Goal: Task Accomplishment & Management: Manage account settings

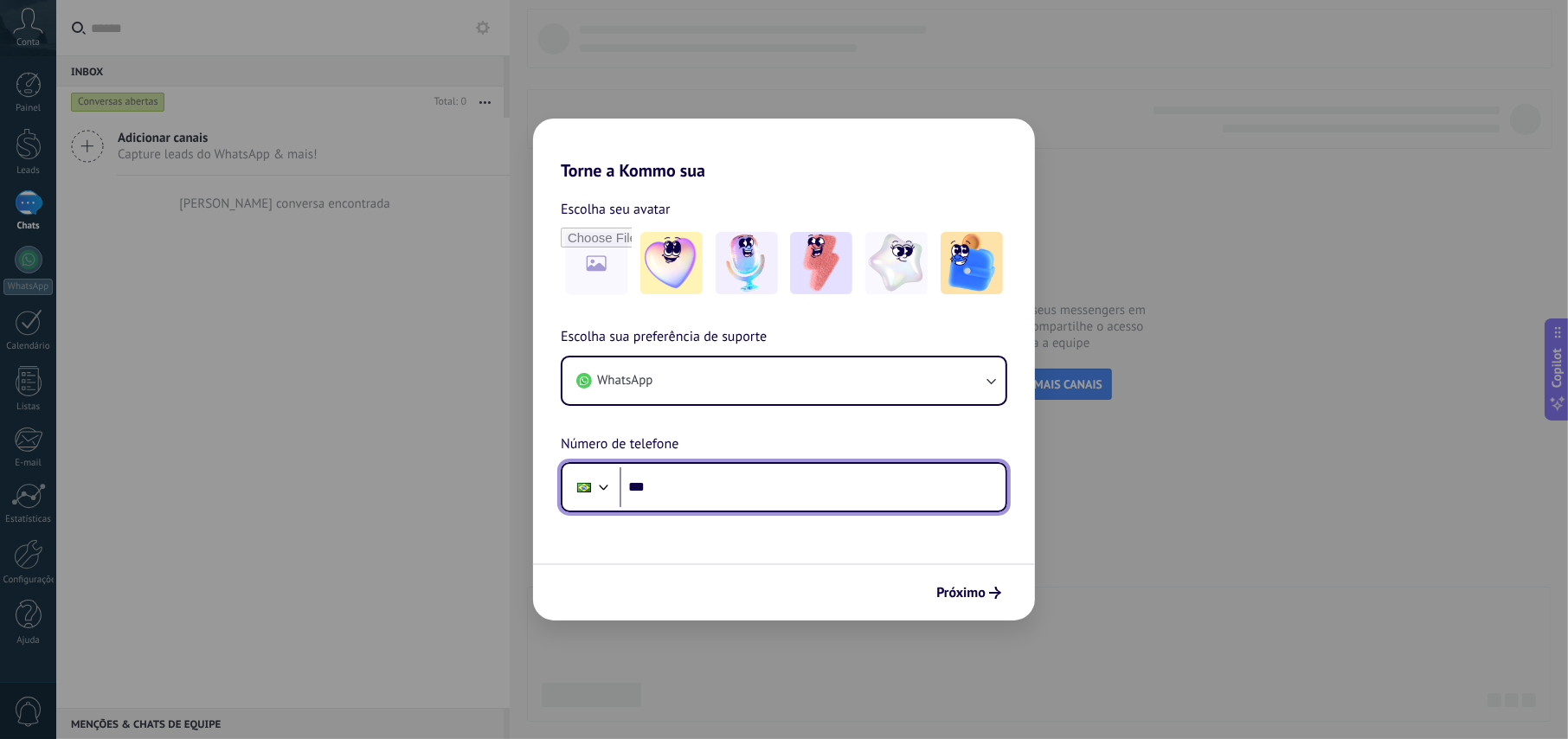
click at [712, 481] on input "***" at bounding box center [812, 487] width 386 height 40
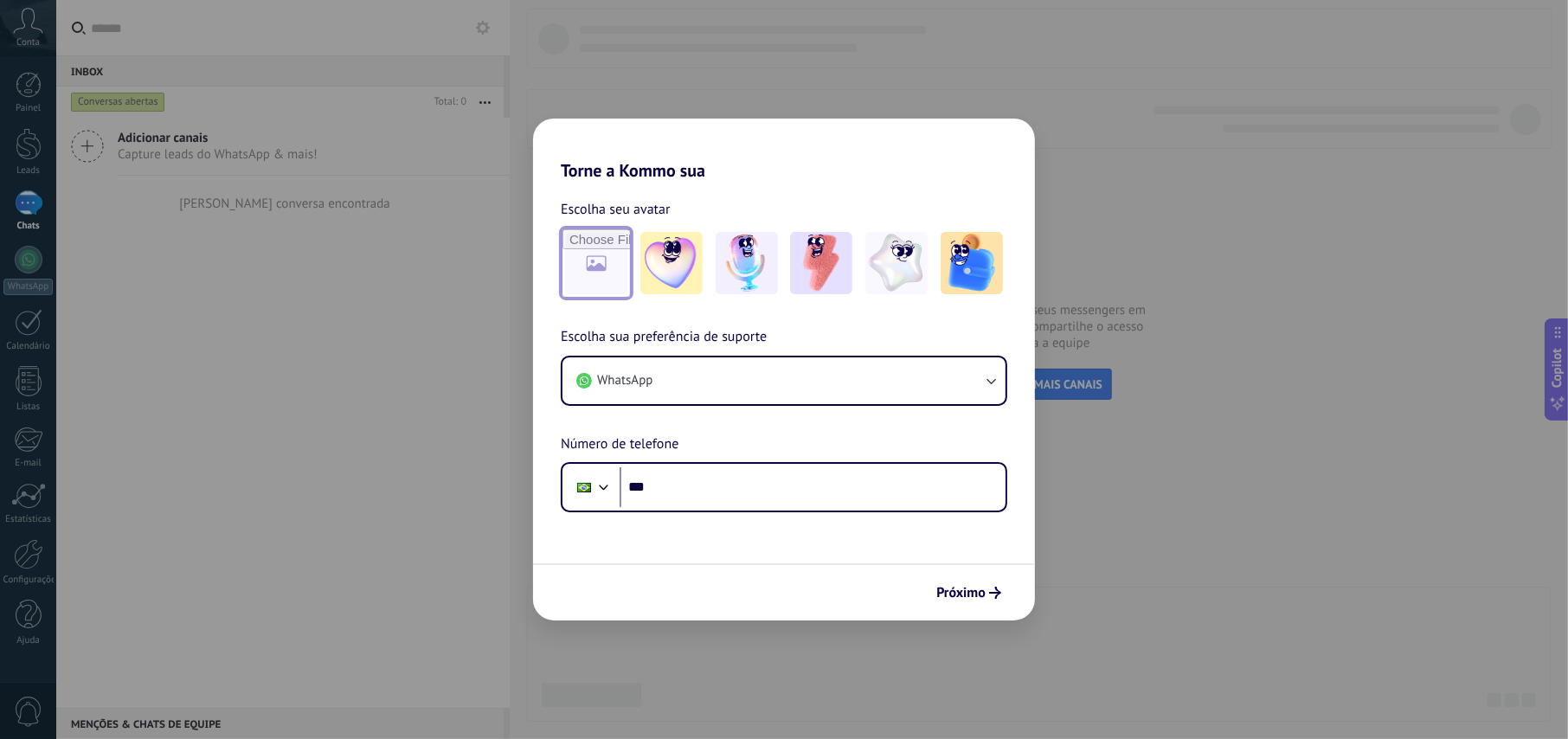
click at [599, 279] on input "file" at bounding box center [597, 263] width 68 height 68
type input "**********"
click at [591, 262] on img at bounding box center [597, 263] width 63 height 63
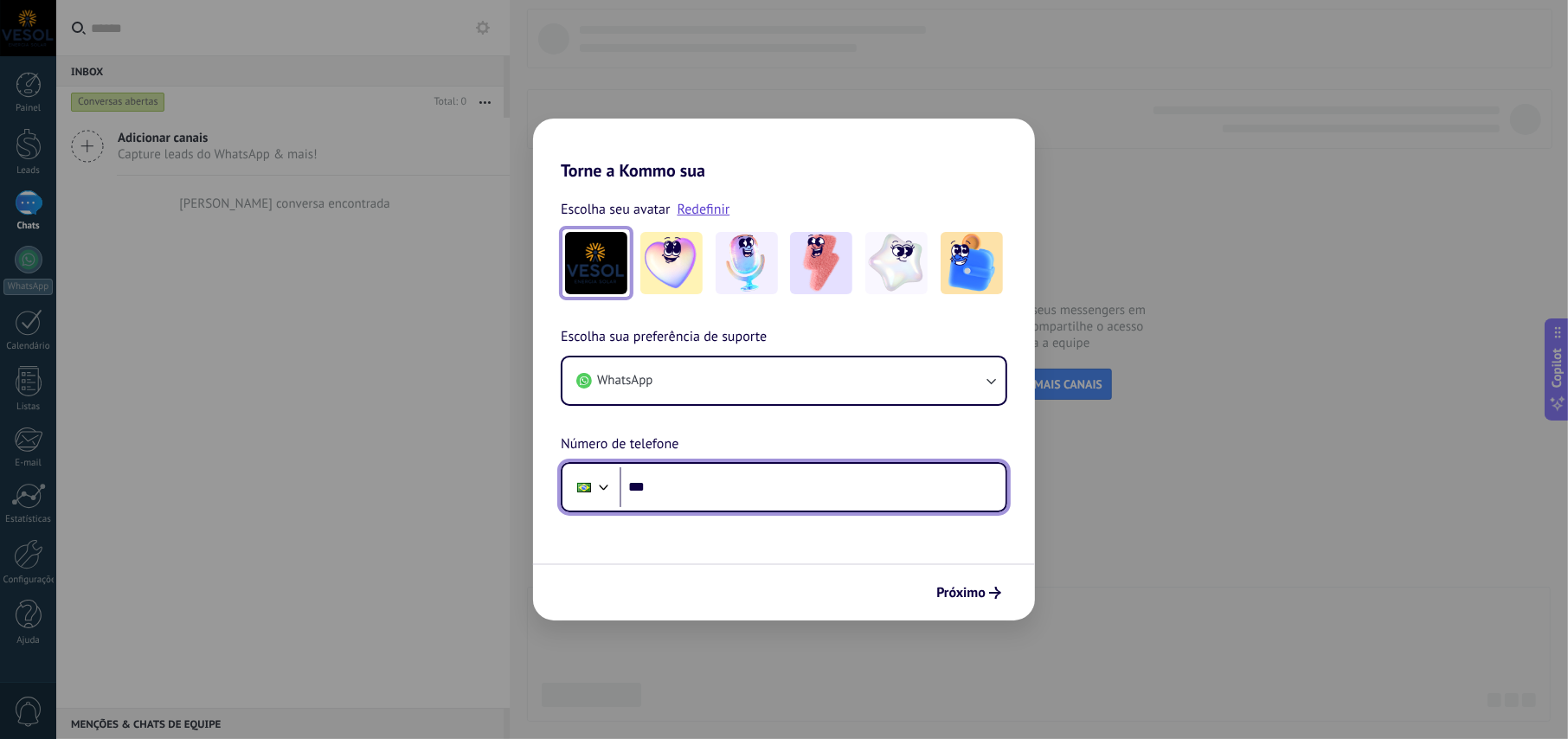
click at [705, 492] on input "***" at bounding box center [812, 487] width 386 height 40
click at [783, 488] on input "********" at bounding box center [812, 487] width 386 height 40
type input "**********"
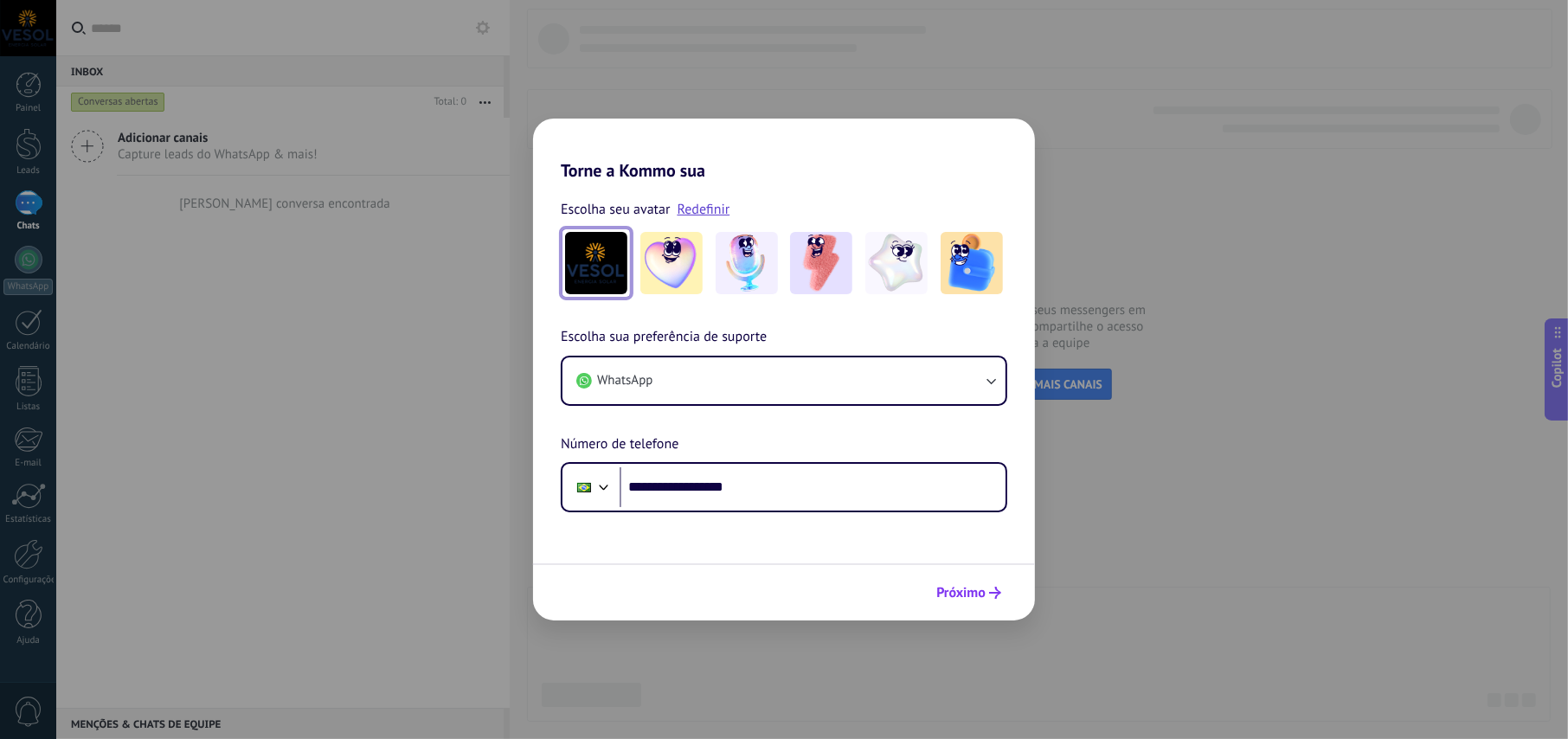
click at [971, 594] on span "Próximo" at bounding box center [961, 592] width 50 height 12
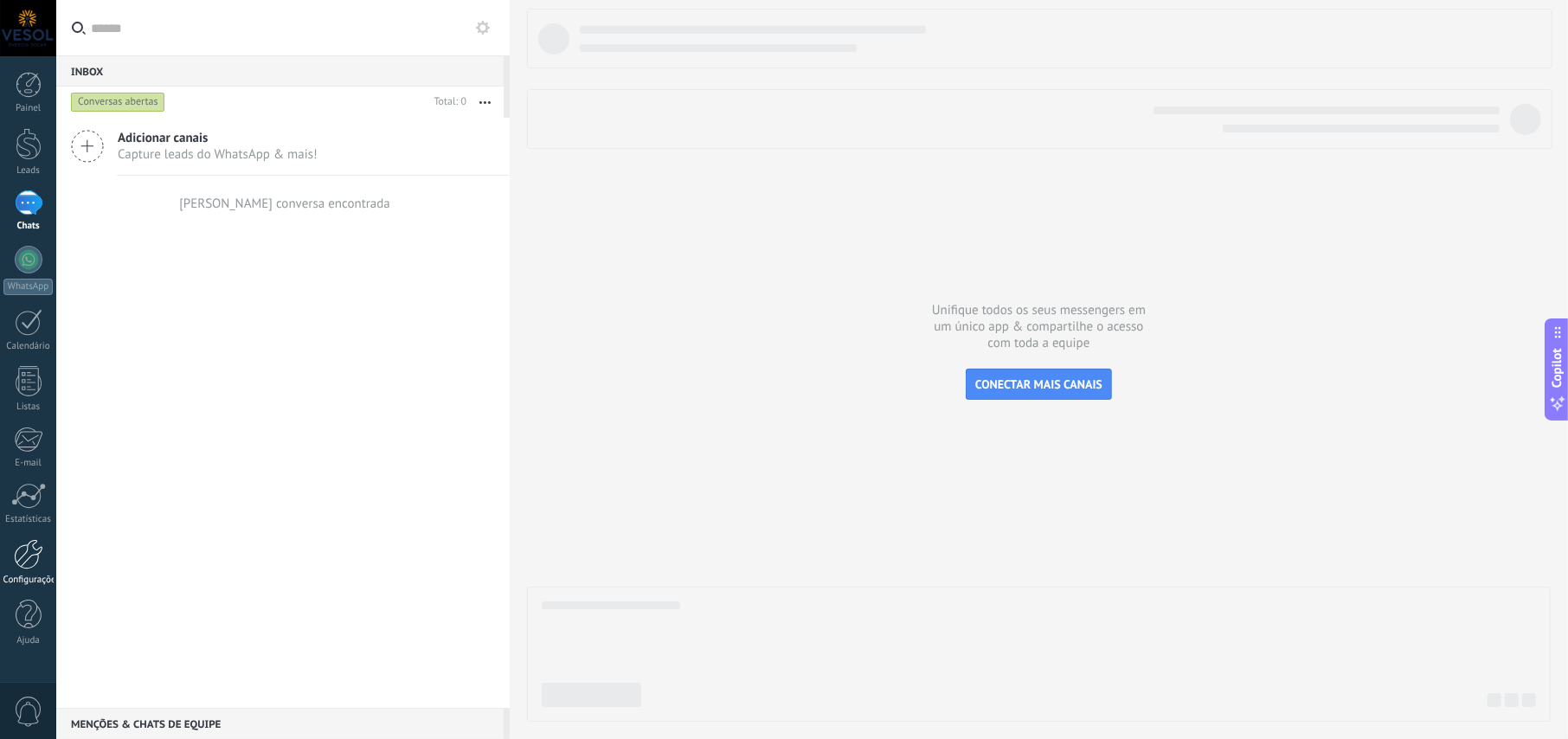
click at [33, 558] on div at bounding box center [29, 554] width 30 height 30
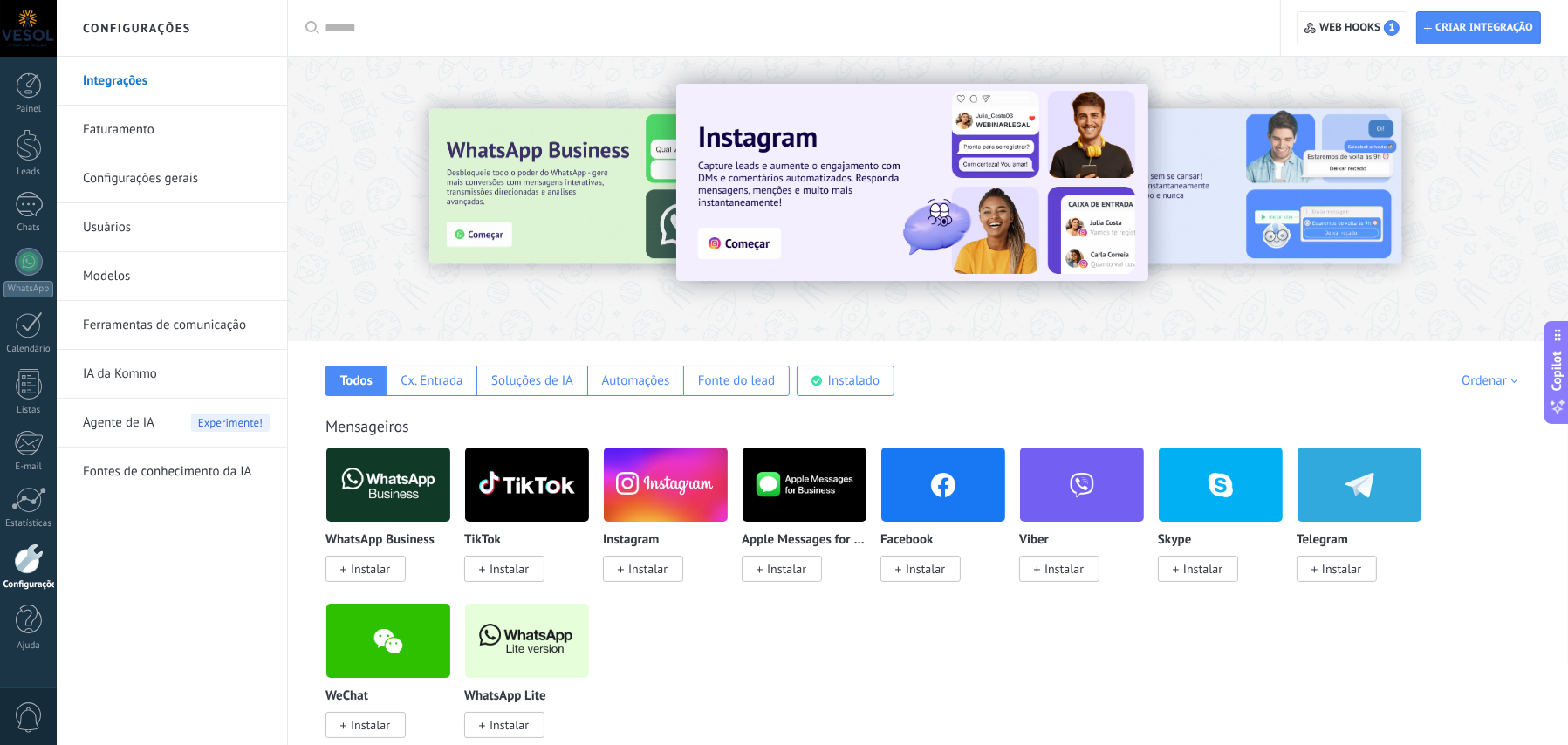
click at [496, 721] on span "Instalar" at bounding box center [509, 725] width 39 height 16
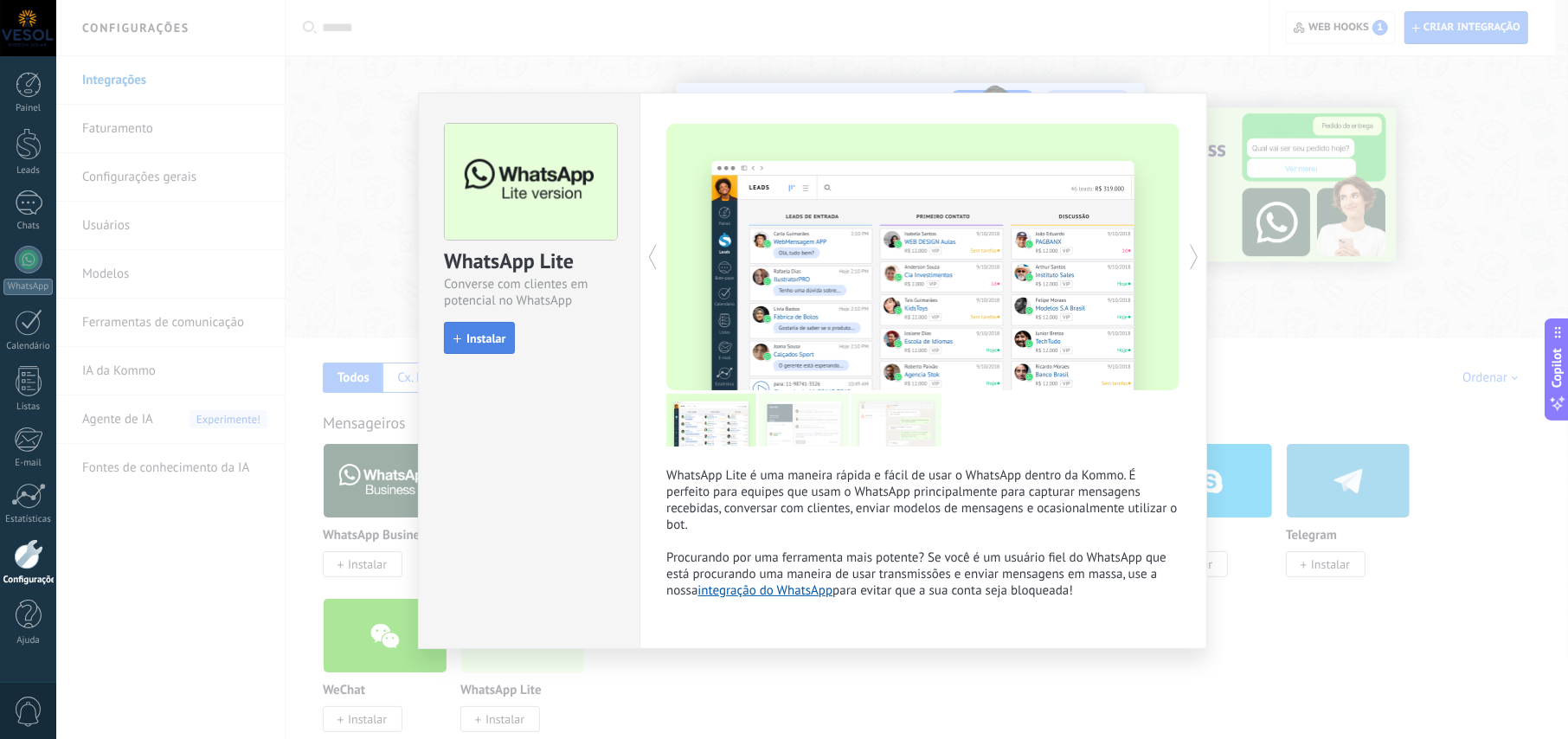
click at [481, 336] on span "Instalar" at bounding box center [486, 339] width 39 height 12
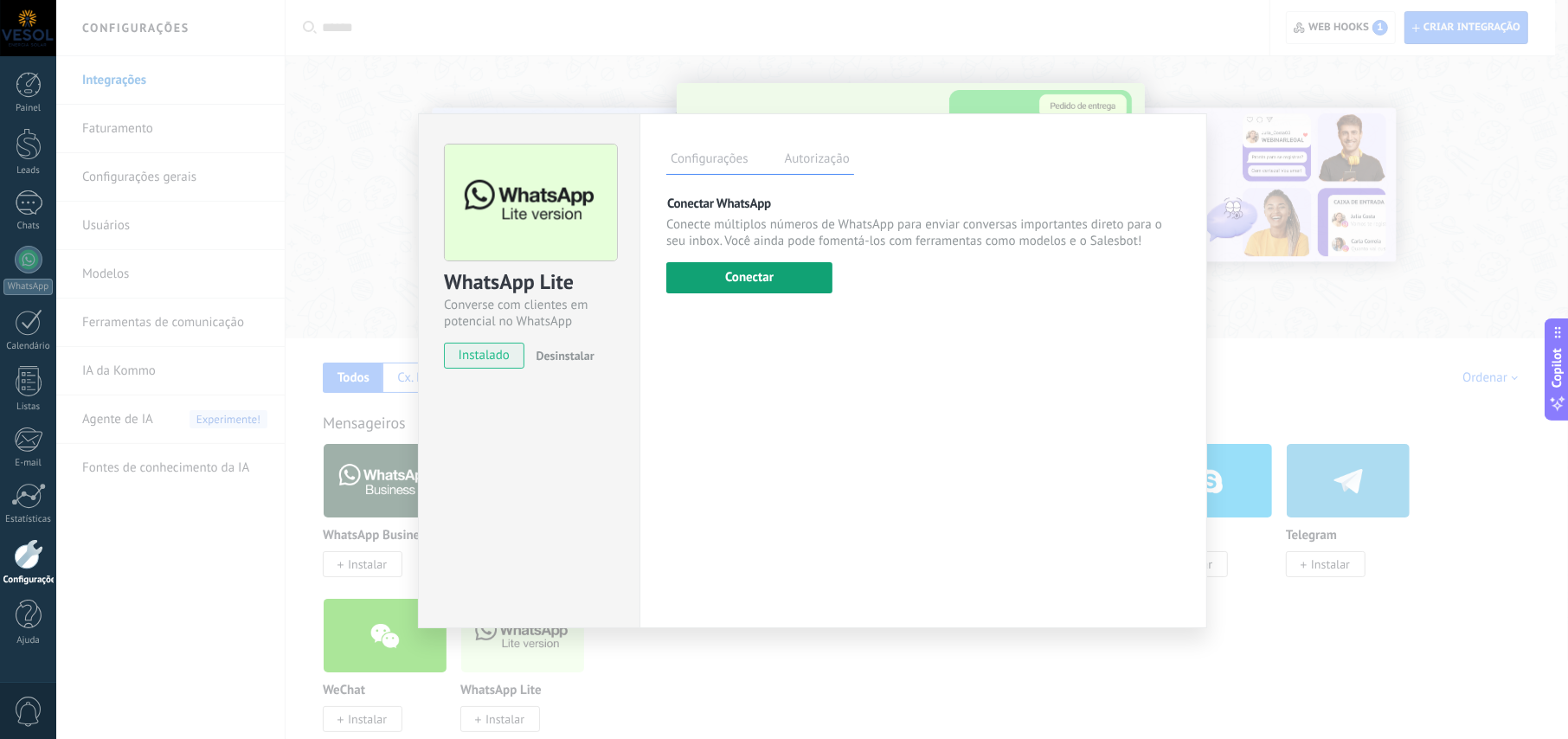
click at [718, 279] on button "Conectar" at bounding box center [749, 278] width 166 height 31
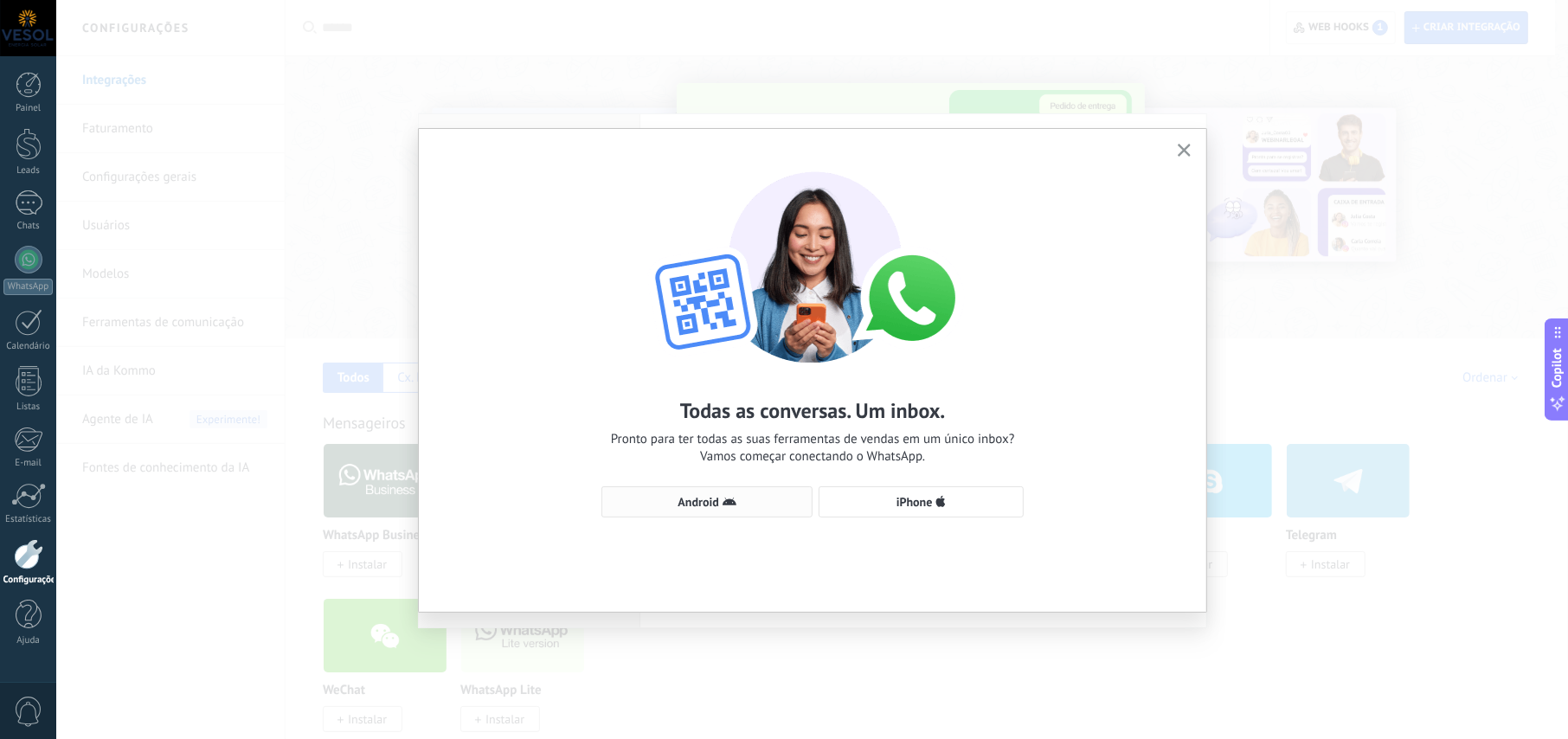
click at [728, 511] on button "Android" at bounding box center [706, 502] width 211 height 31
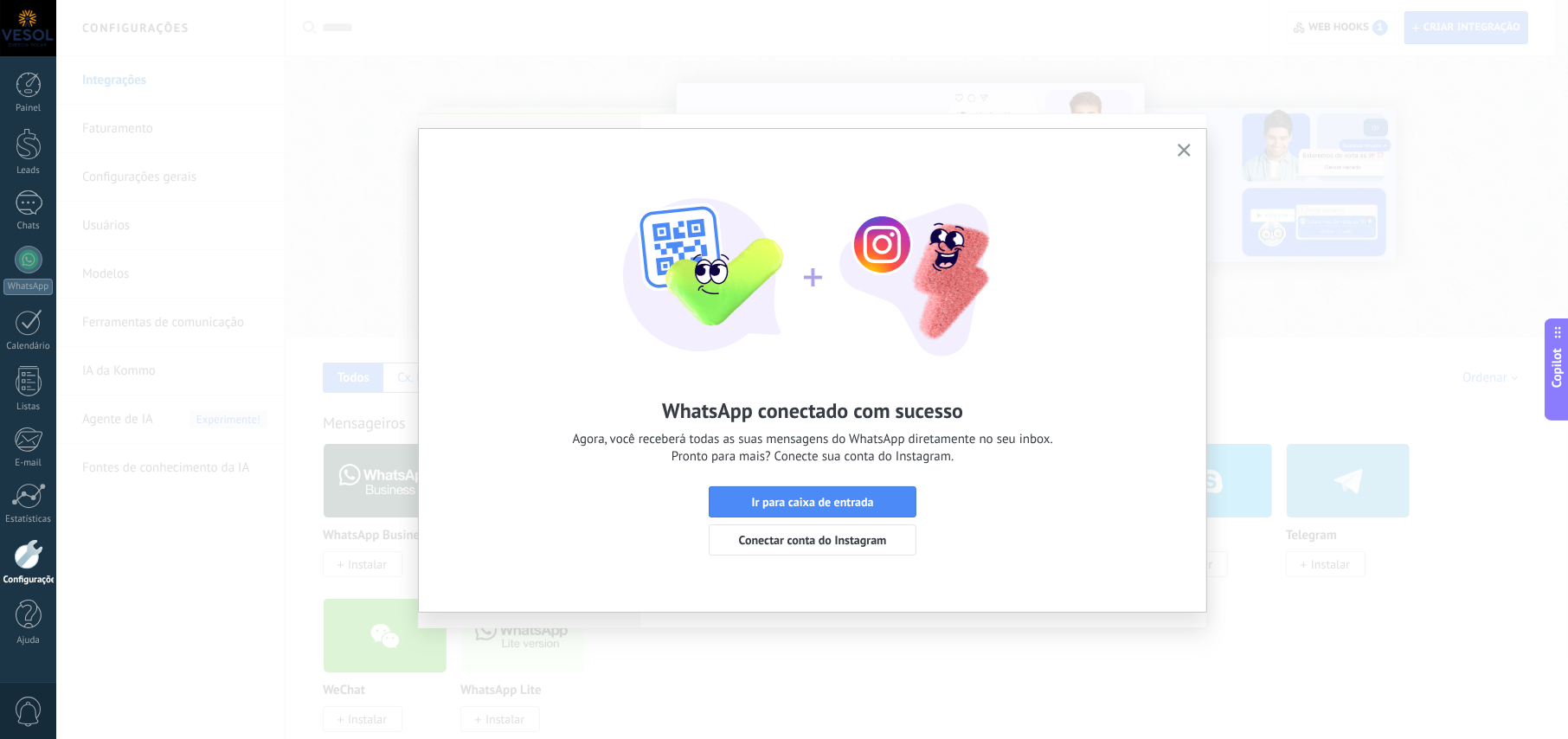
click at [1183, 149] on use "button" at bounding box center [1184, 149] width 13 height 13
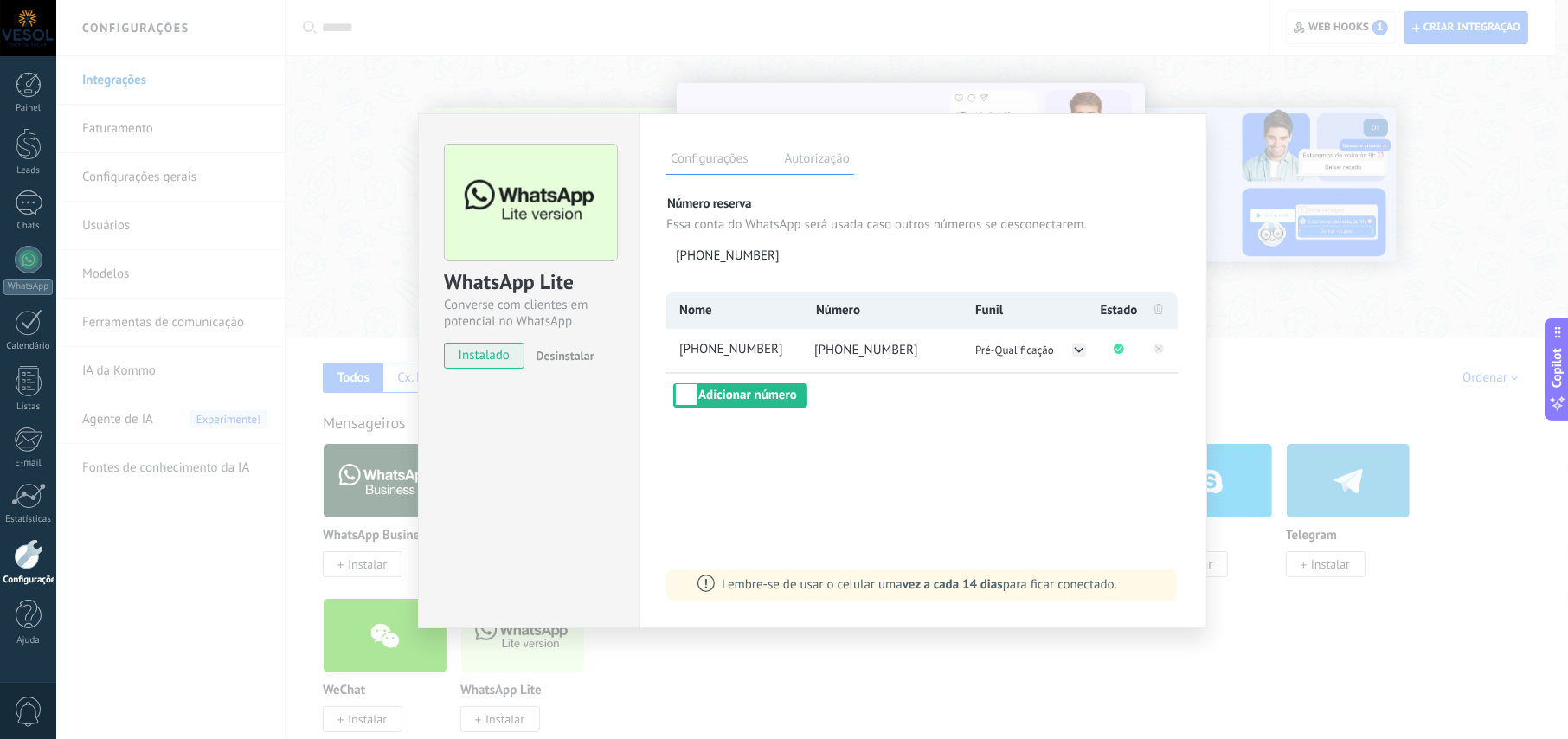
click at [1293, 290] on div "WhatsApp Lite Converse com clientes em potencial no WhatsApp instalado Desinsta…" at bounding box center [812, 369] width 1512 height 739
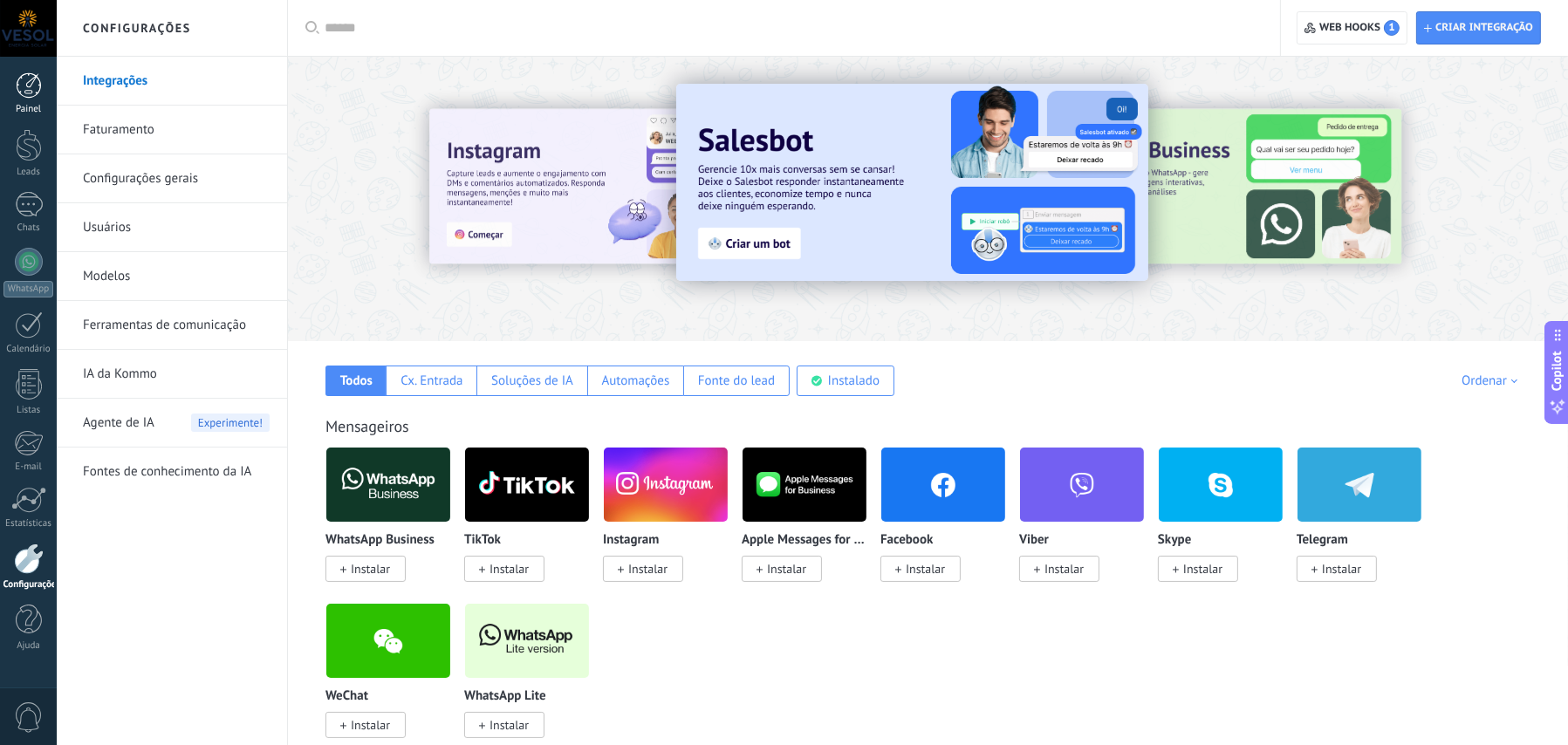
click at [27, 85] on div at bounding box center [29, 86] width 26 height 26
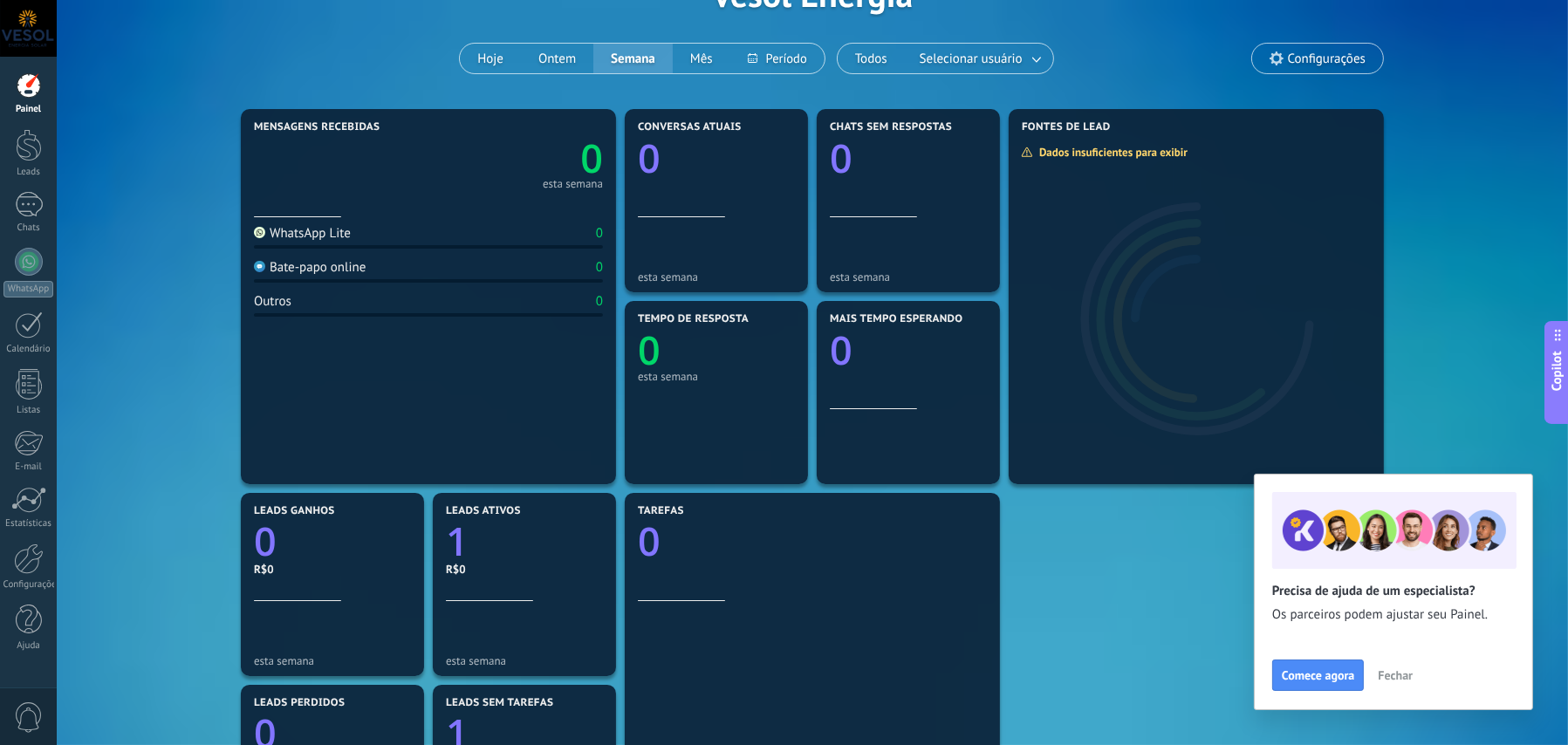
scroll to position [88, 0]
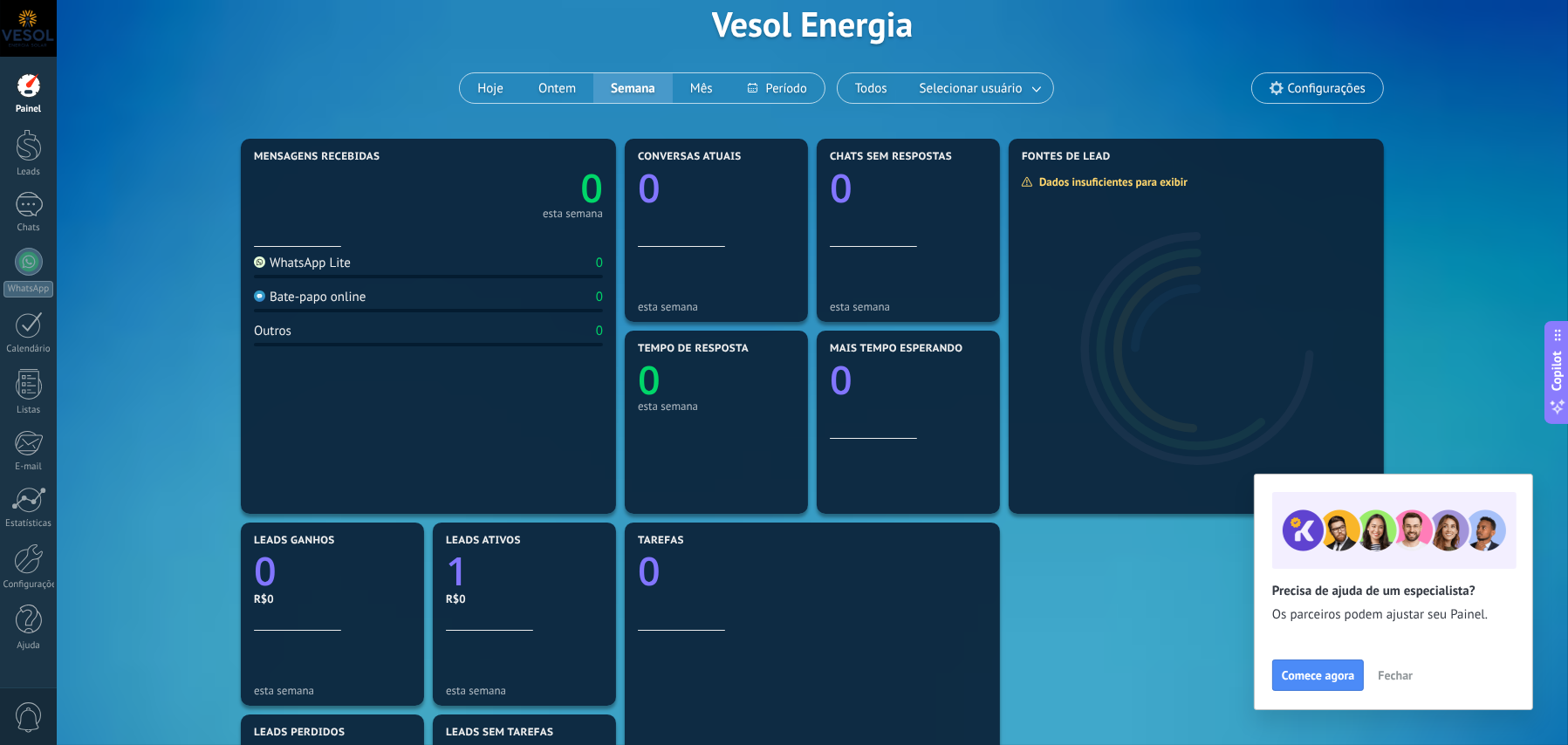
click at [1397, 679] on span "Fechar" at bounding box center [1395, 675] width 35 height 12
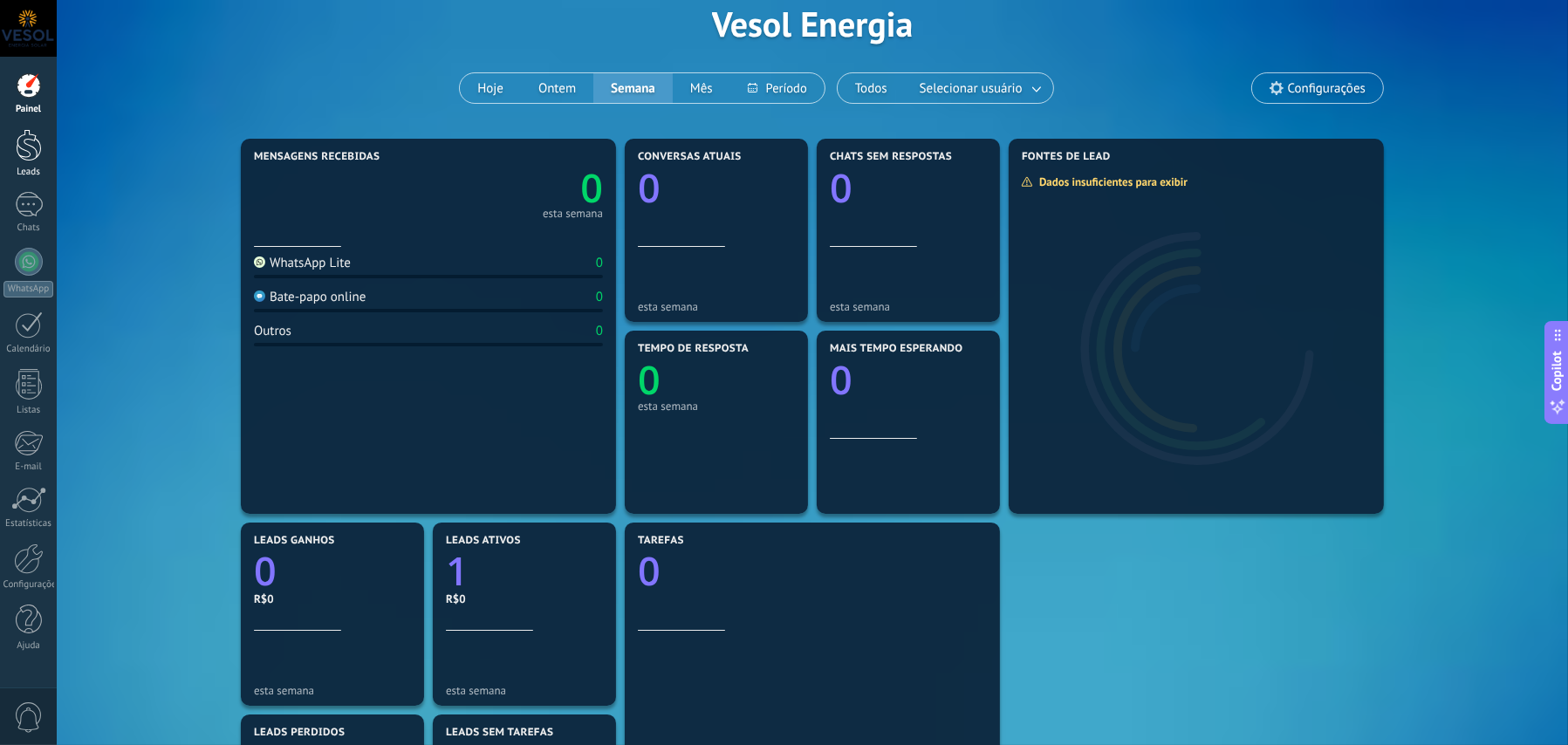
click at [32, 141] on div at bounding box center [29, 144] width 26 height 32
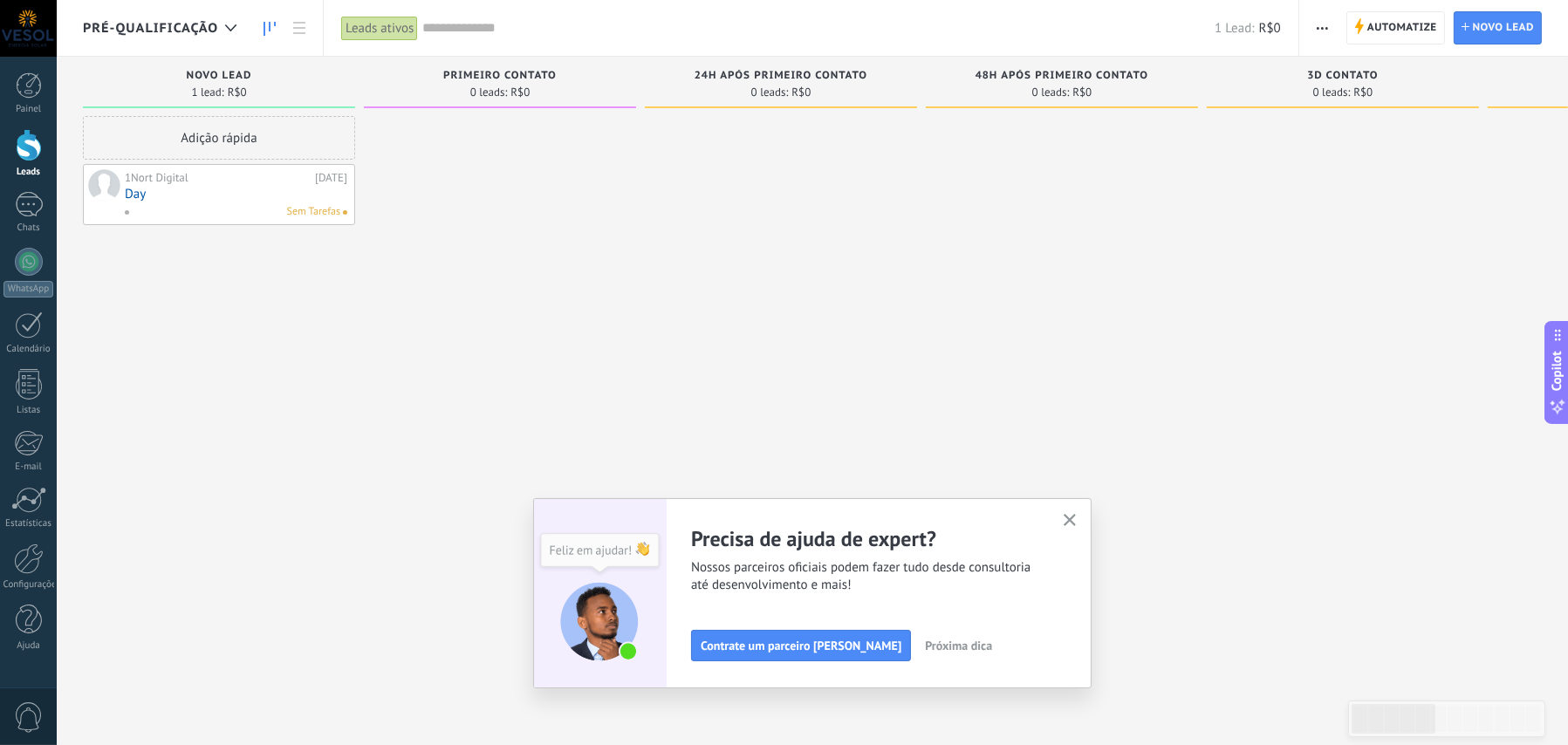
click at [1077, 518] on use "button" at bounding box center [1070, 520] width 13 height 13
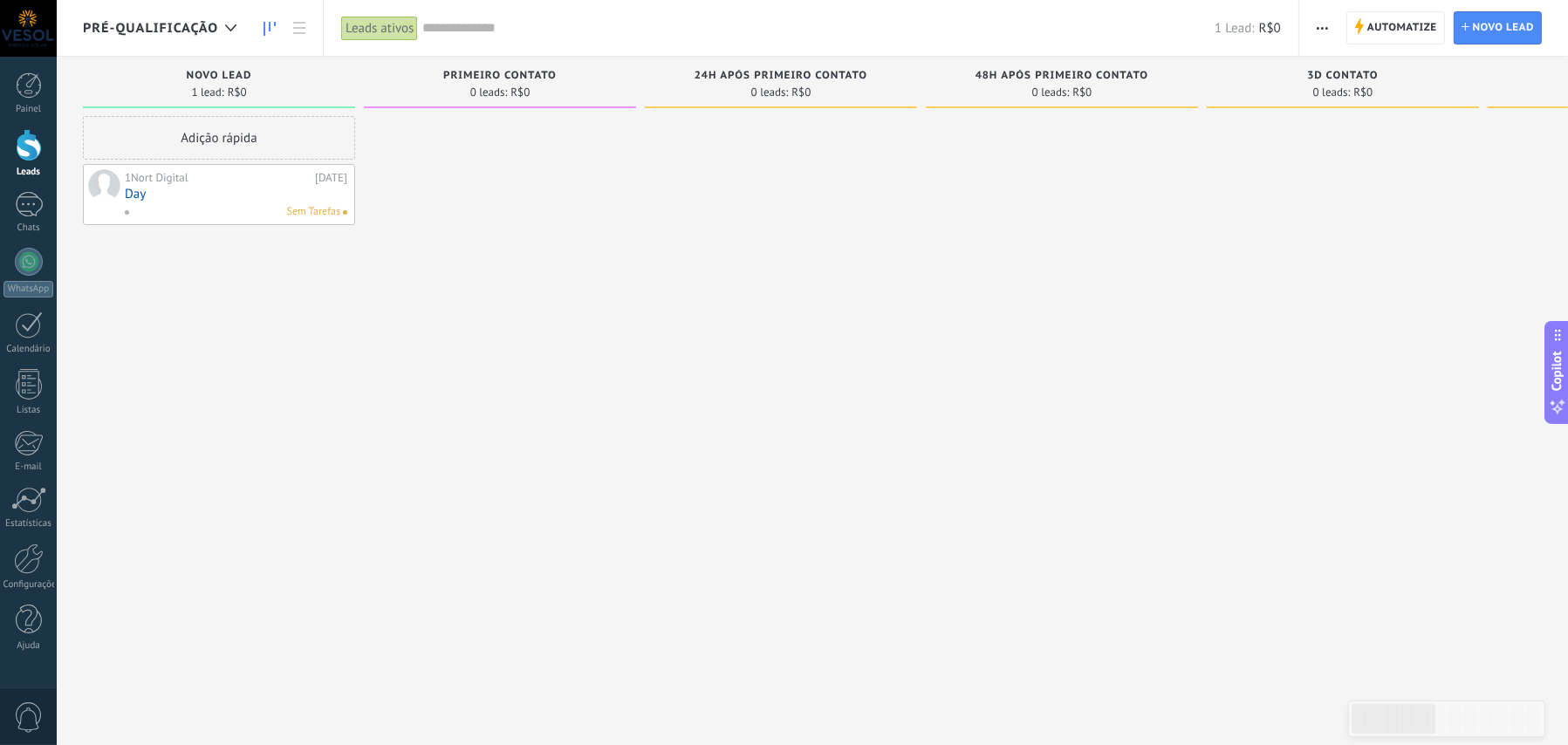
click at [262, 195] on link "Day" at bounding box center [236, 193] width 222 height 15
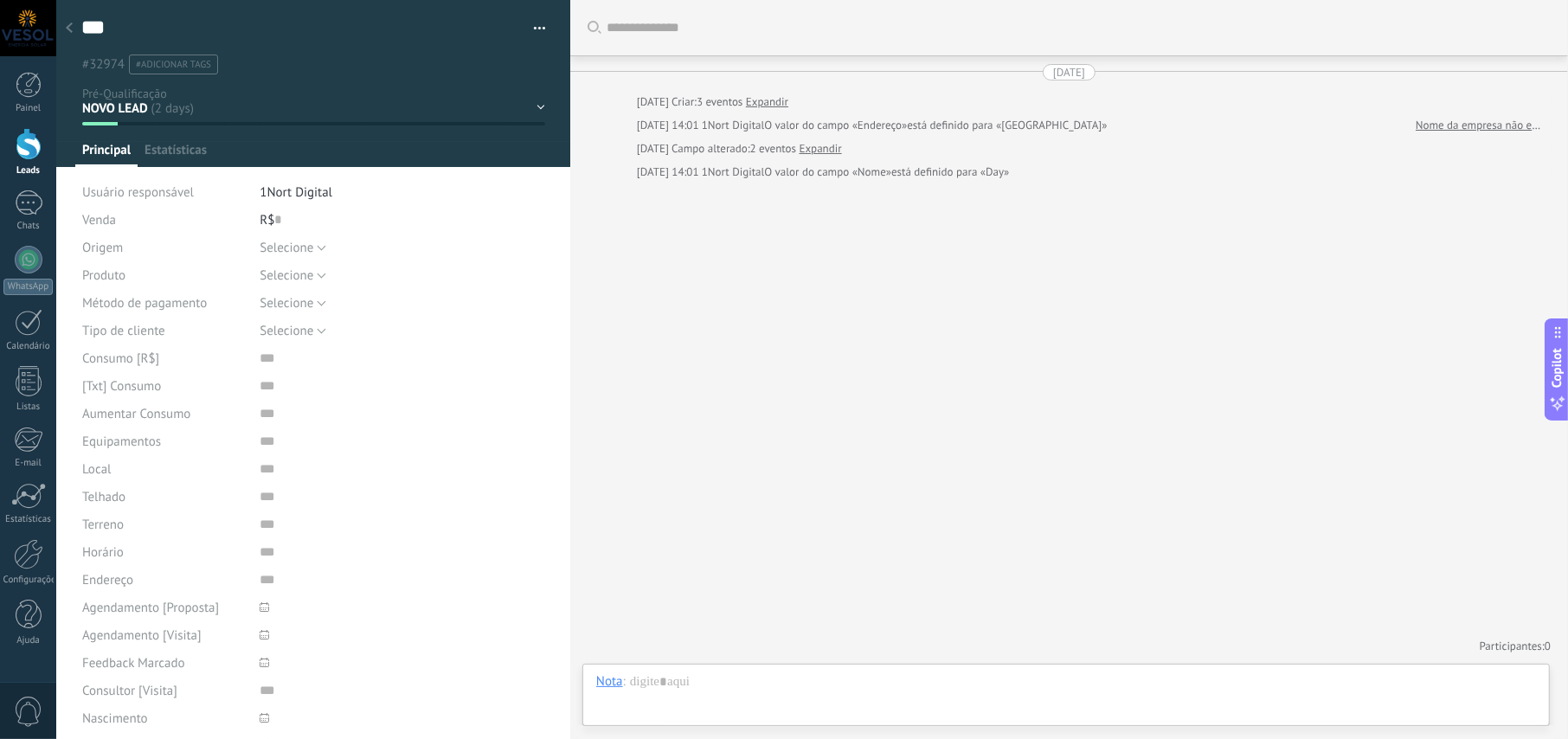
scroll to position [16, 0]
click at [69, 32] on icon at bounding box center [69, 28] width 7 height 10
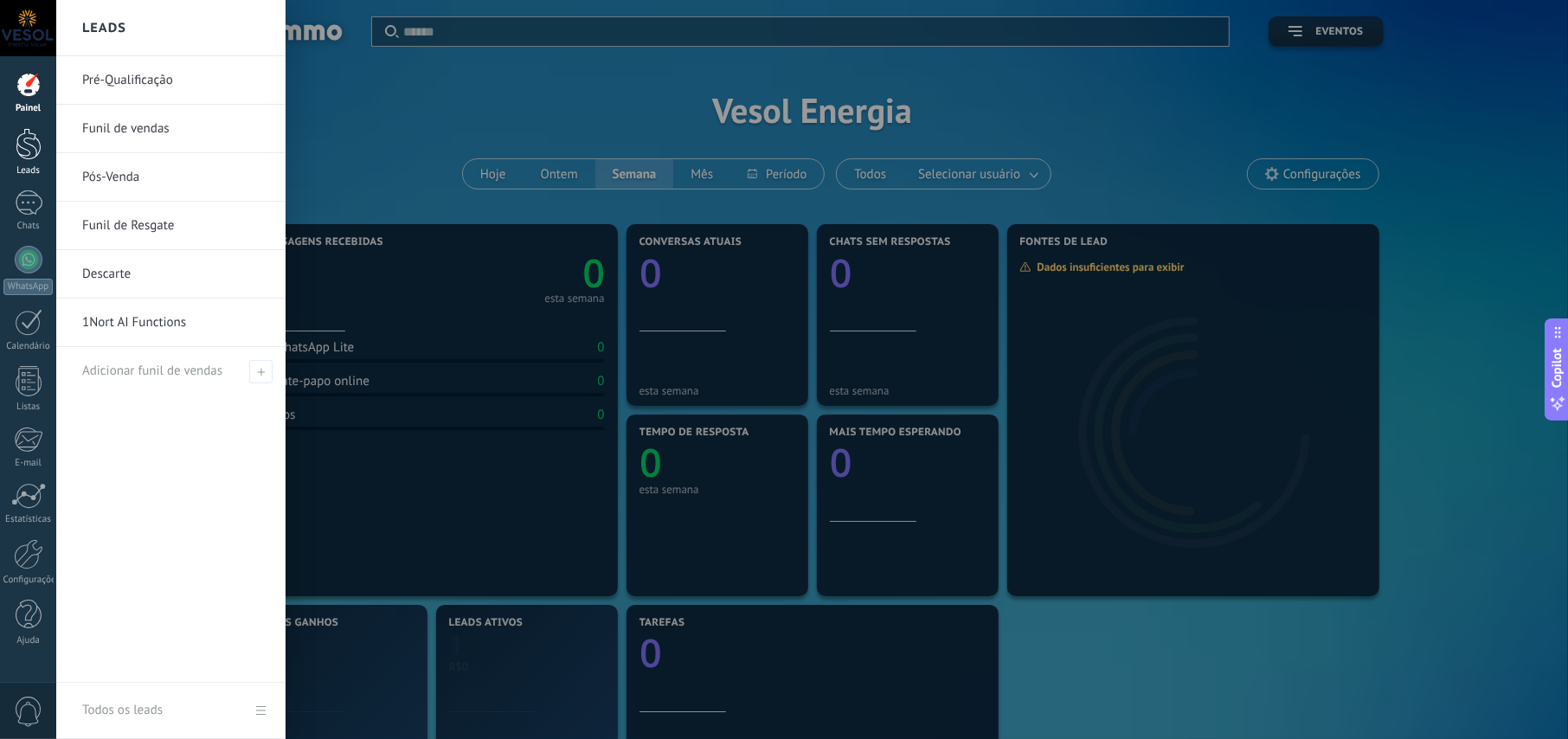
click at [28, 145] on div at bounding box center [29, 143] width 26 height 32
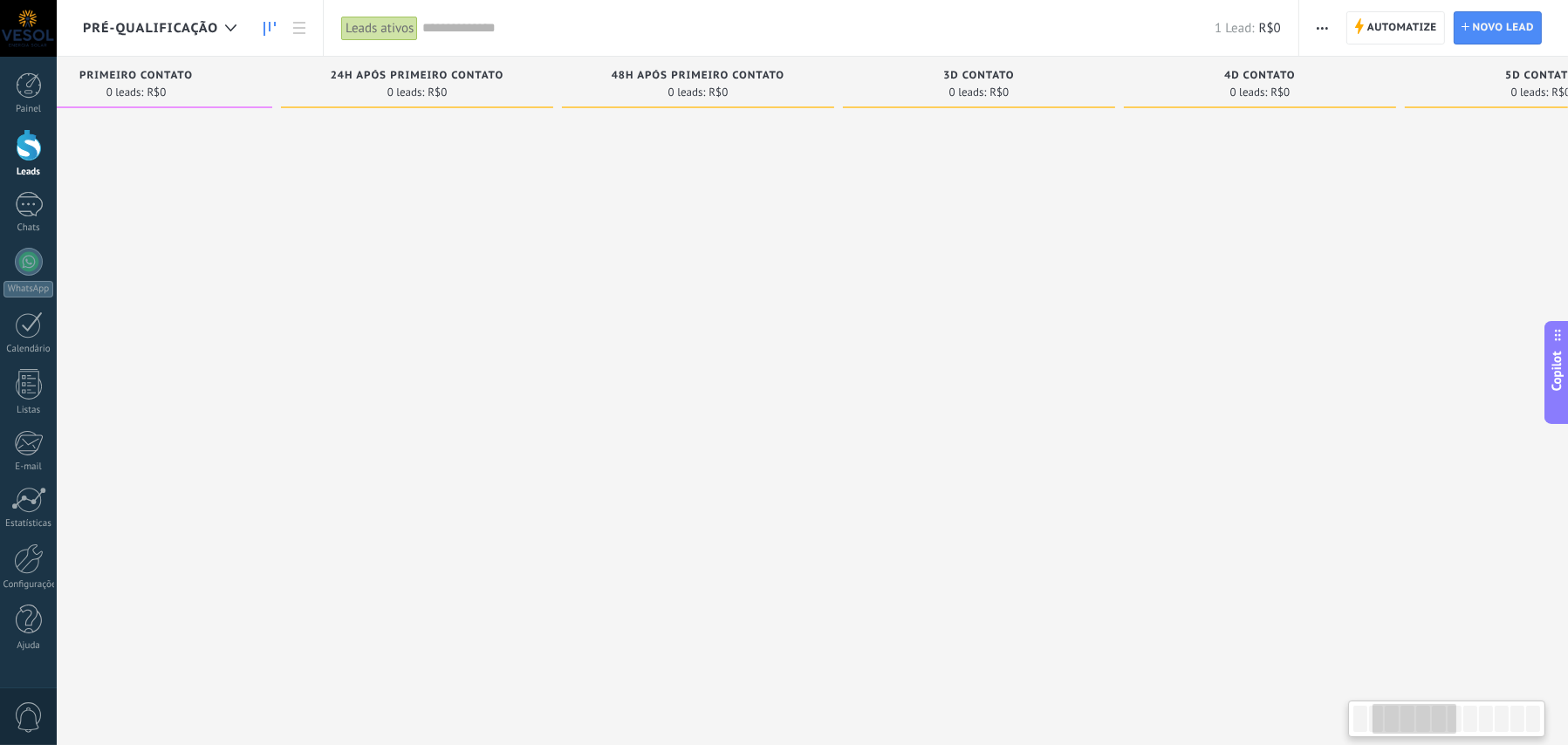
drag, startPoint x: 1307, startPoint y: 559, endPoint x: 929, endPoint y: 553, distance: 378.0
click at [929, 553] on div at bounding box center [978, 375] width 272 height 517
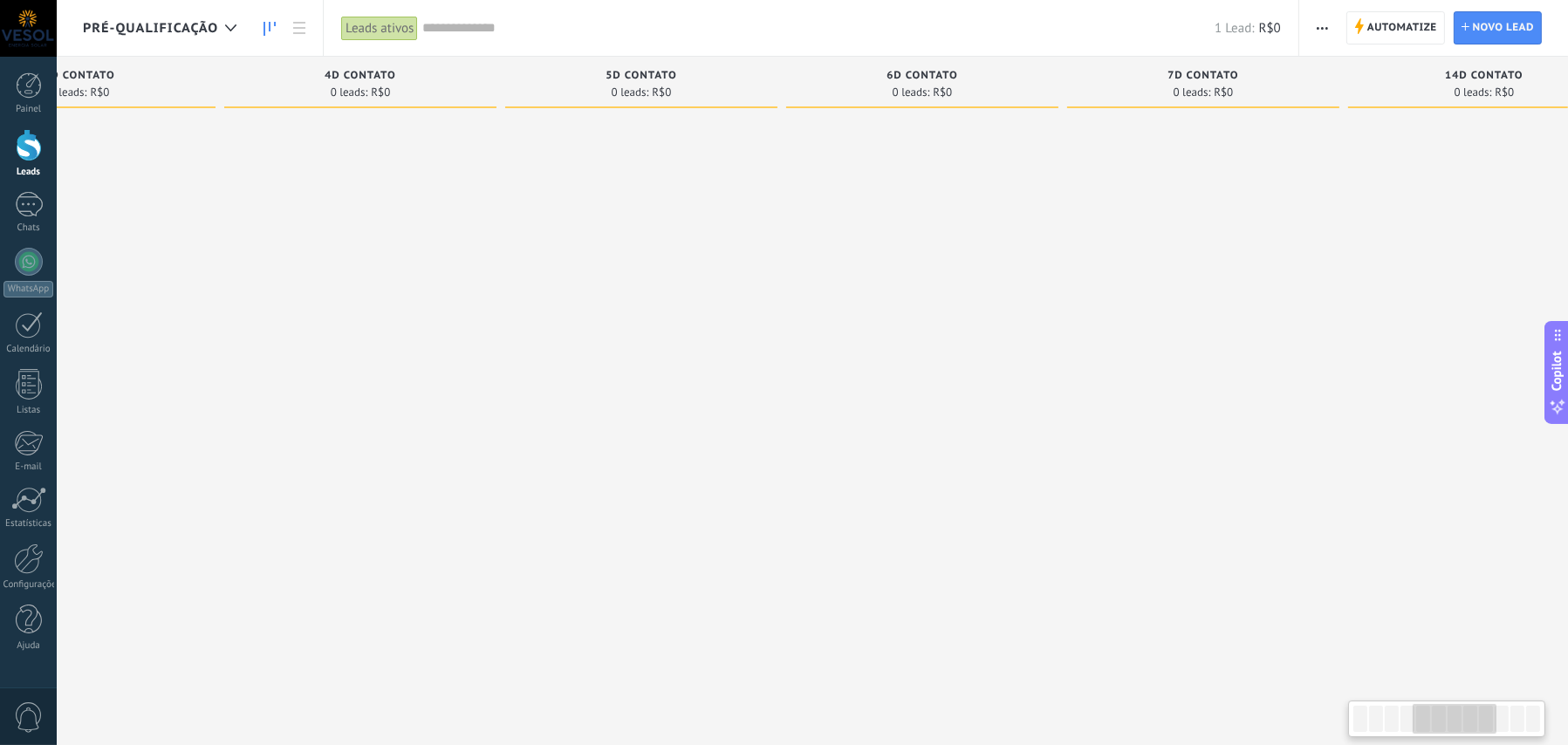
drag, startPoint x: 1412, startPoint y: 431, endPoint x: 406, endPoint y: 392, distance: 1006.8
click at [505, 402] on div at bounding box center [641, 375] width 272 height 517
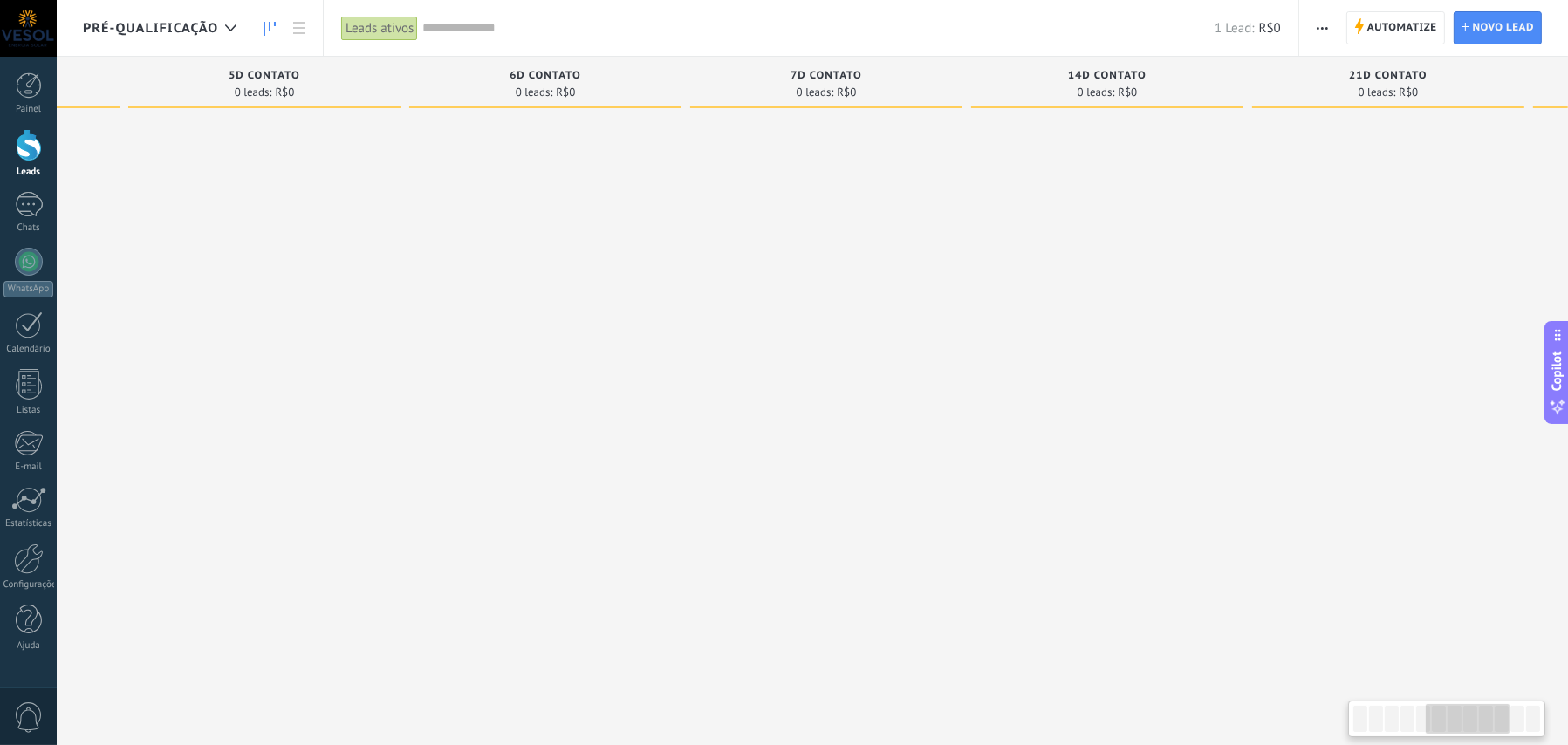
scroll to position [0, 1904]
drag, startPoint x: 1360, startPoint y: 276, endPoint x: 626, endPoint y: 279, distance: 734.0
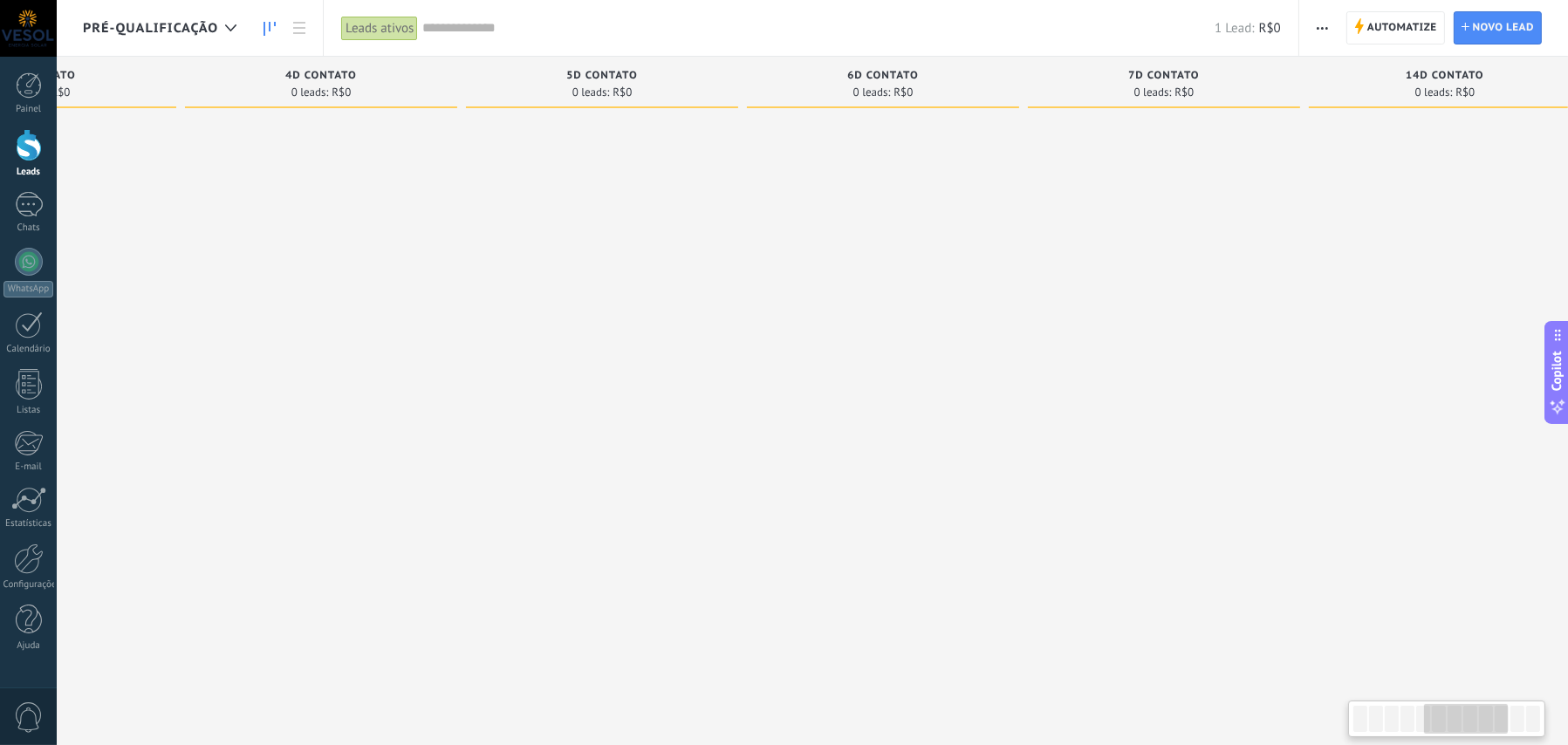
drag, startPoint x: 502, startPoint y: 370, endPoint x: 1111, endPoint y: 416, distance: 610.7
click at [1111, 416] on div at bounding box center [1164, 375] width 272 height 517
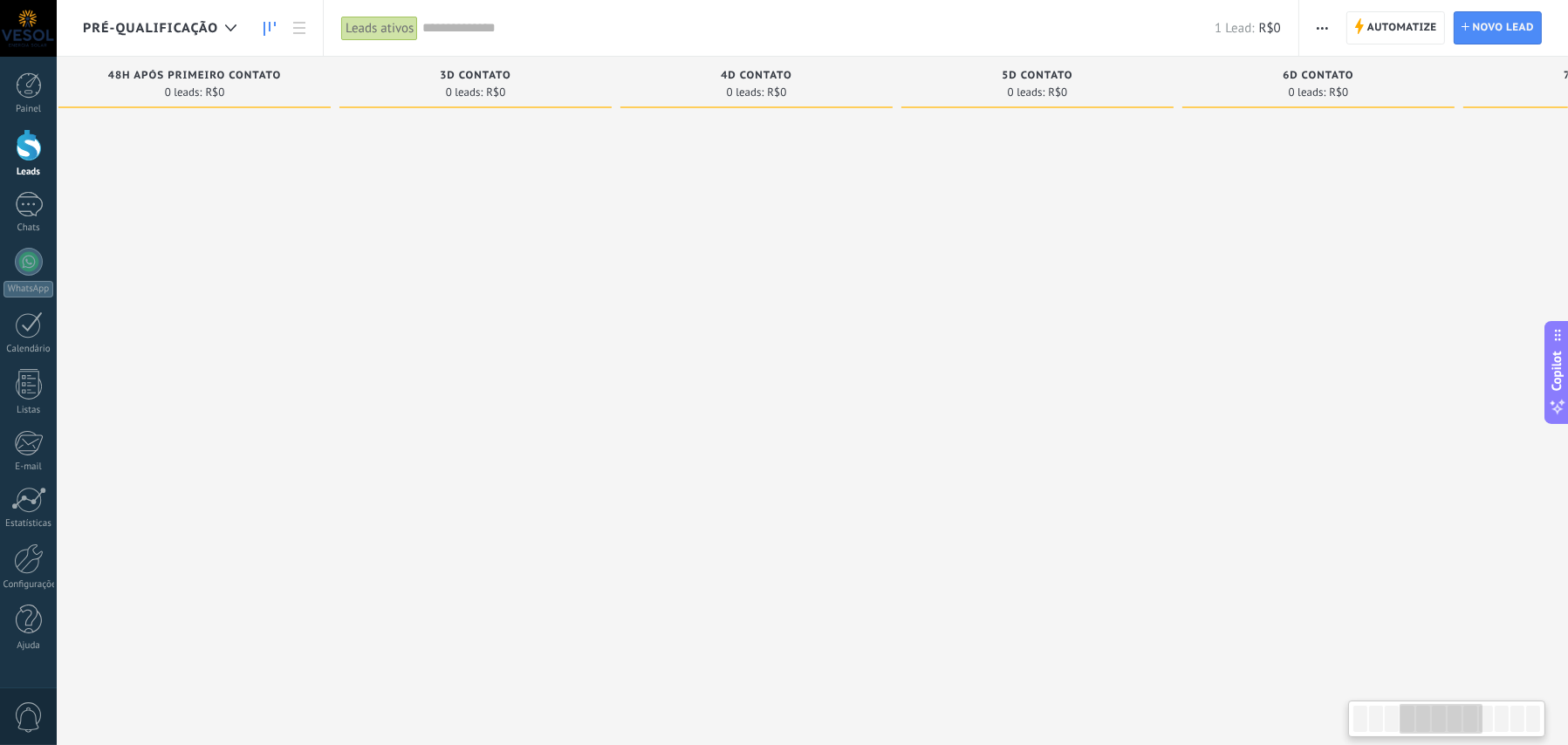
drag, startPoint x: 480, startPoint y: 412, endPoint x: 915, endPoint y: 401, distance: 435.1
click at [915, 401] on div at bounding box center [1037, 375] width 272 height 517
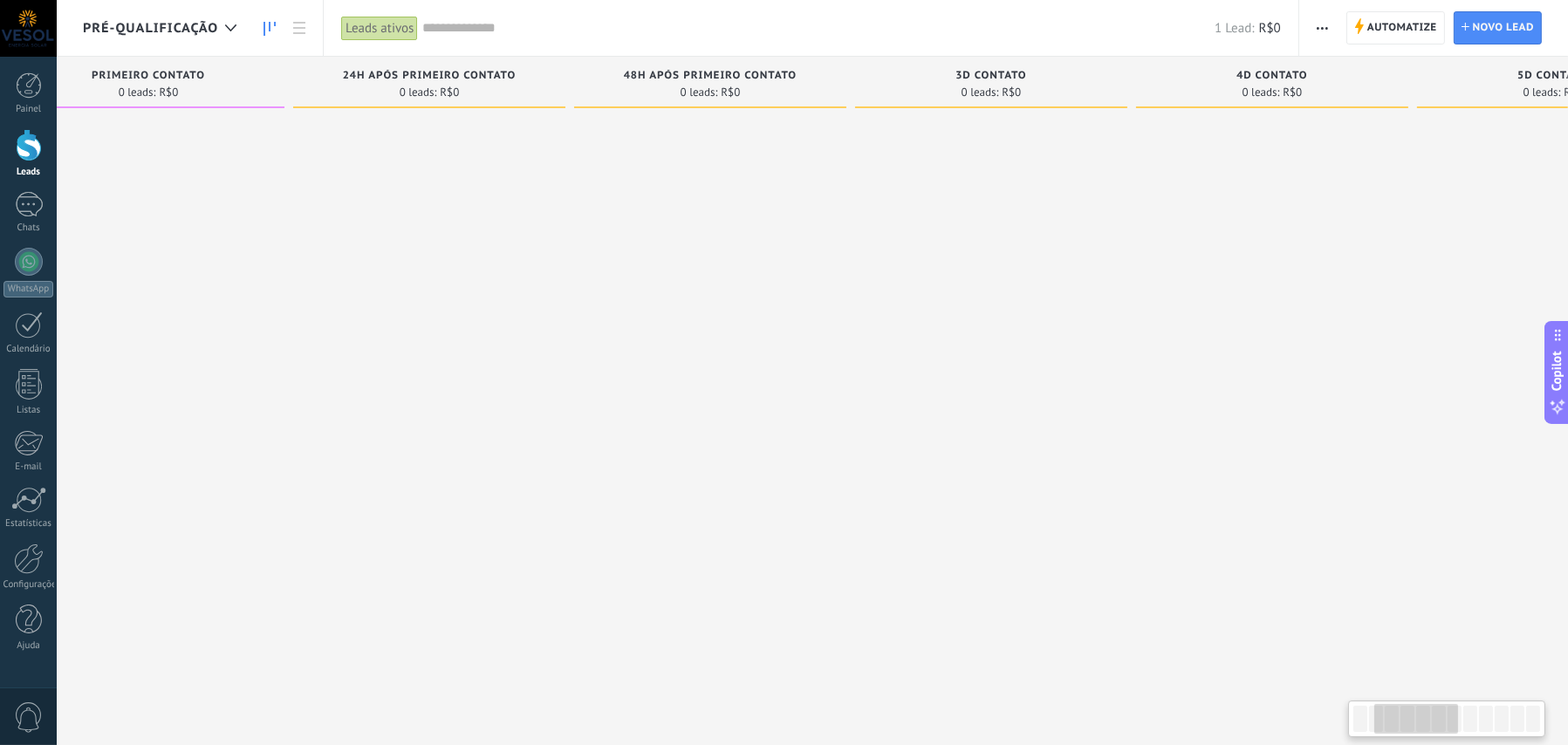
drag, startPoint x: 372, startPoint y: 418, endPoint x: 886, endPoint y: 397, distance: 514.4
click at [886, 397] on div at bounding box center [991, 375] width 272 height 517
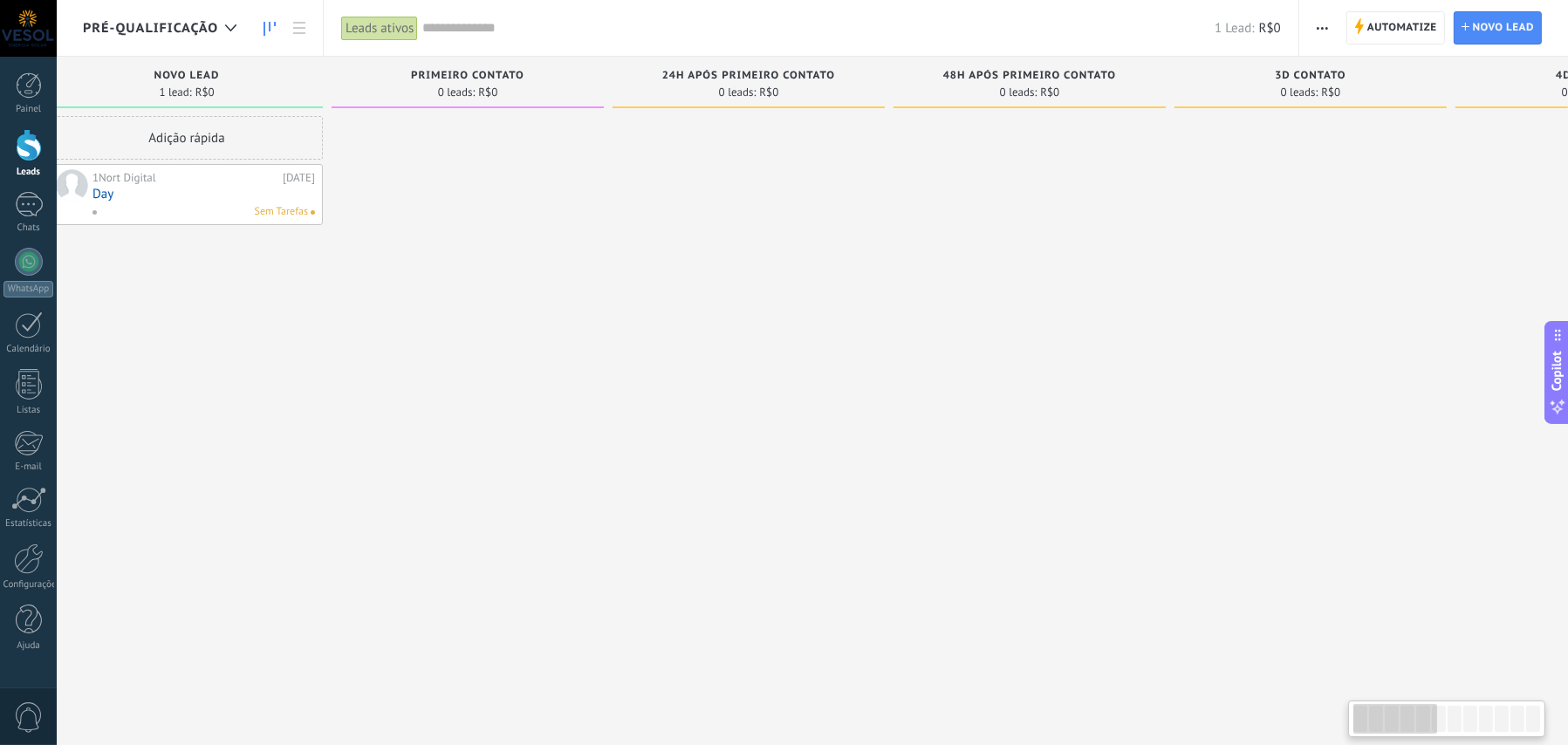
drag, startPoint x: 413, startPoint y: 408, endPoint x: 738, endPoint y: 394, distance: 325.3
click at [738, 394] on div at bounding box center [748, 375] width 272 height 517
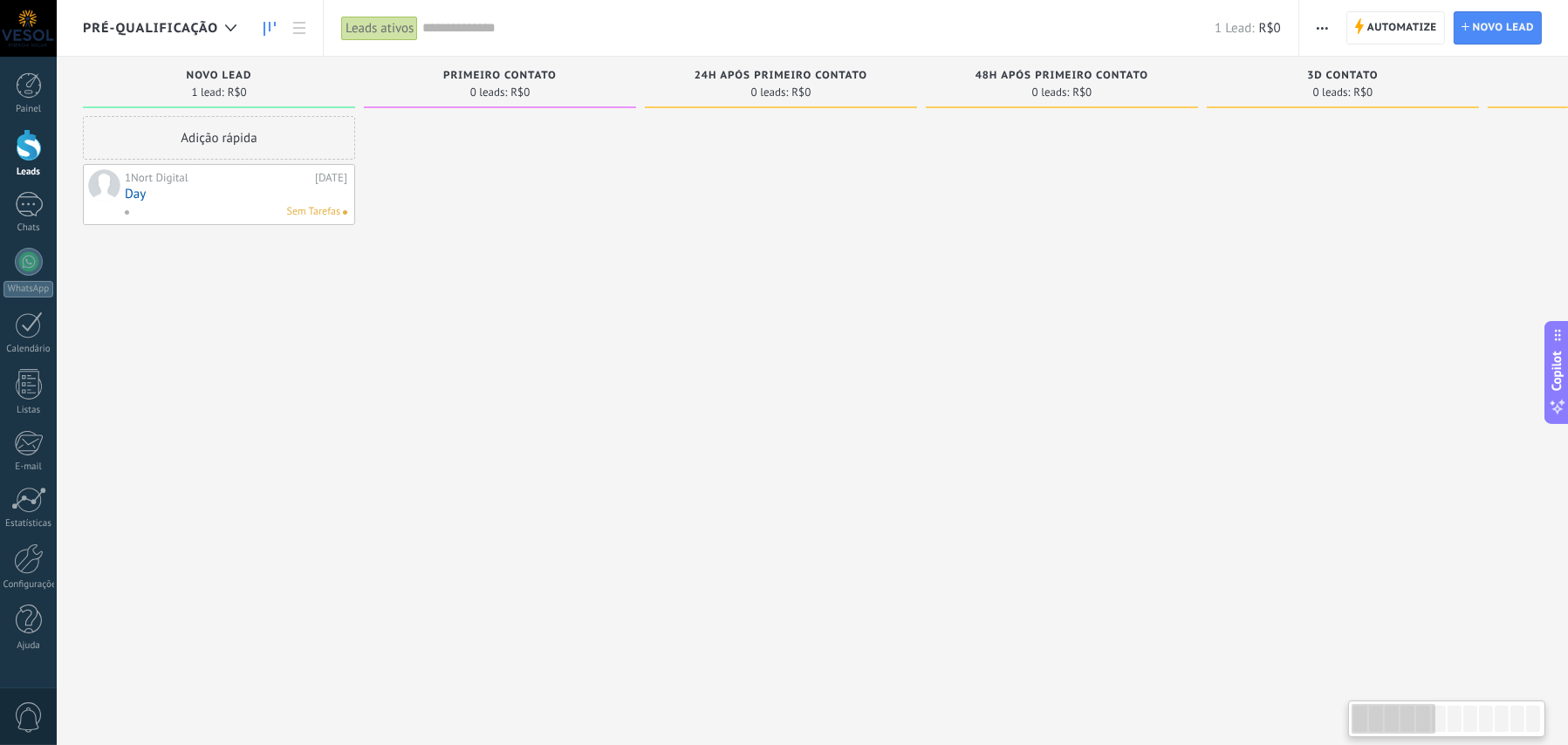
drag, startPoint x: 365, startPoint y: 431, endPoint x: 552, endPoint y: 423, distance: 187.2
click at [552, 423] on div at bounding box center [499, 375] width 272 height 517
click at [232, 25] on icon at bounding box center [230, 28] width 11 height 7
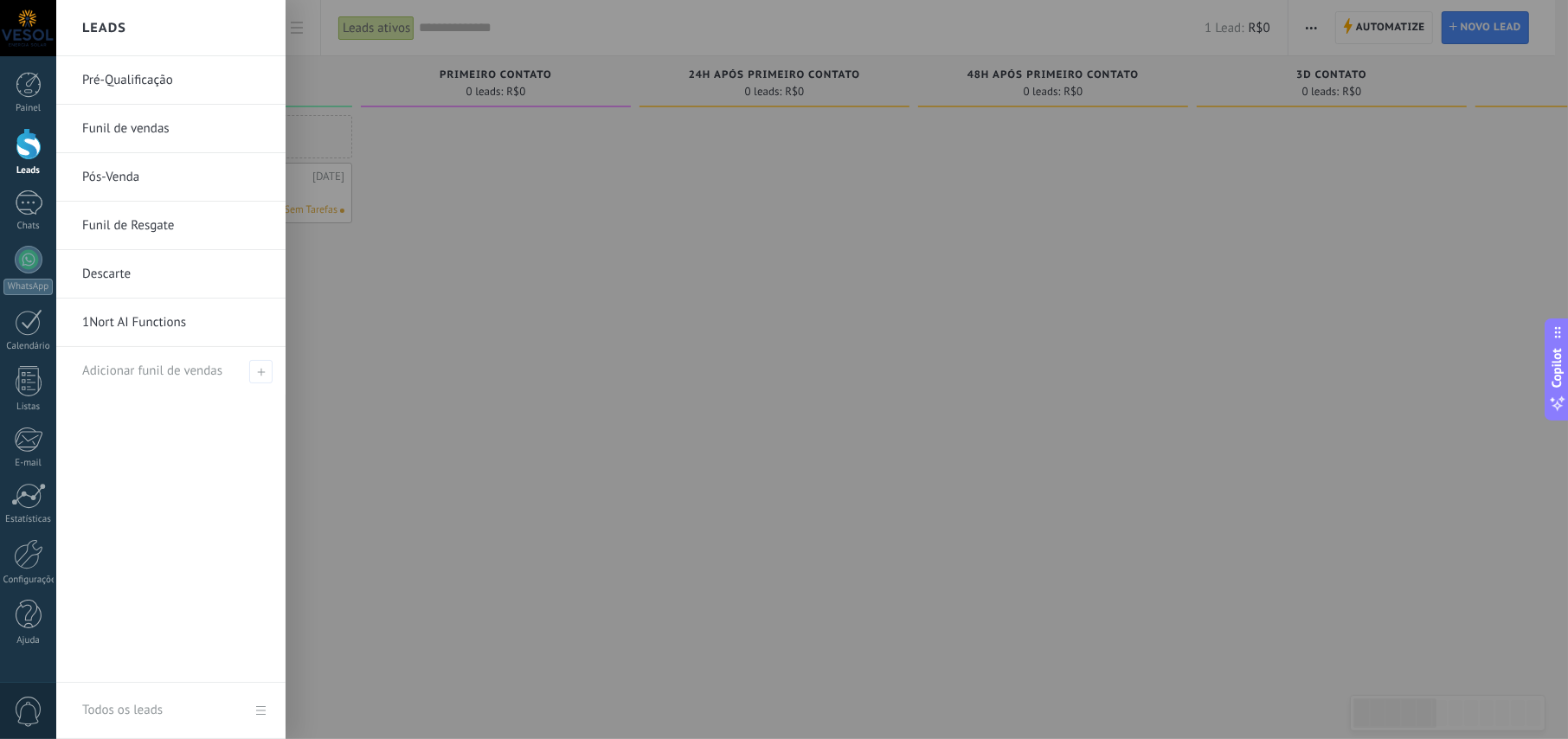
click at [120, 131] on link "Funil de vendas" at bounding box center [175, 129] width 186 height 49
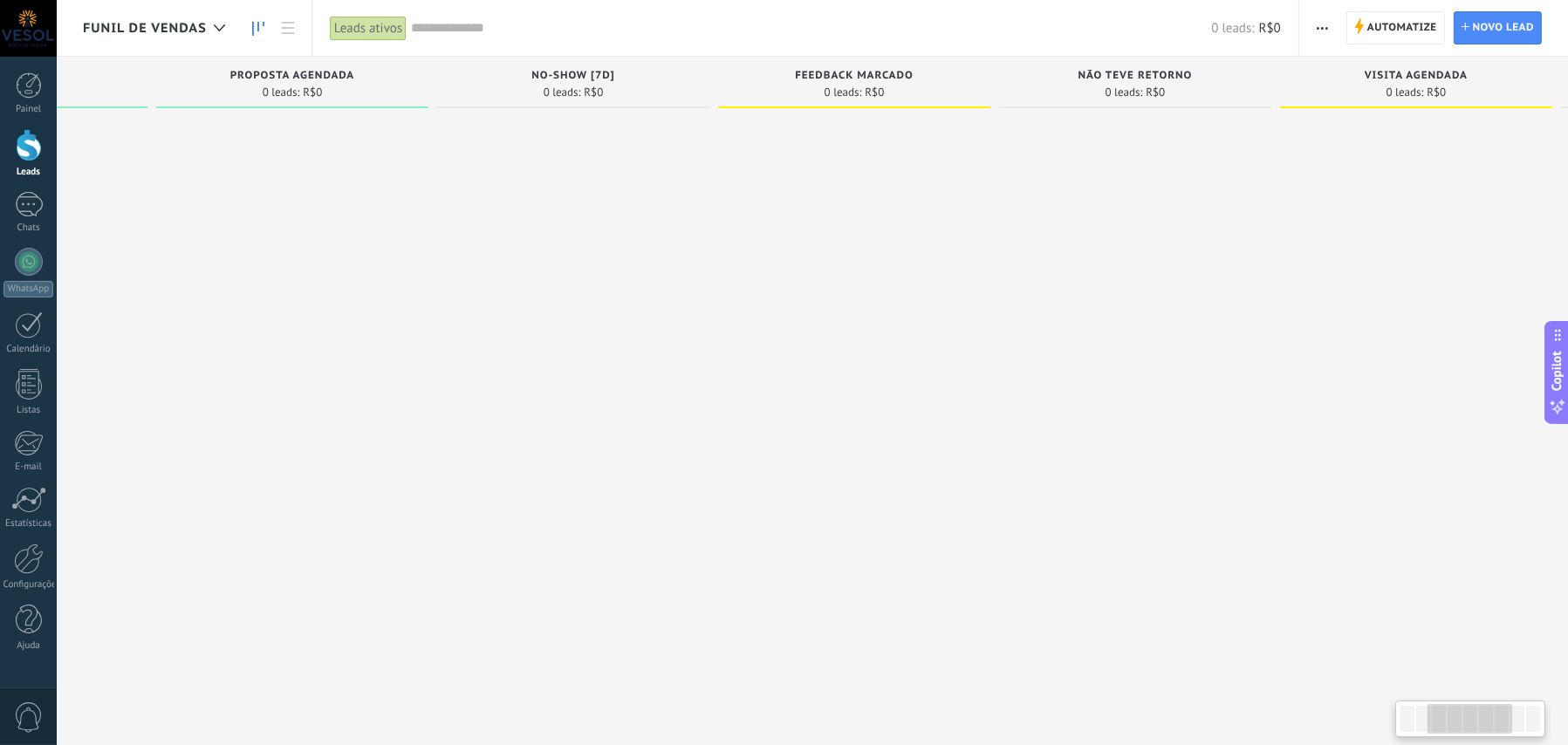
scroll to position [0, 524]
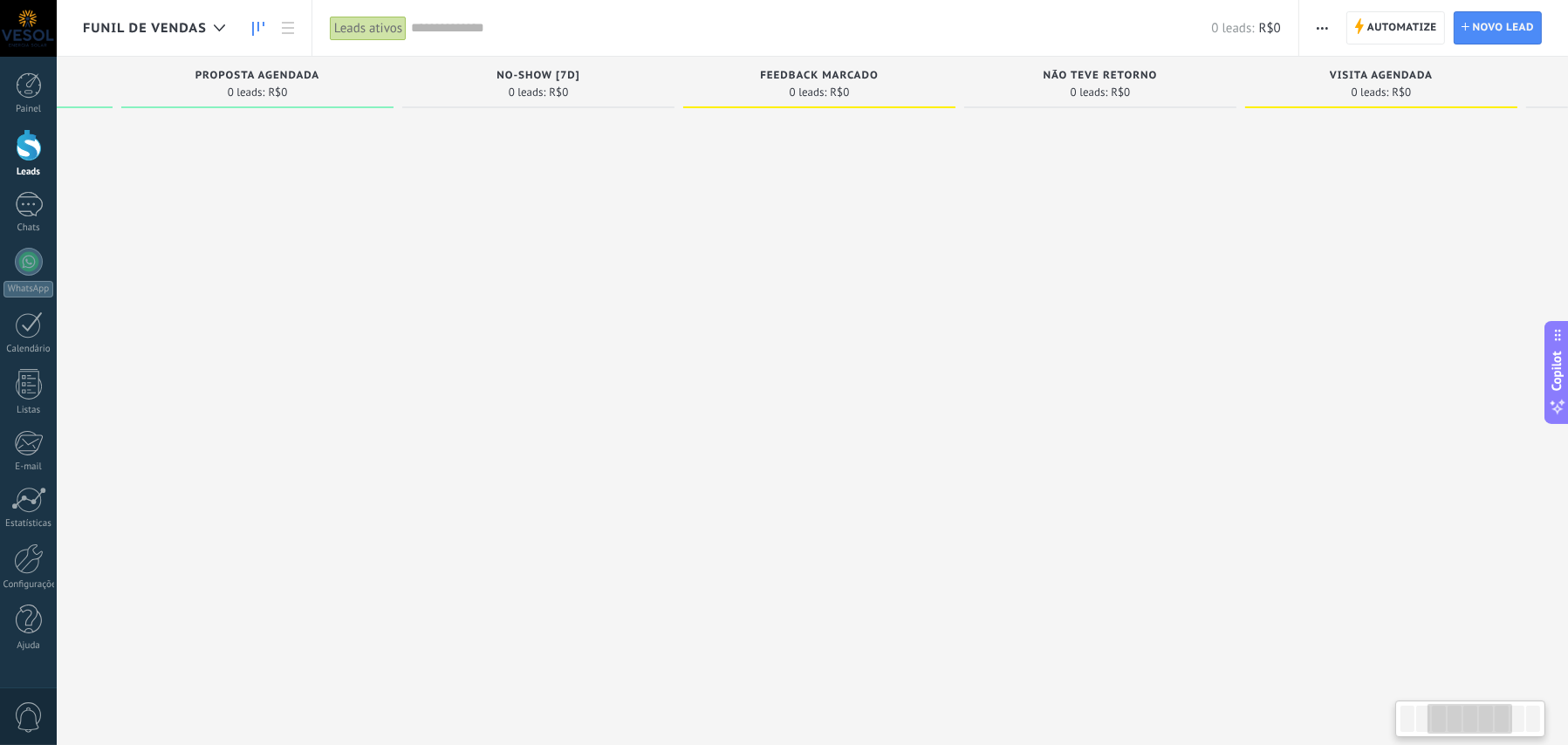
drag, startPoint x: 1190, startPoint y: 437, endPoint x: 666, endPoint y: 432, distance: 524.0
click at [666, 432] on div at bounding box center [538, 375] width 272 height 517
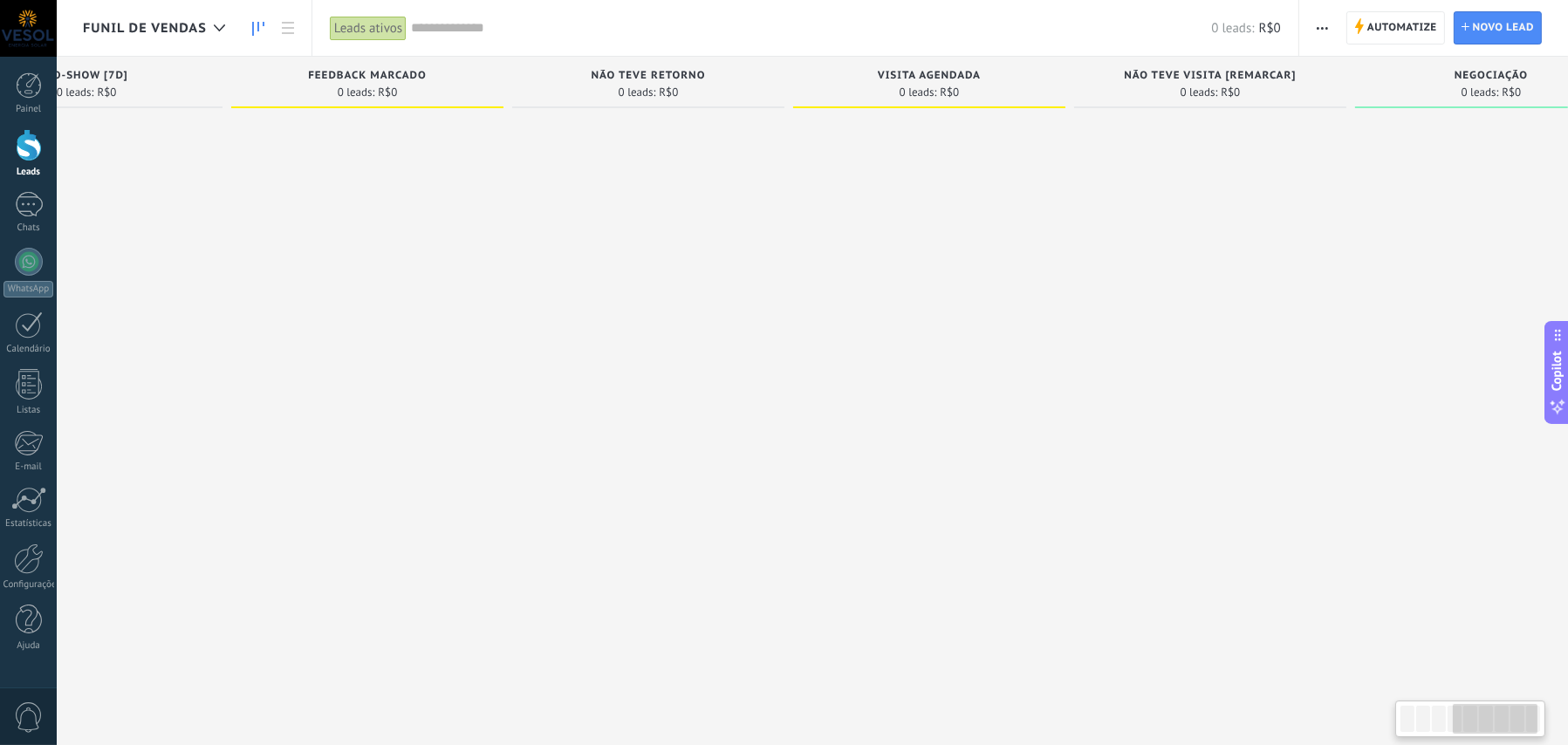
scroll to position [0, 1061]
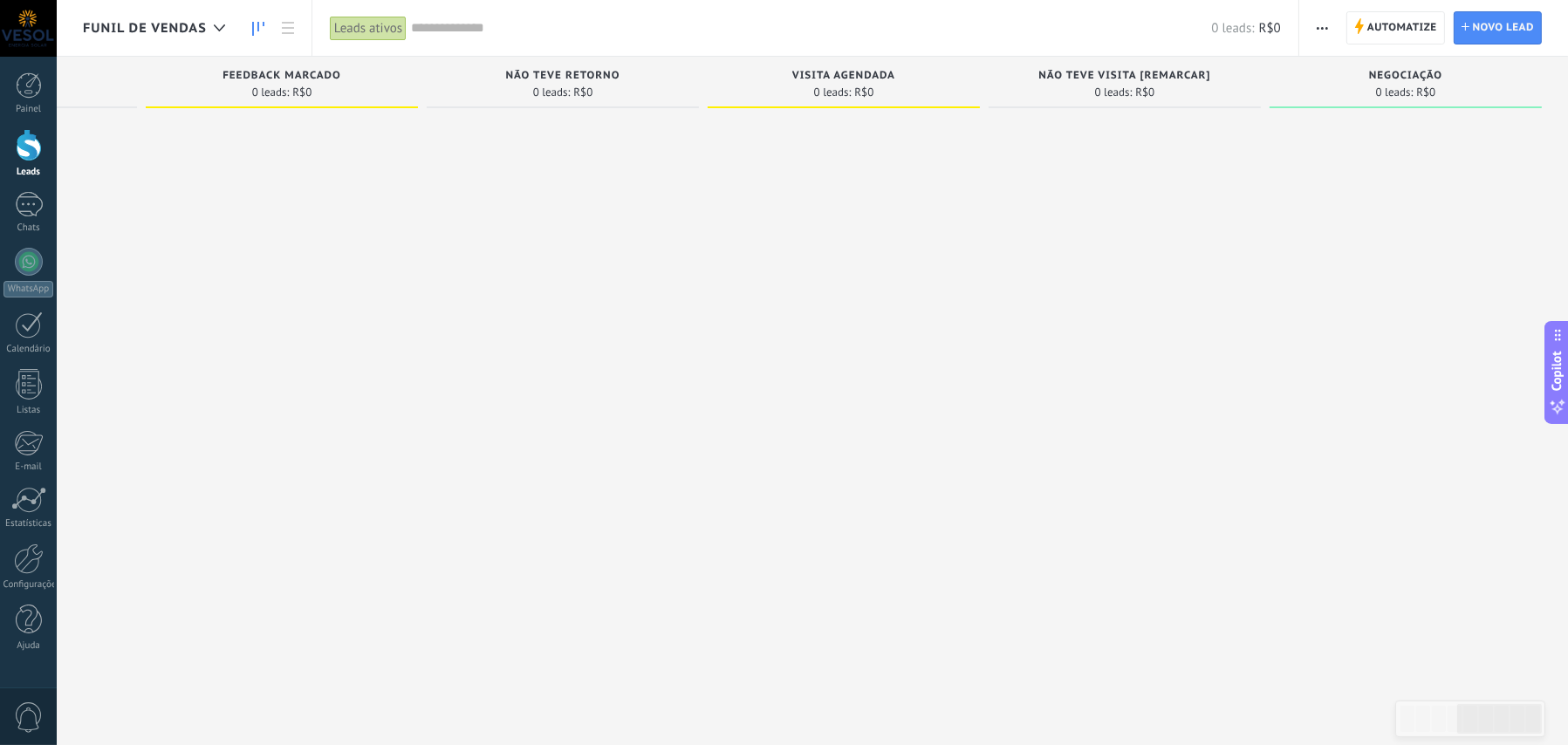
drag, startPoint x: 1352, startPoint y: 316, endPoint x: 724, endPoint y: 299, distance: 628.2
click at [724, 299] on div at bounding box center [844, 375] width 272 height 517
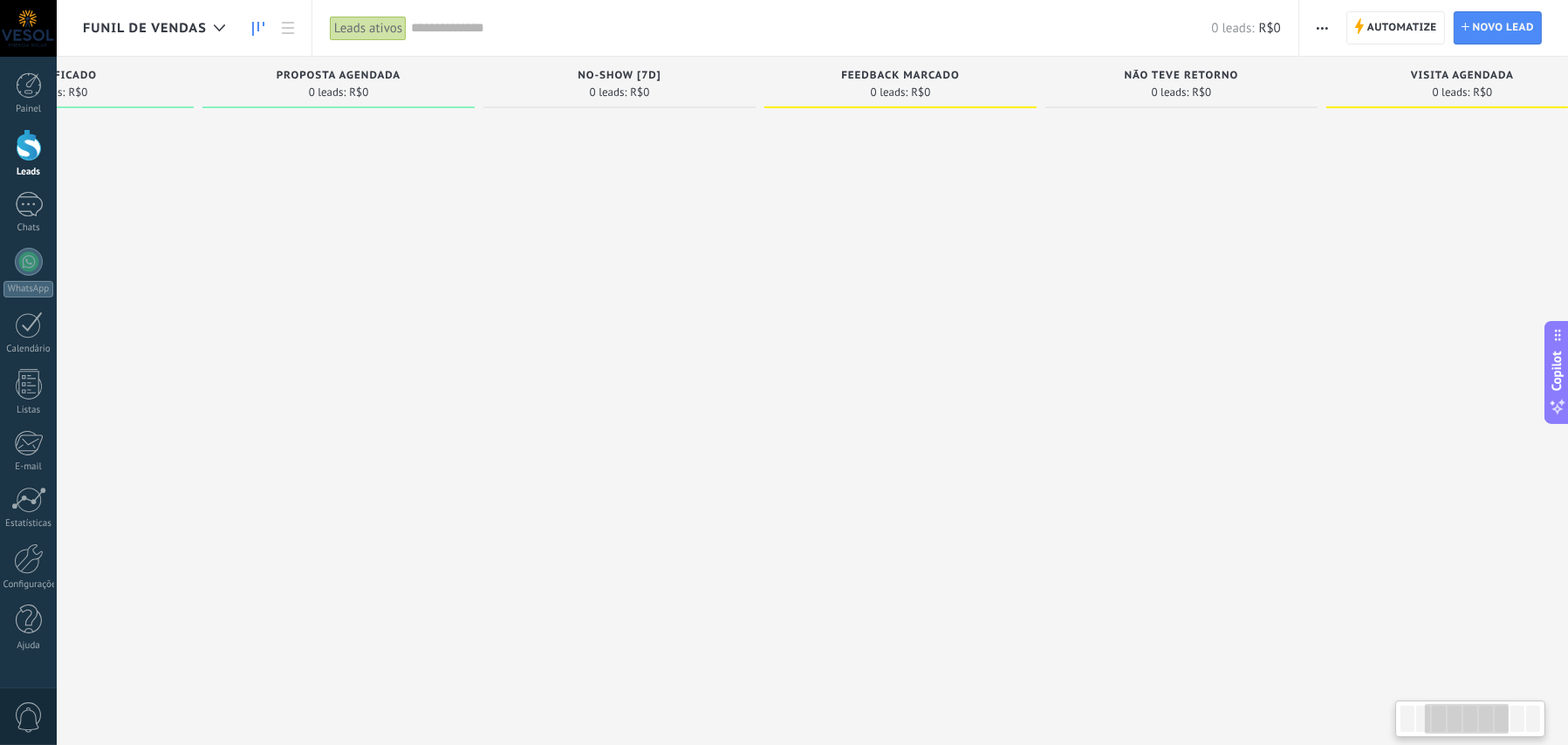
drag, startPoint x: 627, startPoint y: 302, endPoint x: 1247, endPoint y: 267, distance: 621.0
click at [1247, 267] on div at bounding box center [1182, 375] width 272 height 517
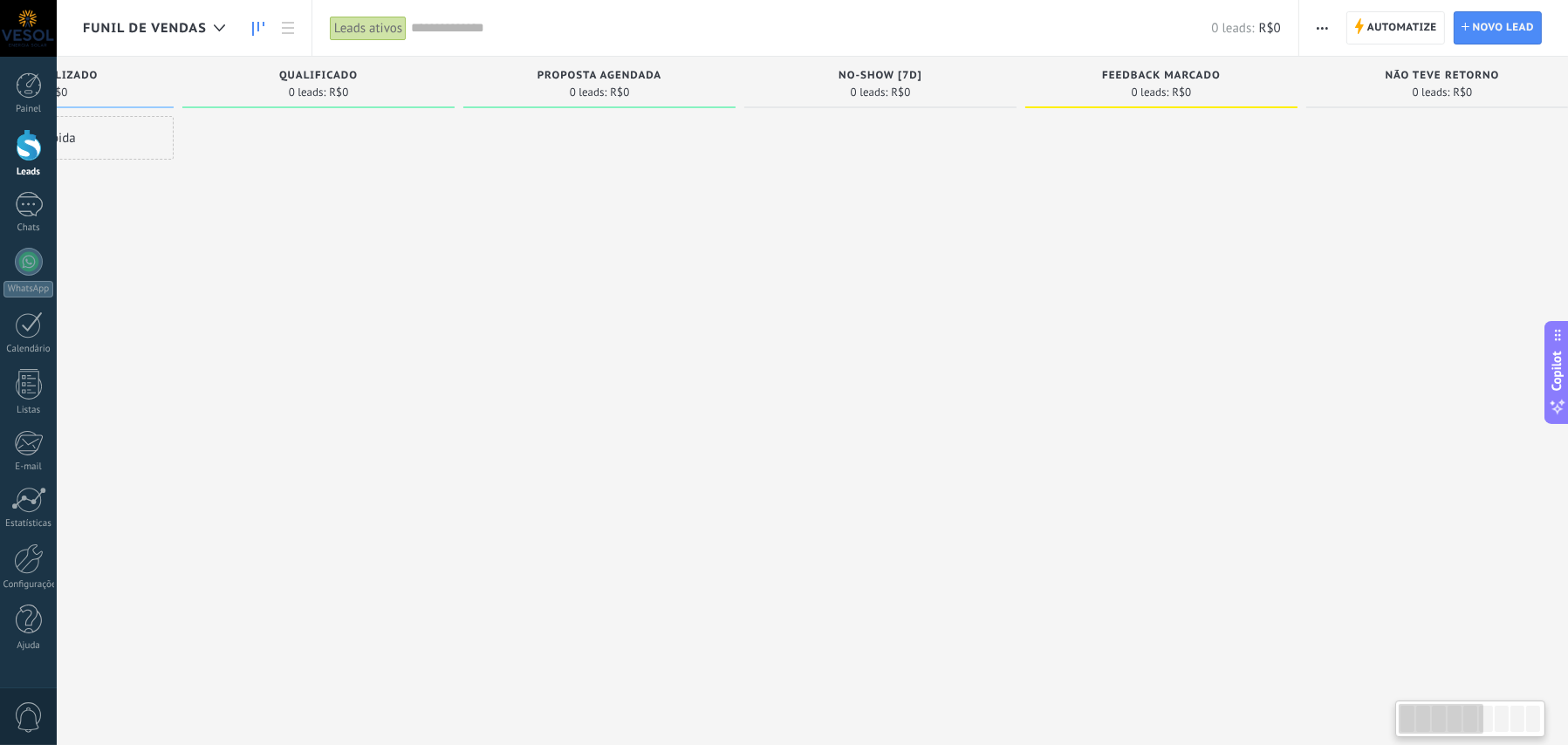
scroll to position [0, 0]
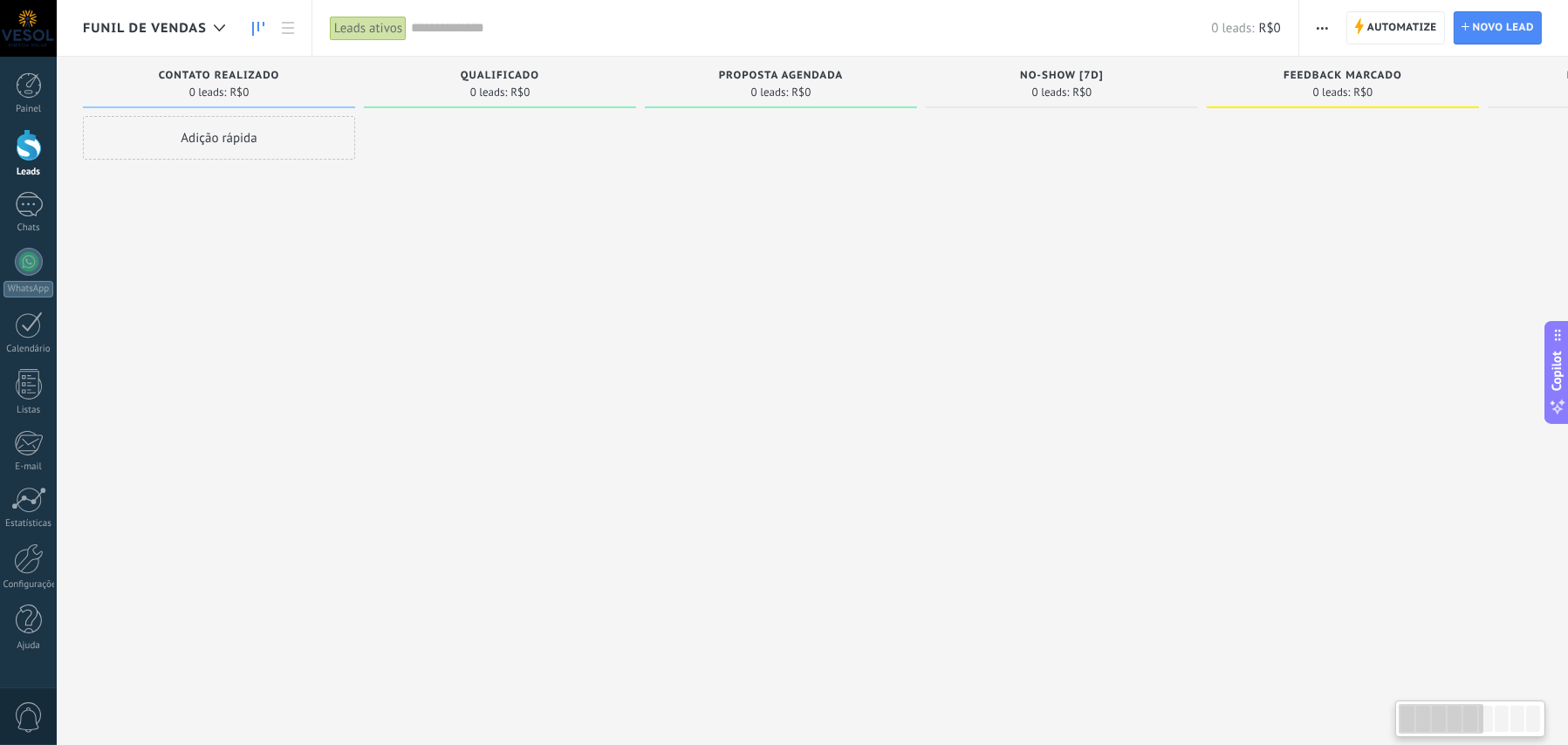
drag, startPoint x: 605, startPoint y: 373, endPoint x: 1158, endPoint y: 349, distance: 553.5
click at [1158, 349] on div at bounding box center [1062, 375] width 272 height 517
drag, startPoint x: 427, startPoint y: 377, endPoint x: 600, endPoint y: 375, distance: 173.0
click at [600, 375] on div at bounding box center [499, 375] width 272 height 517
click at [218, 25] on icon at bounding box center [219, 28] width 11 height 7
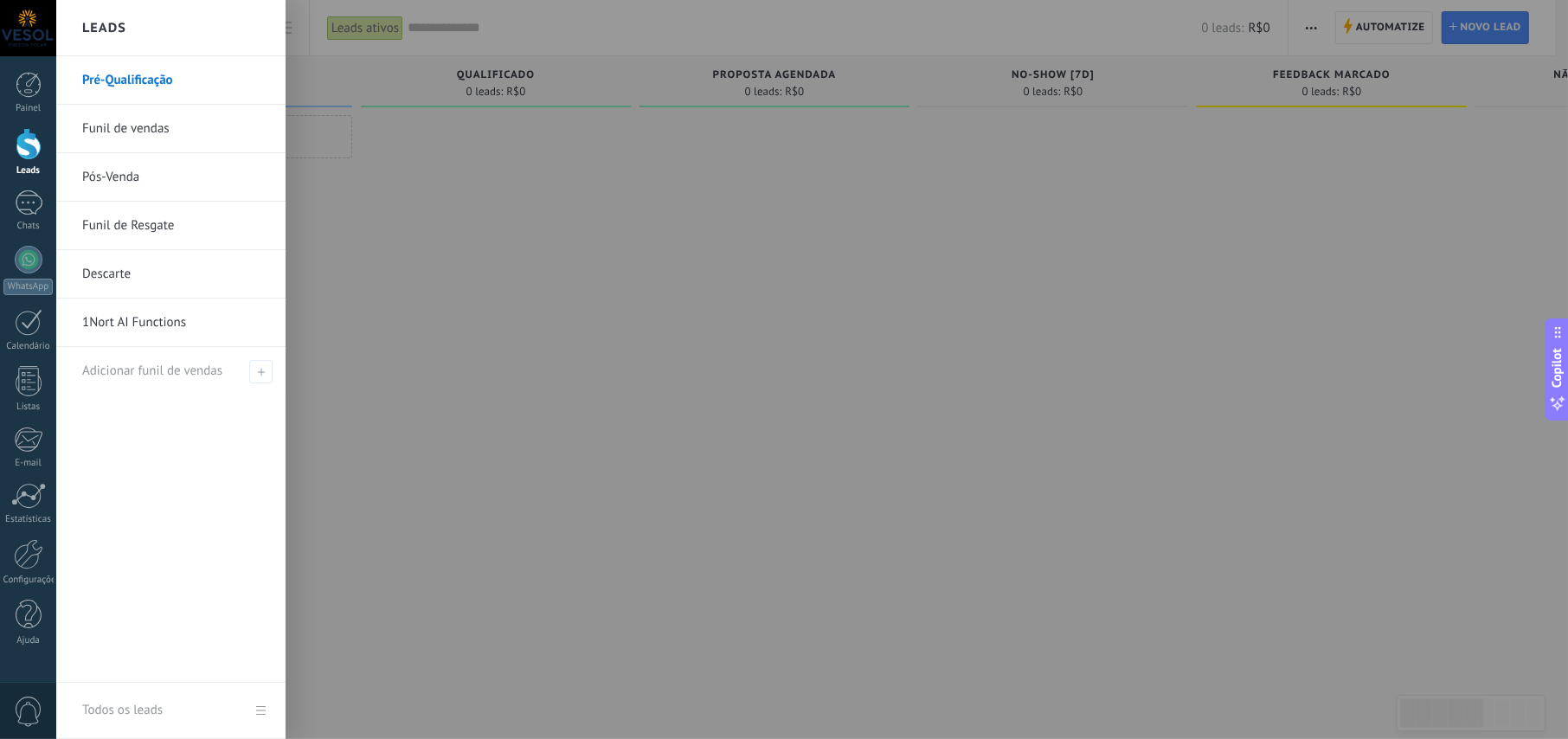
click at [116, 174] on link "Pós-Venda" at bounding box center [175, 177] width 186 height 49
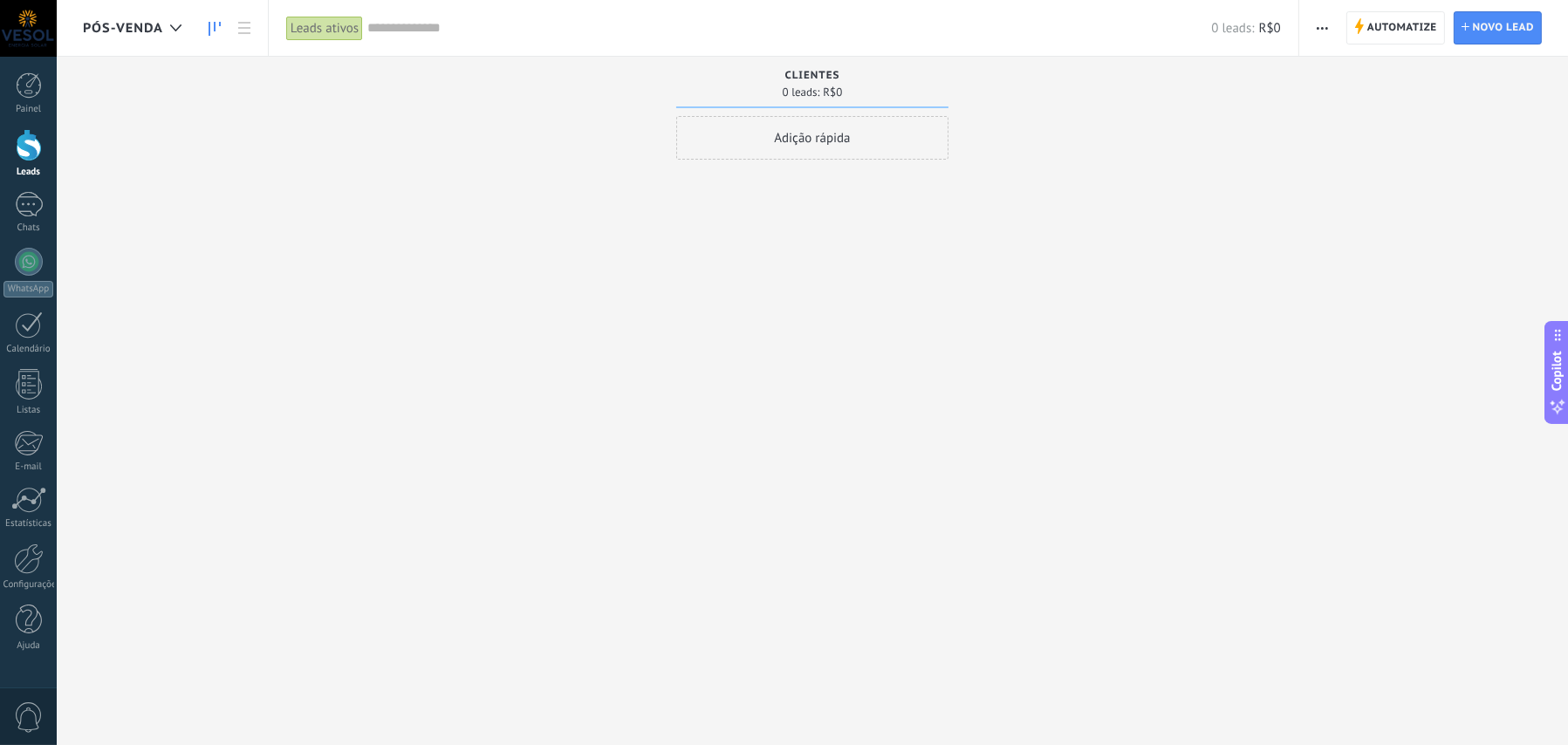
click at [123, 30] on span "Pós-Venda" at bounding box center [124, 28] width 81 height 17
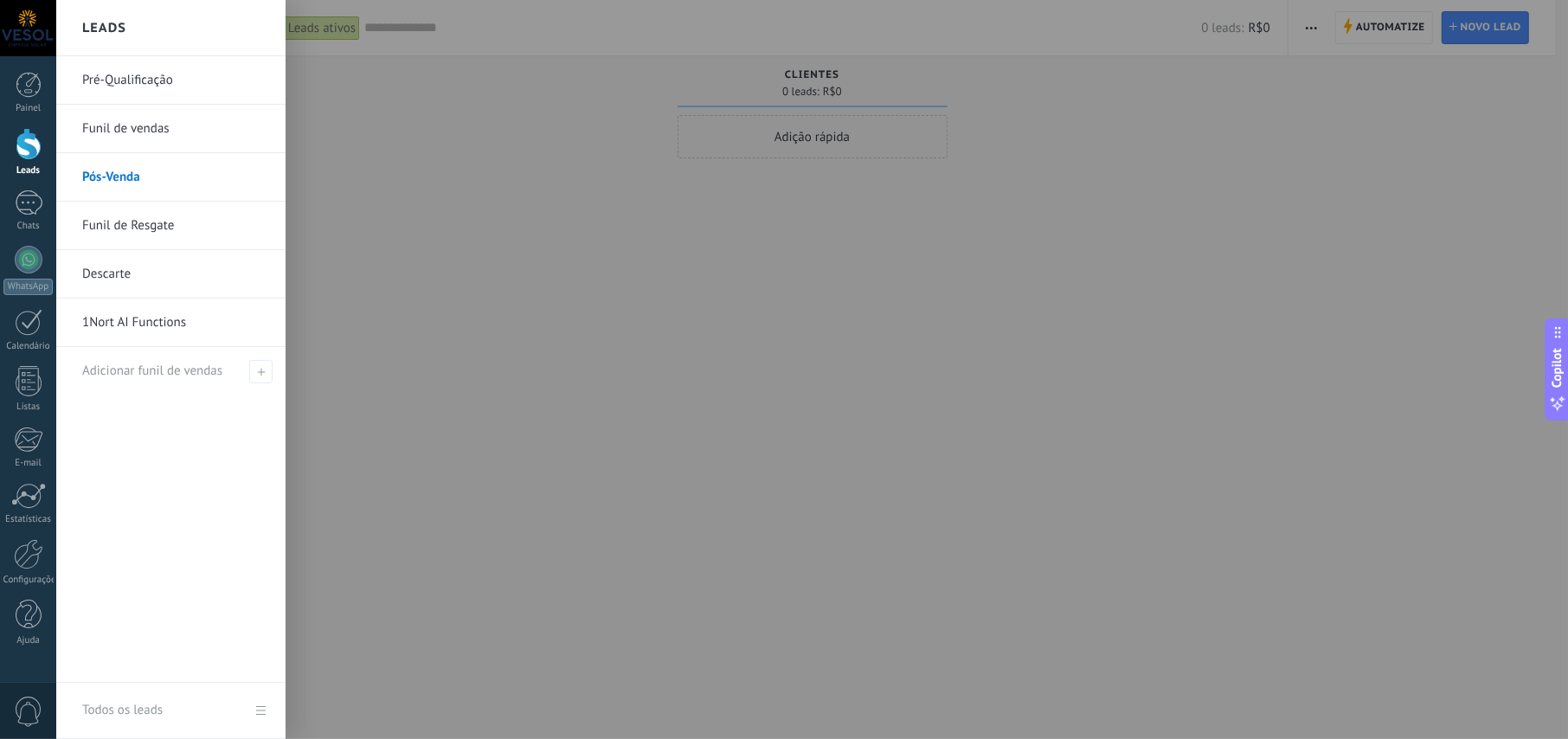
click at [109, 224] on link "Funil de Resgate" at bounding box center [175, 226] width 186 height 49
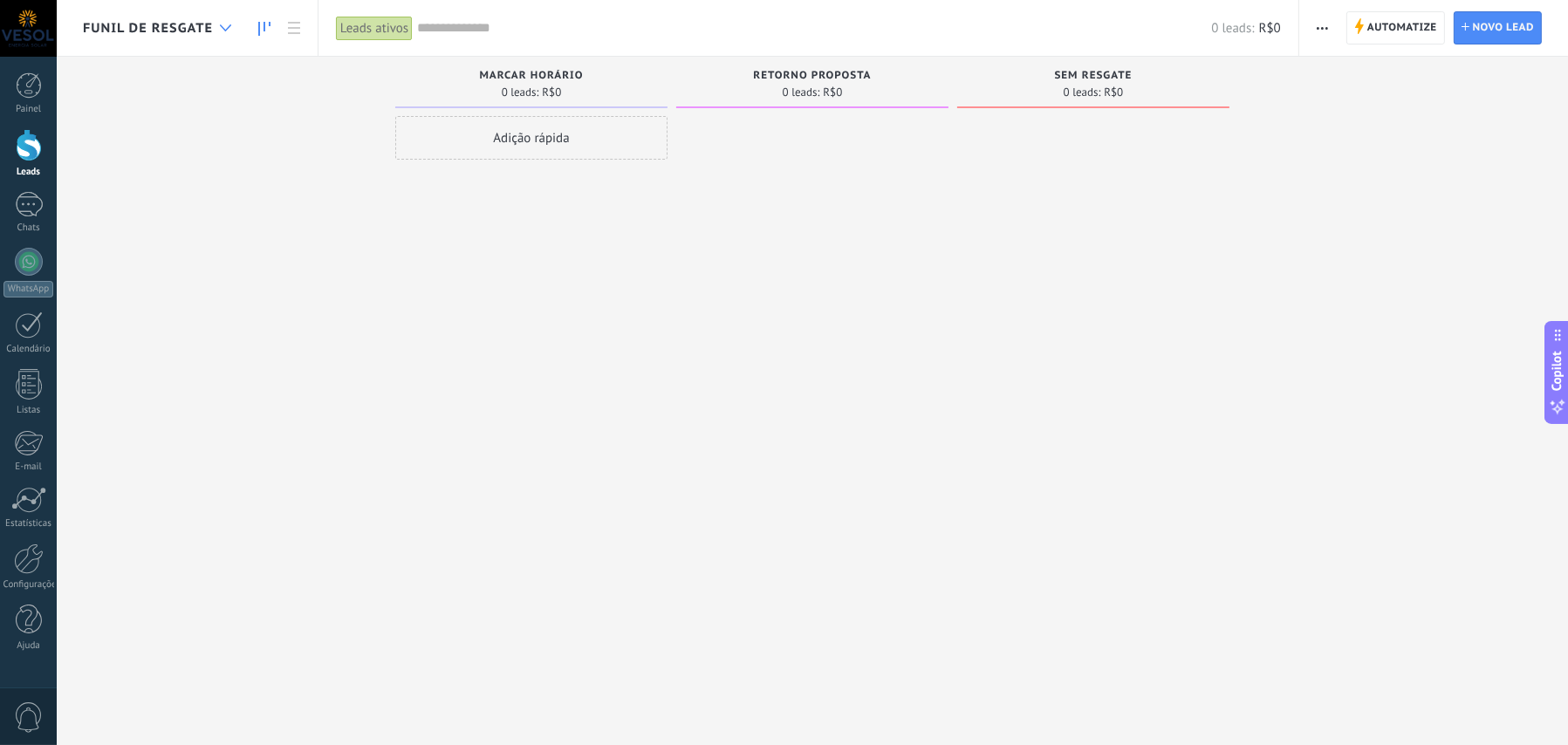
click at [223, 25] on icon at bounding box center [225, 28] width 11 height 7
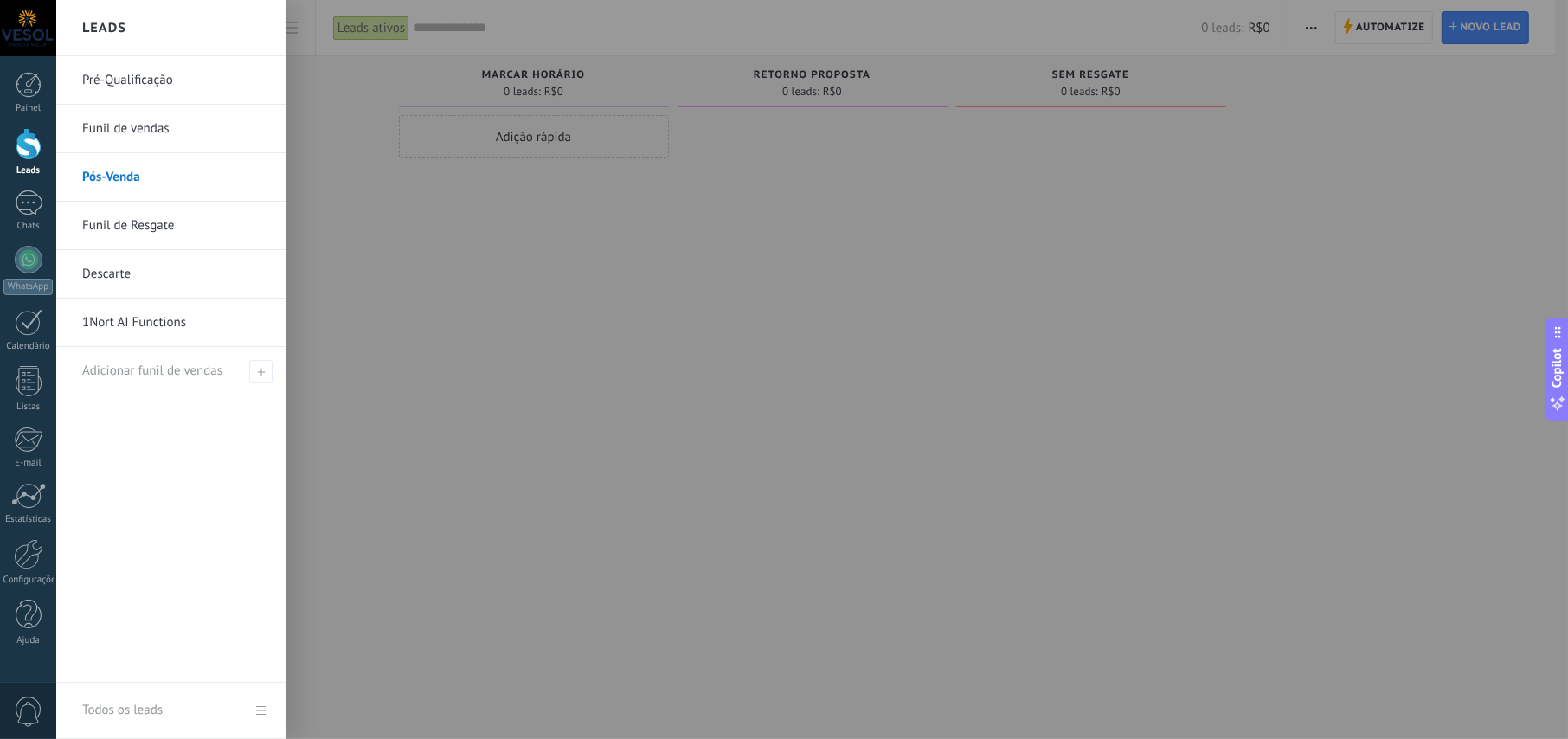
click at [91, 275] on link "Descarte" at bounding box center [175, 274] width 186 height 49
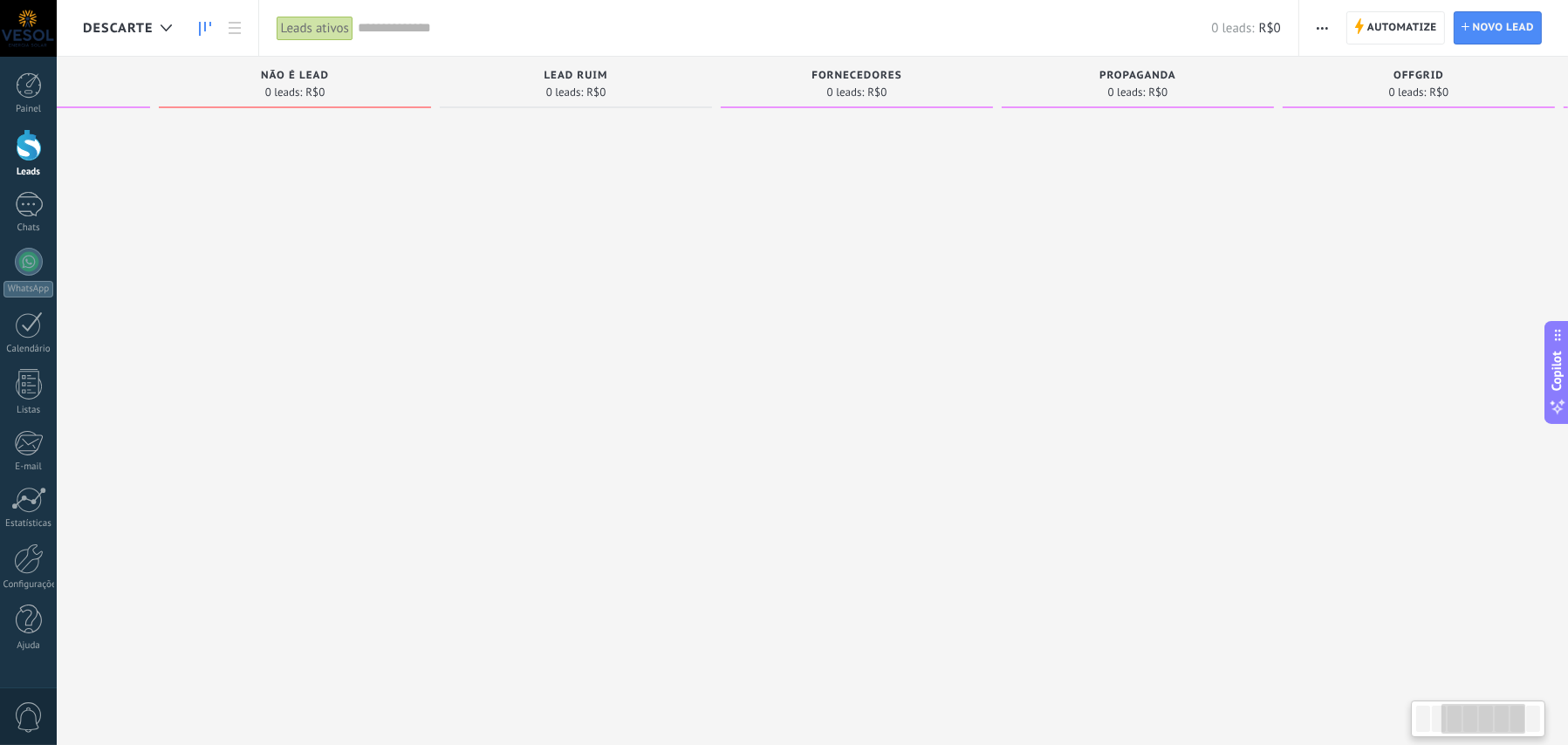
drag, startPoint x: 965, startPoint y: 208, endPoint x: 469, endPoint y: 225, distance: 496.3
click at [469, 225] on div at bounding box center [576, 375] width 272 height 517
drag, startPoint x: 1127, startPoint y: 248, endPoint x: 726, endPoint y: 247, distance: 401.0
click at [726, 247] on div at bounding box center [844, 375] width 272 height 517
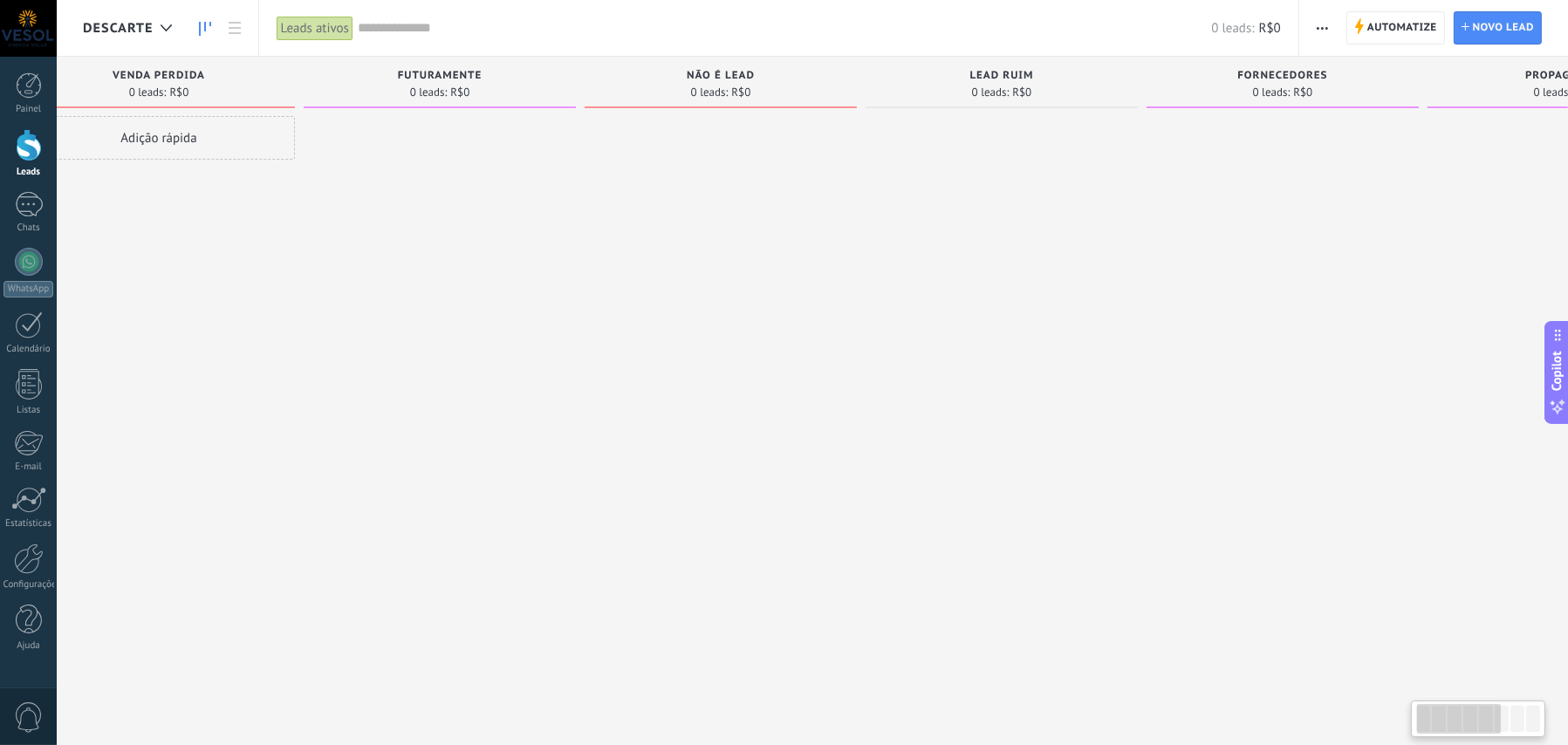
drag, startPoint x: 459, startPoint y: 257, endPoint x: 1254, endPoint y: 293, distance: 795.8
click at [1249, 293] on div at bounding box center [1282, 375] width 272 height 517
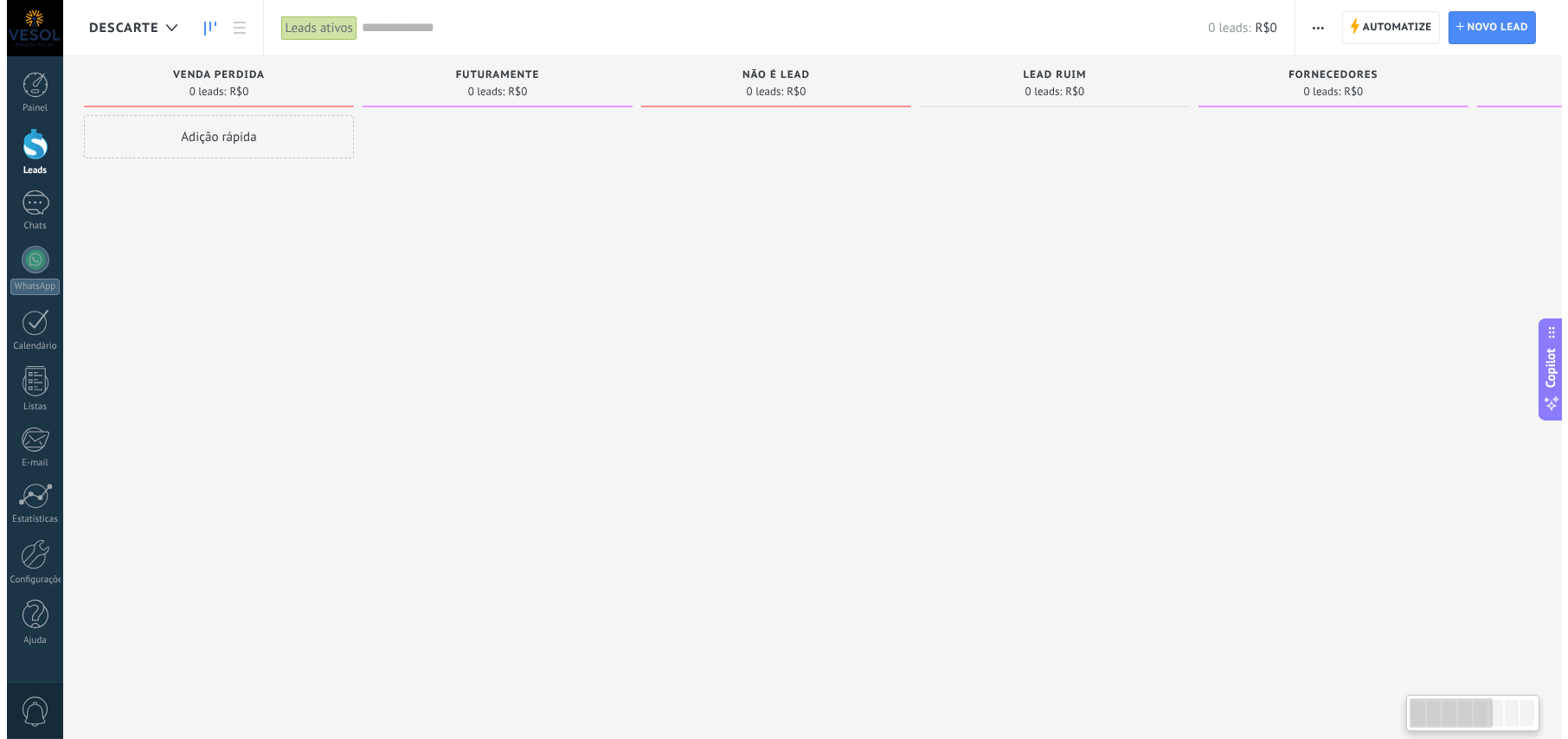
scroll to position [0, 0]
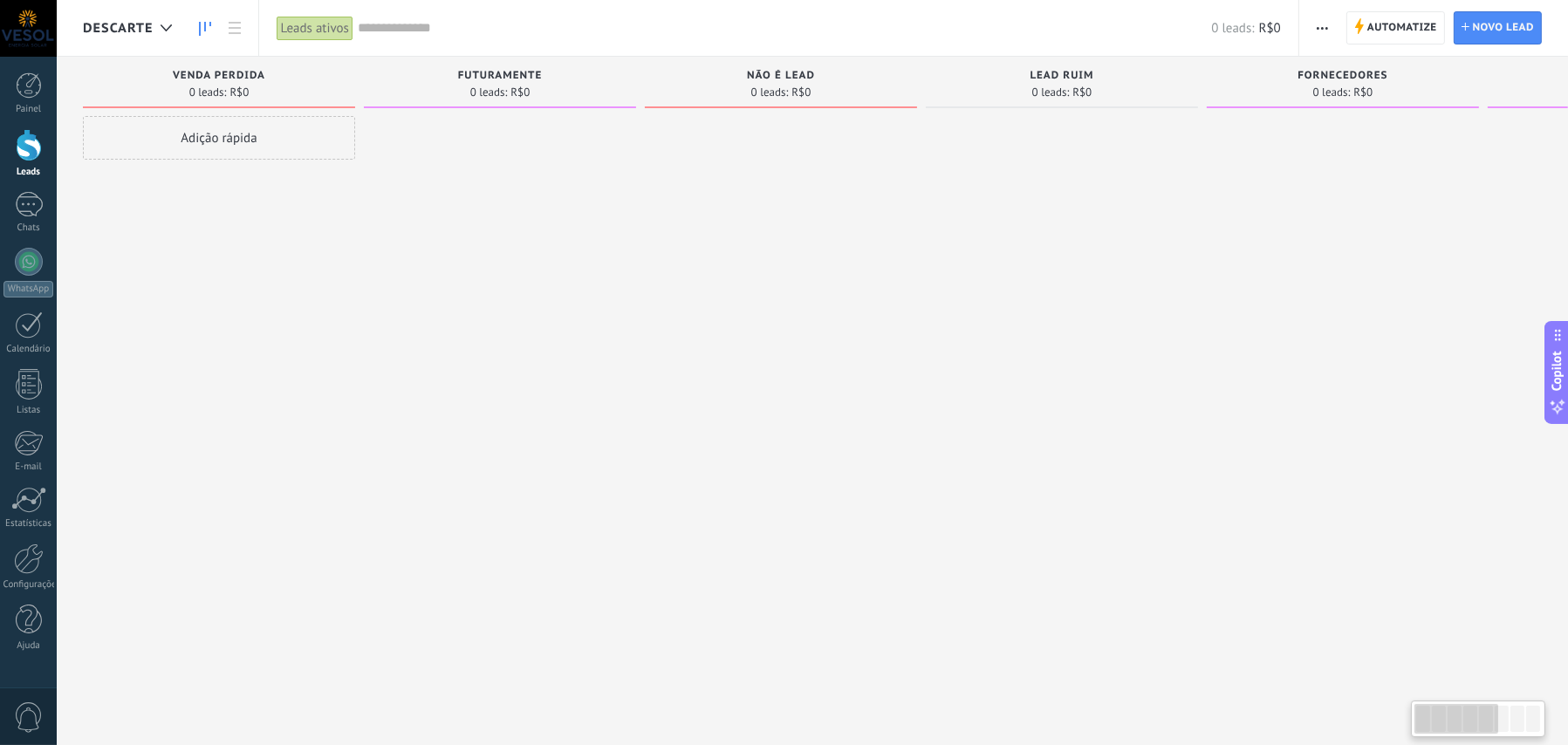
drag, startPoint x: 343, startPoint y: 301, endPoint x: 535, endPoint y: 288, distance: 192.4
click at [534, 288] on div "venda perdida 0 leads: R$0 Adição rápida Futuramente 0 leads: R$0 Não é lead 0 …" at bounding box center [1216, 345] width 2265 height 577
click at [169, 25] on icon at bounding box center [166, 28] width 11 height 7
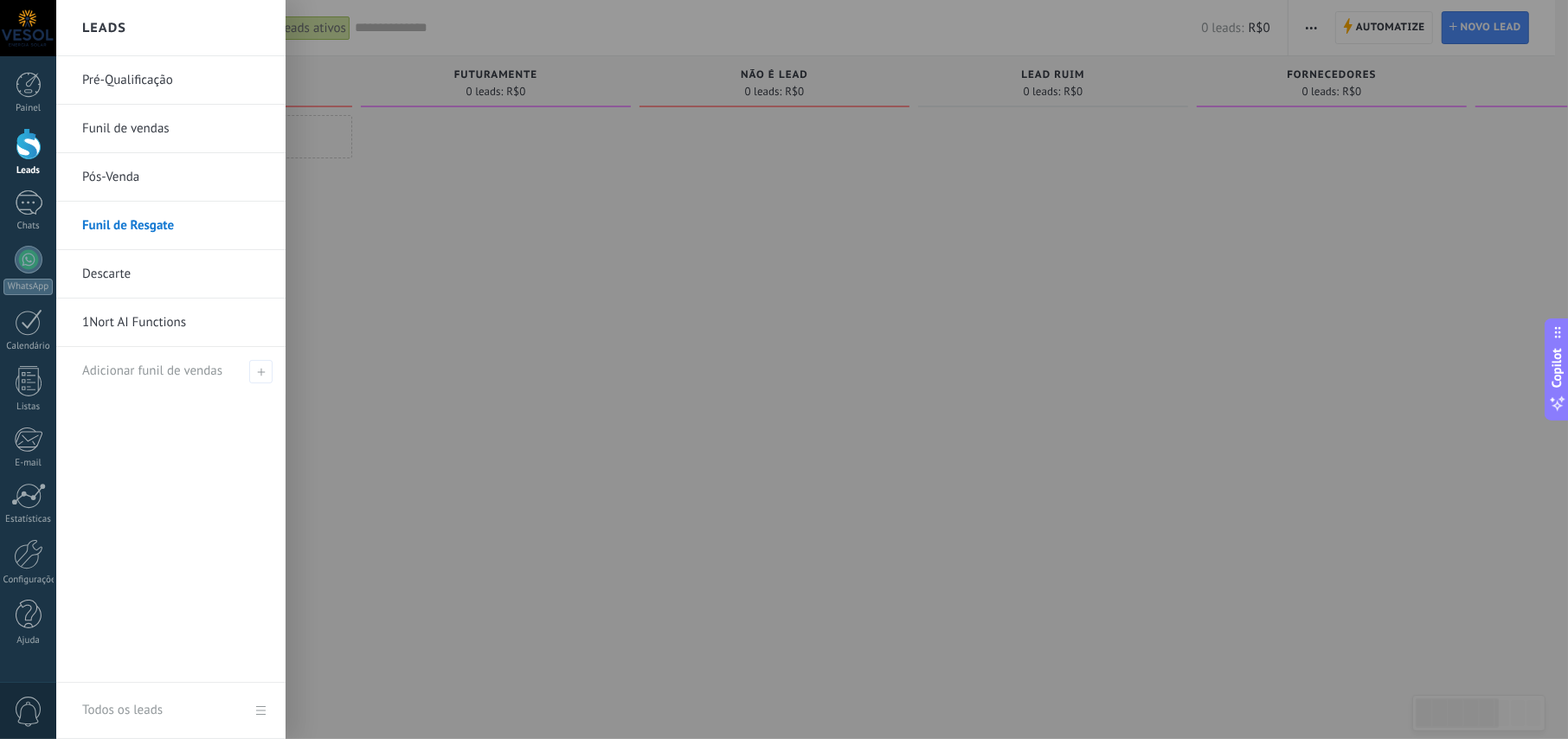
click at [354, 287] on div at bounding box center [840, 369] width 1568 height 739
click at [129, 79] on link "Pré-Qualificação" at bounding box center [175, 81] width 186 height 49
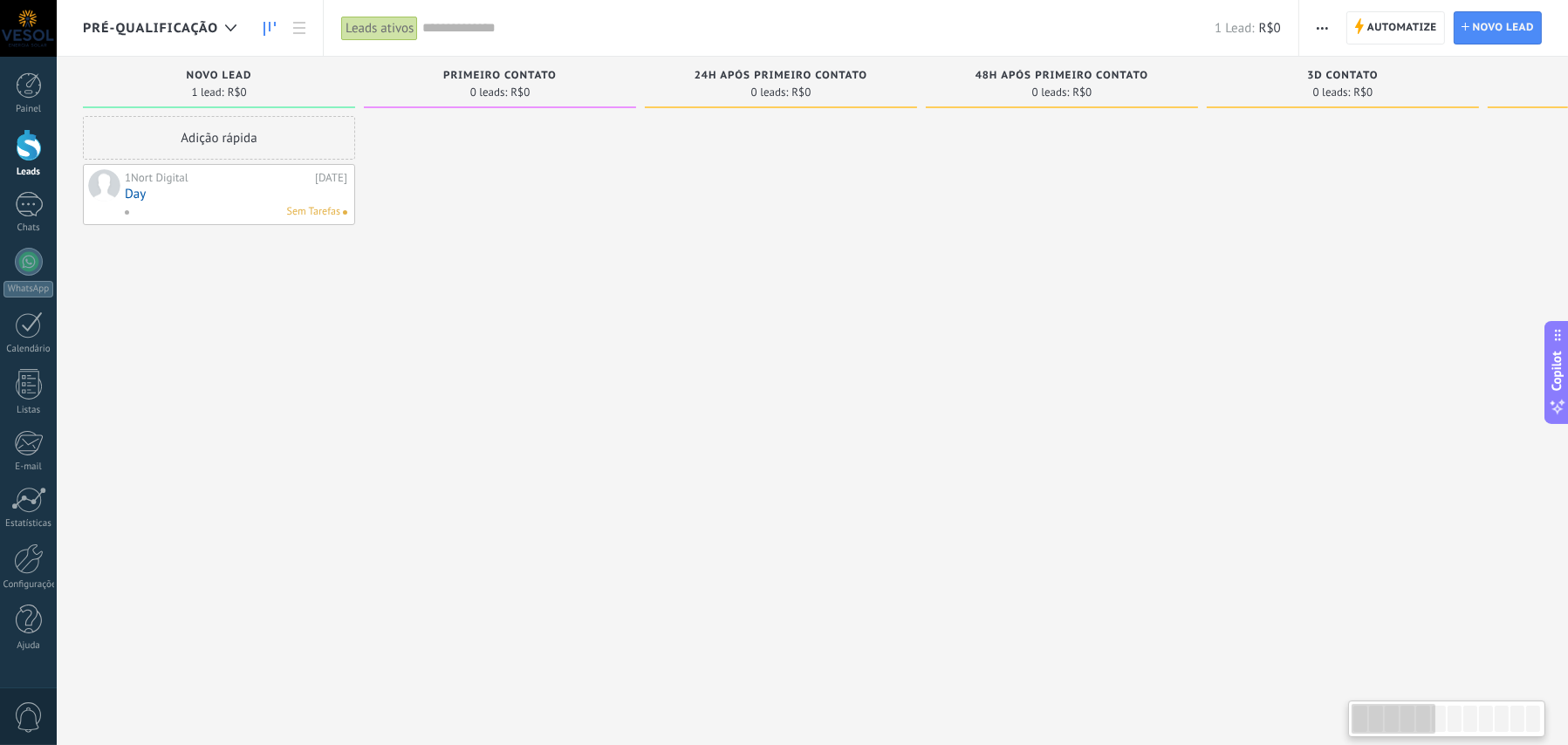
click at [209, 205] on div "Sem Tarefas" at bounding box center [231, 212] width 216 height 16
click at [268, 189] on link "Day" at bounding box center [236, 193] width 222 height 15
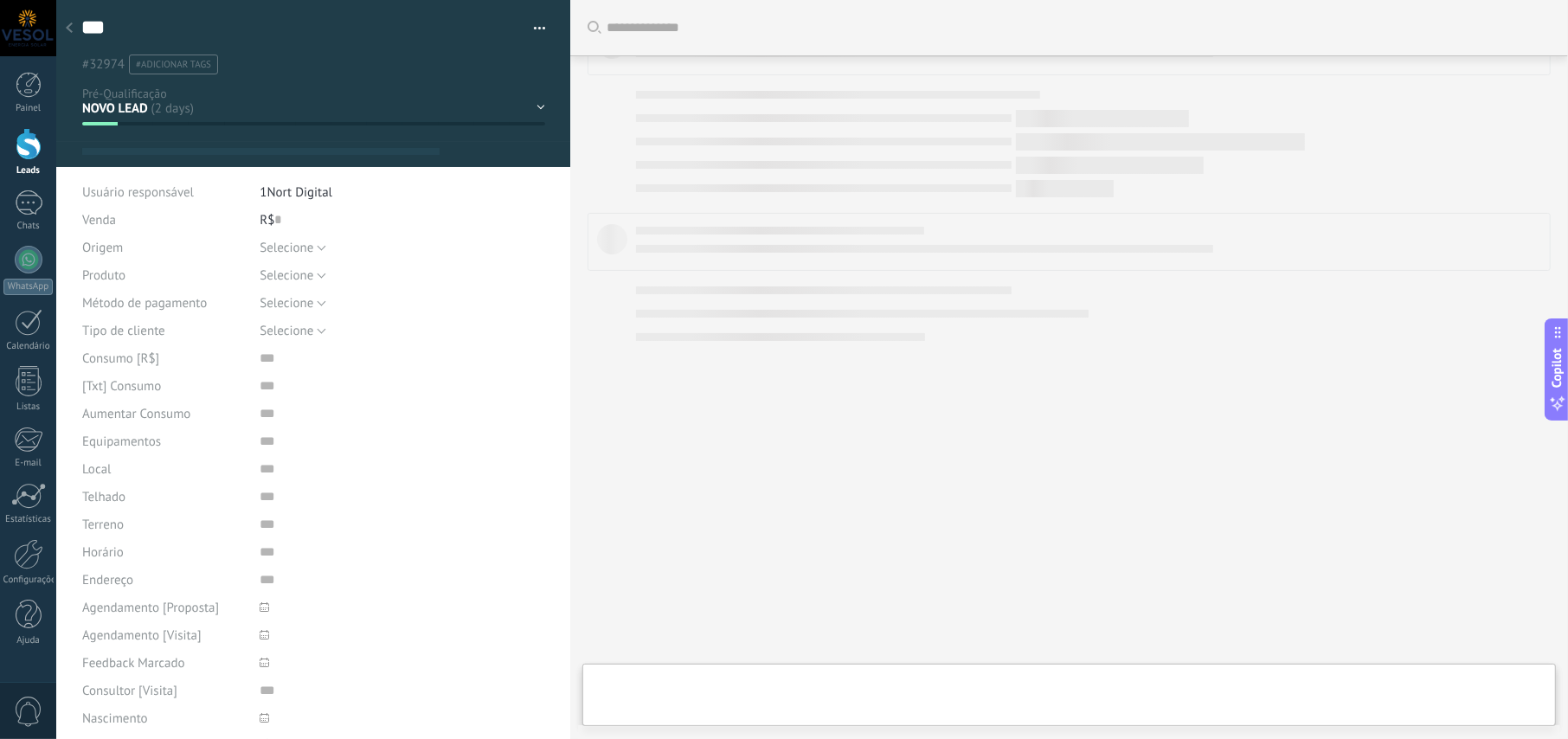
type textarea "**********"
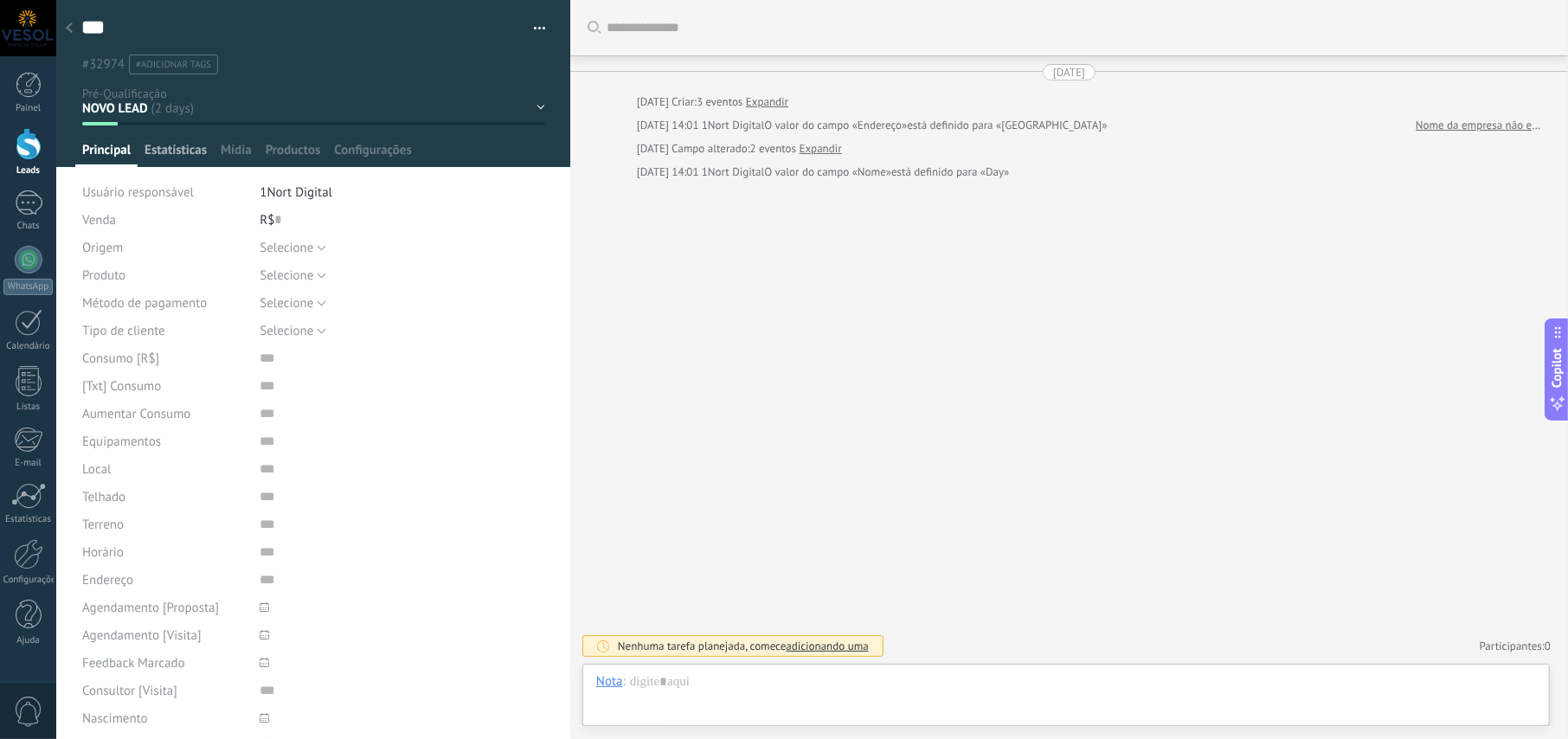
click at [189, 154] on span "Estatísticas" at bounding box center [175, 154] width 63 height 25
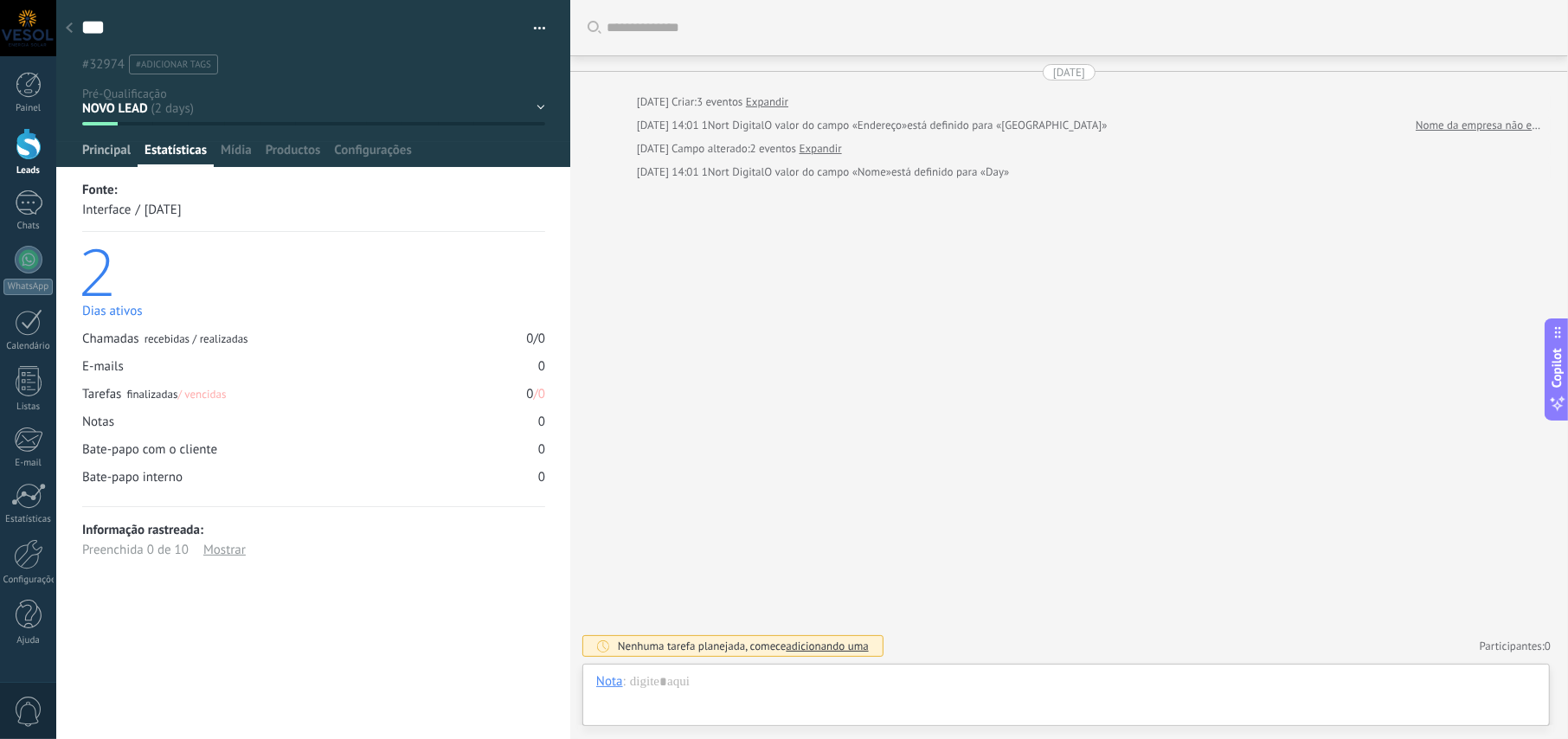
click at [111, 158] on span "Principal" at bounding box center [107, 154] width 49 height 25
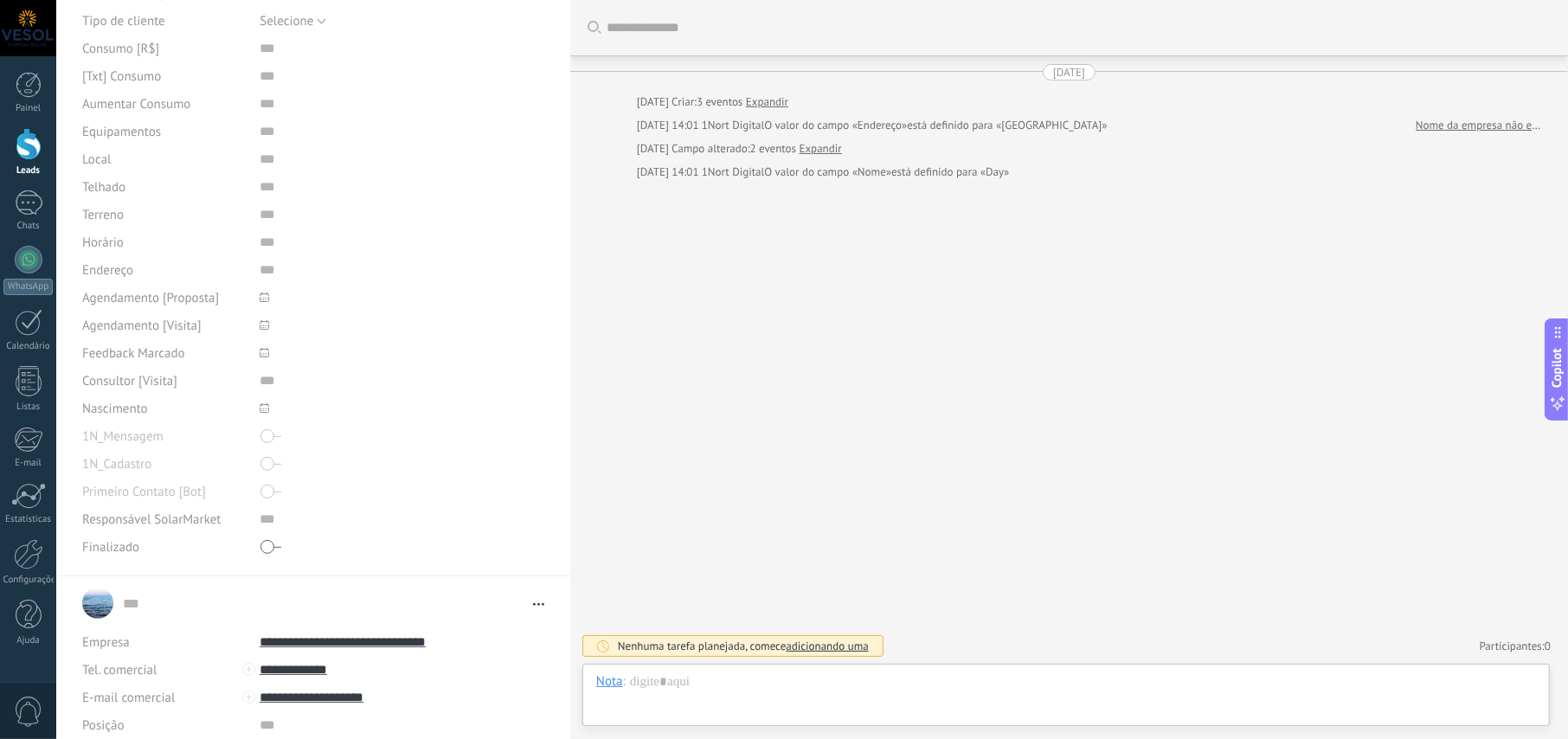
scroll to position [519, 0]
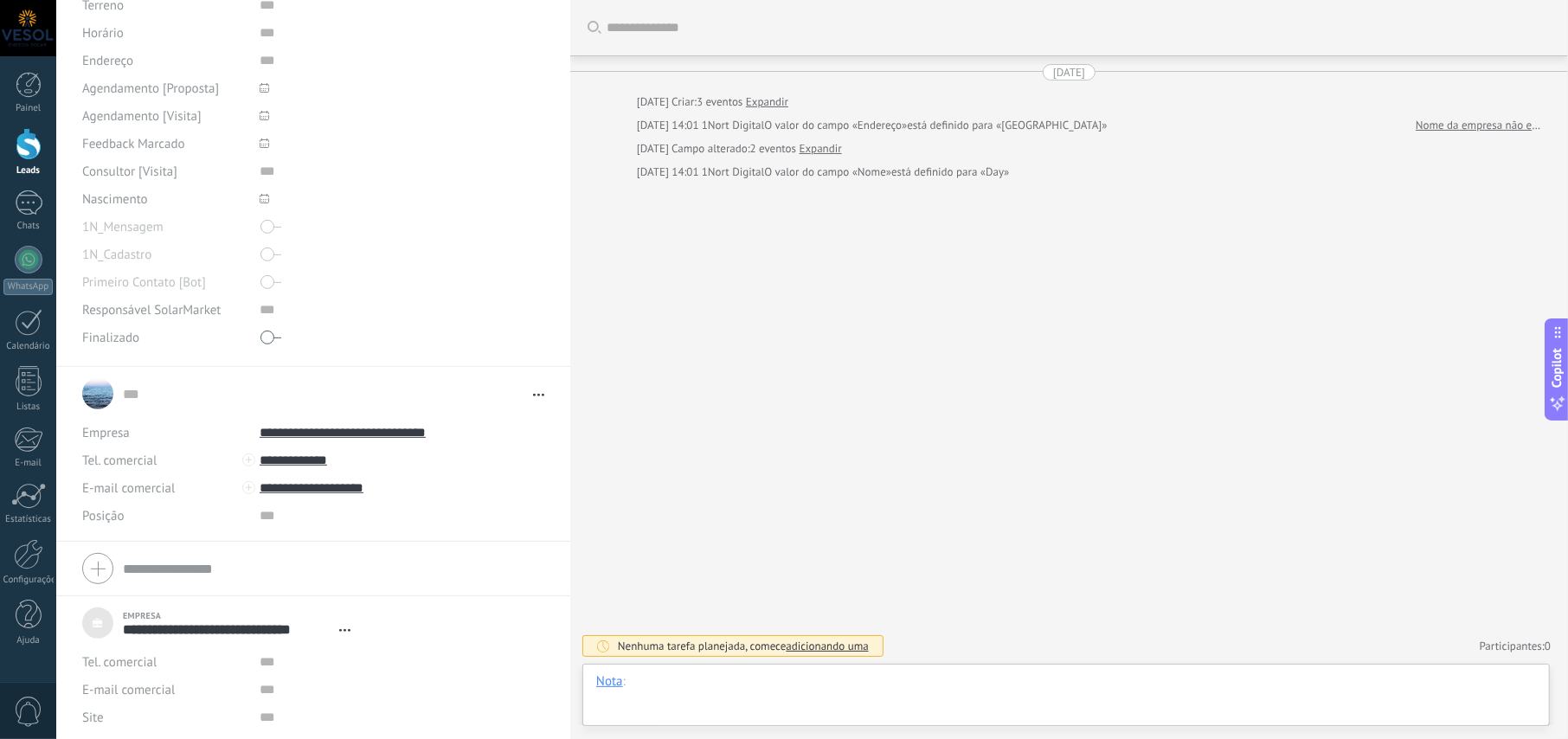
click at [736, 693] on div at bounding box center [1066, 699] width 940 height 52
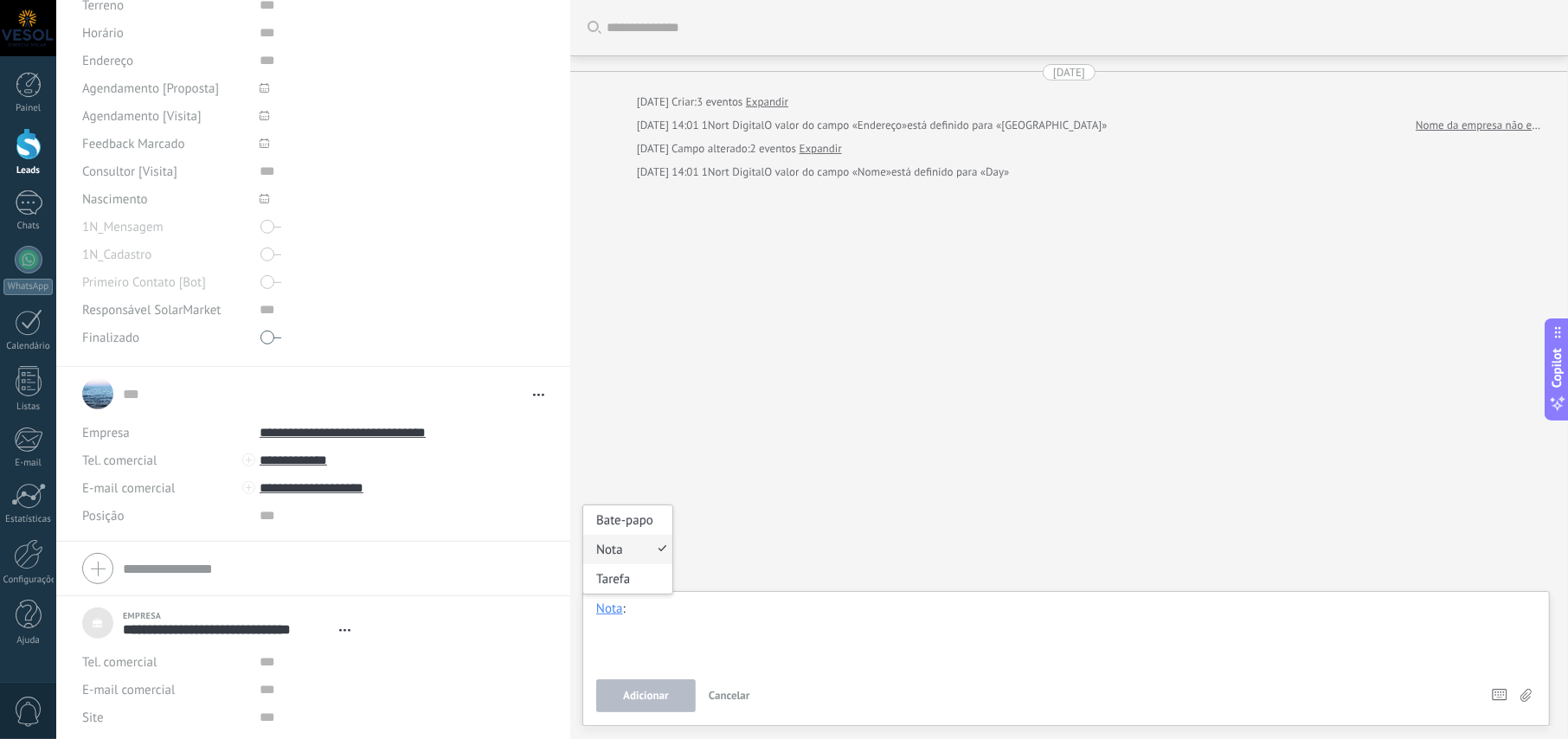
click at [646, 610] on div at bounding box center [1066, 633] width 940 height 66
click at [601, 607] on div "Nota" at bounding box center [609, 608] width 27 height 16
click at [620, 520] on div "Bate-papo" at bounding box center [627, 520] width 89 height 30
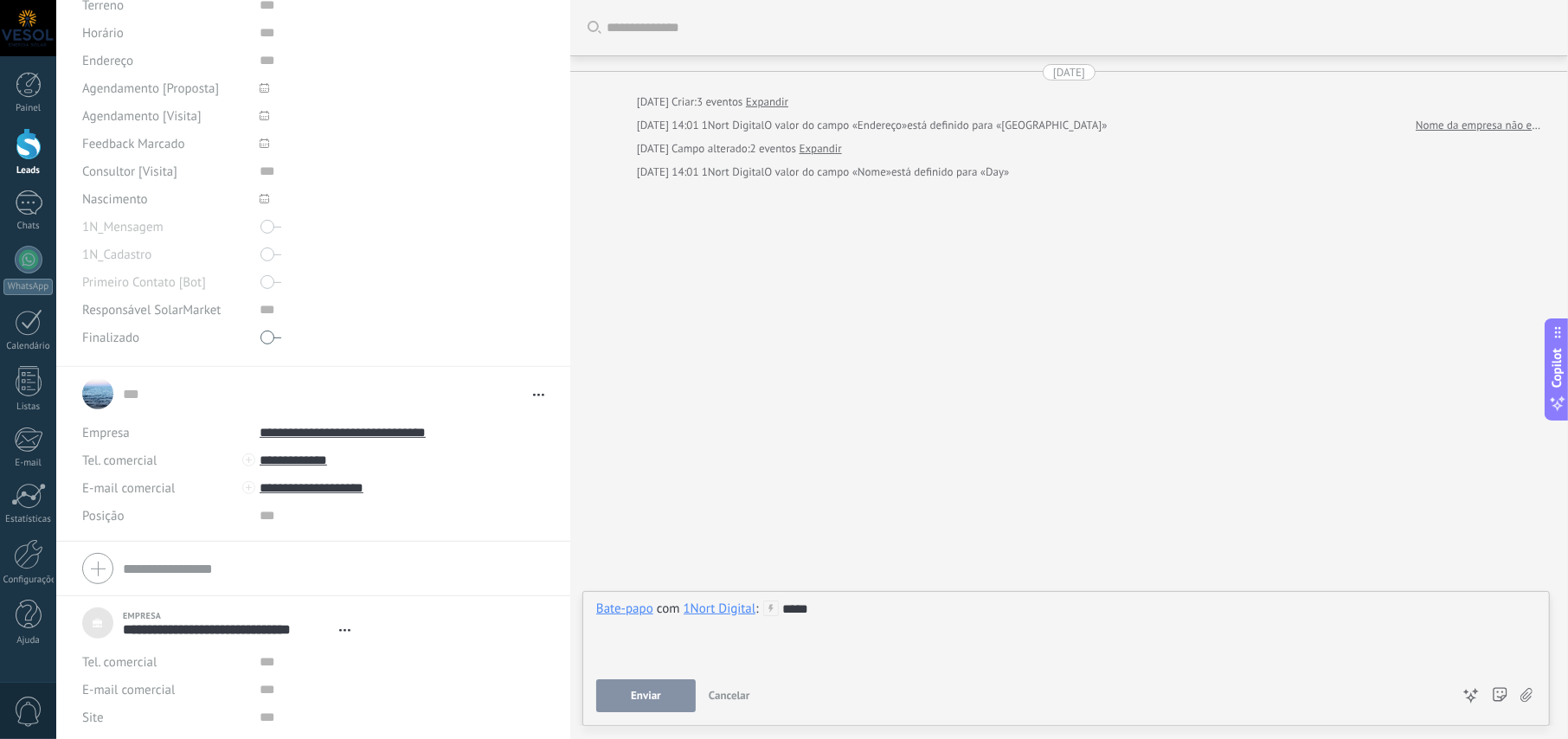
click at [651, 697] on span "Enviar" at bounding box center [645, 696] width 30 height 12
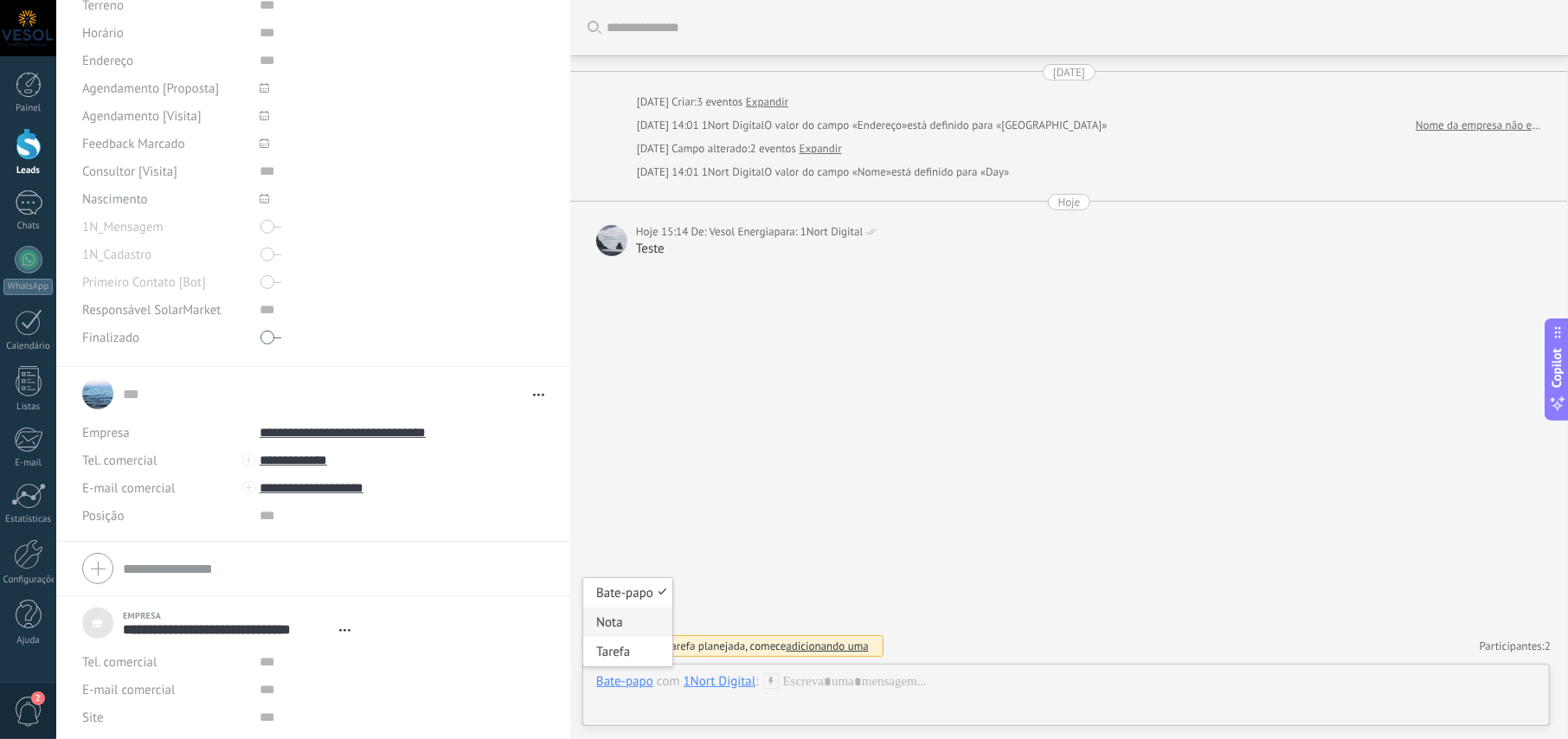
click at [627, 633] on div "Nota" at bounding box center [627, 622] width 89 height 30
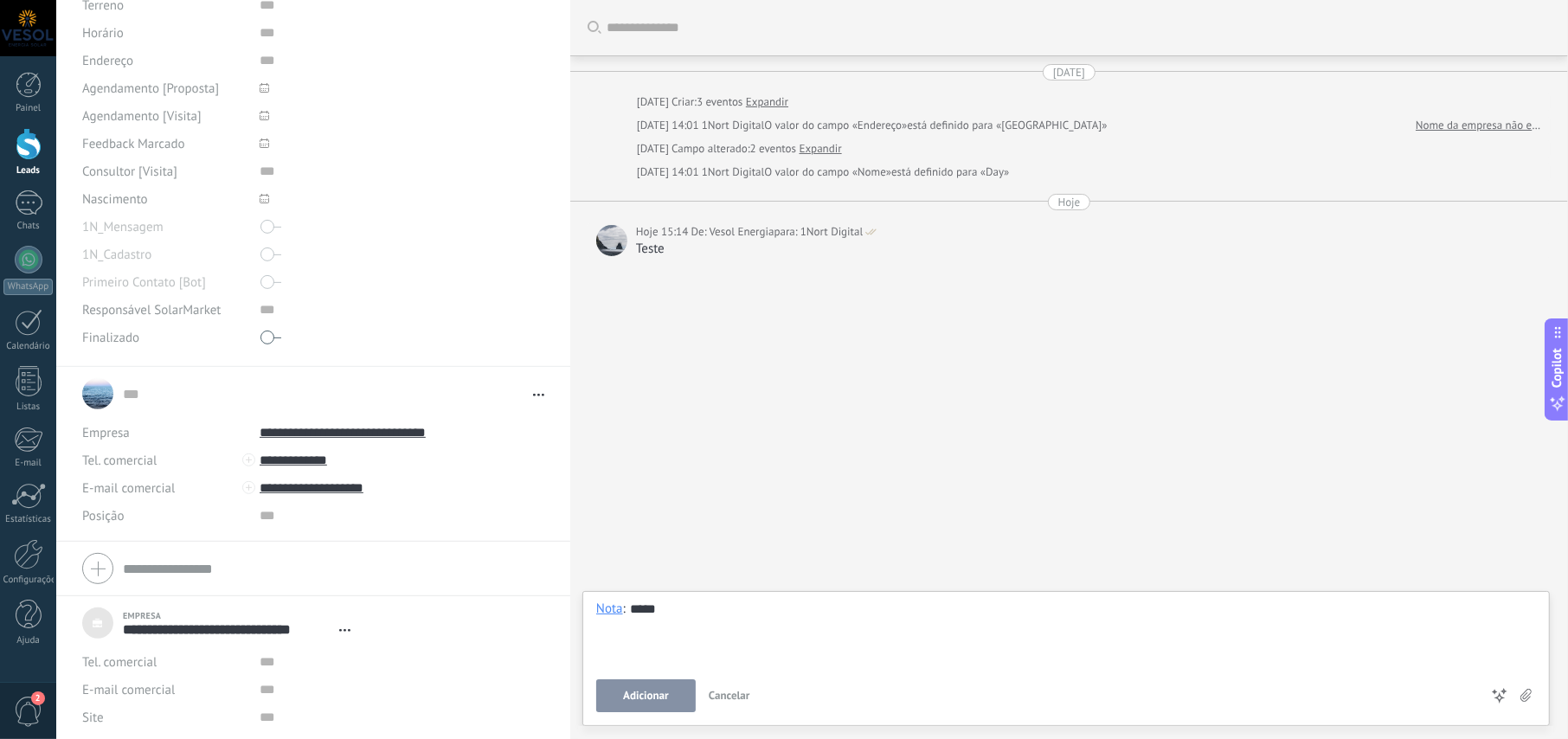
click at [667, 692] on span "Adicionar" at bounding box center [645, 696] width 46 height 12
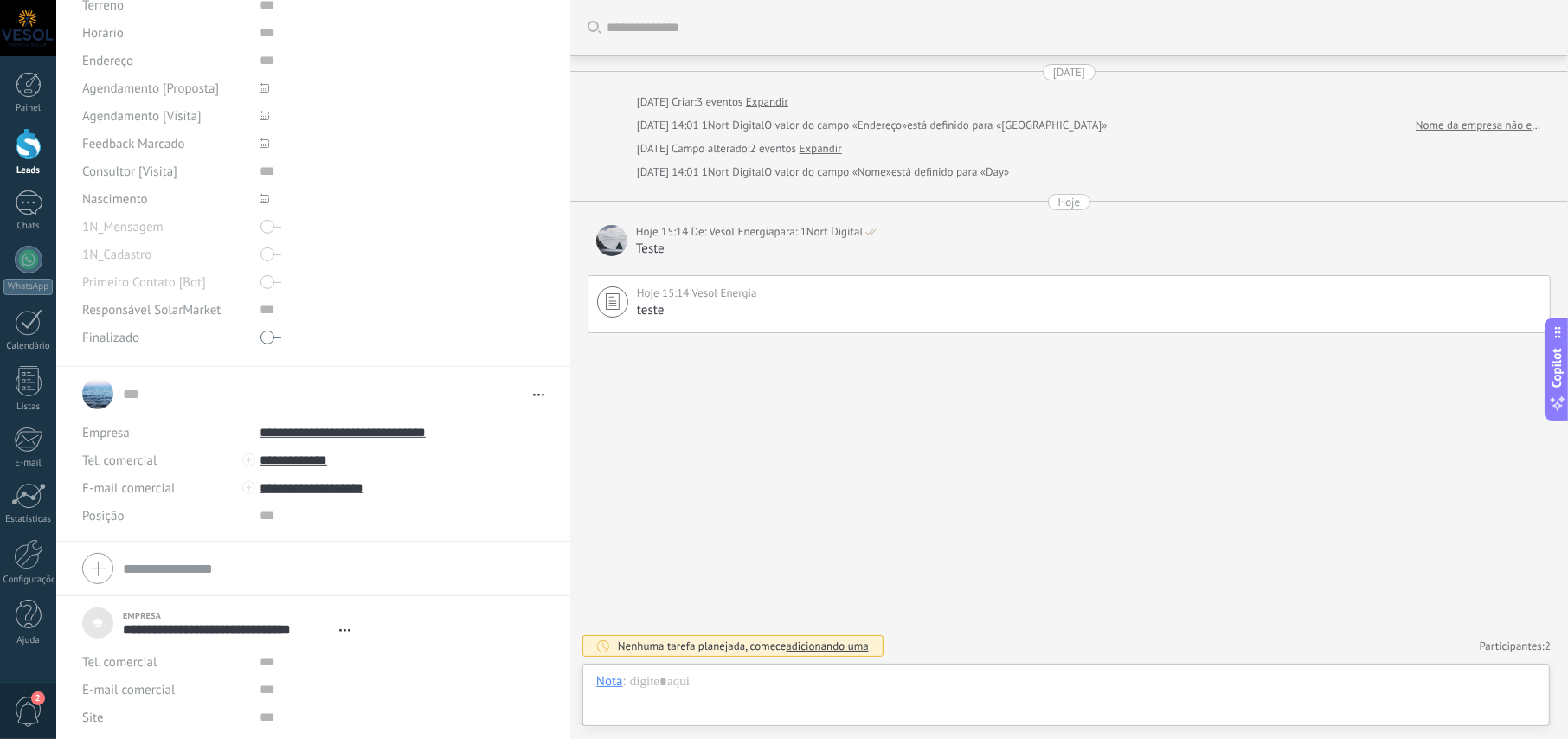
click at [601, 685] on div "Nota" at bounding box center [609, 681] width 27 height 16
click at [612, 657] on div "Tarefa" at bounding box center [627, 651] width 89 height 30
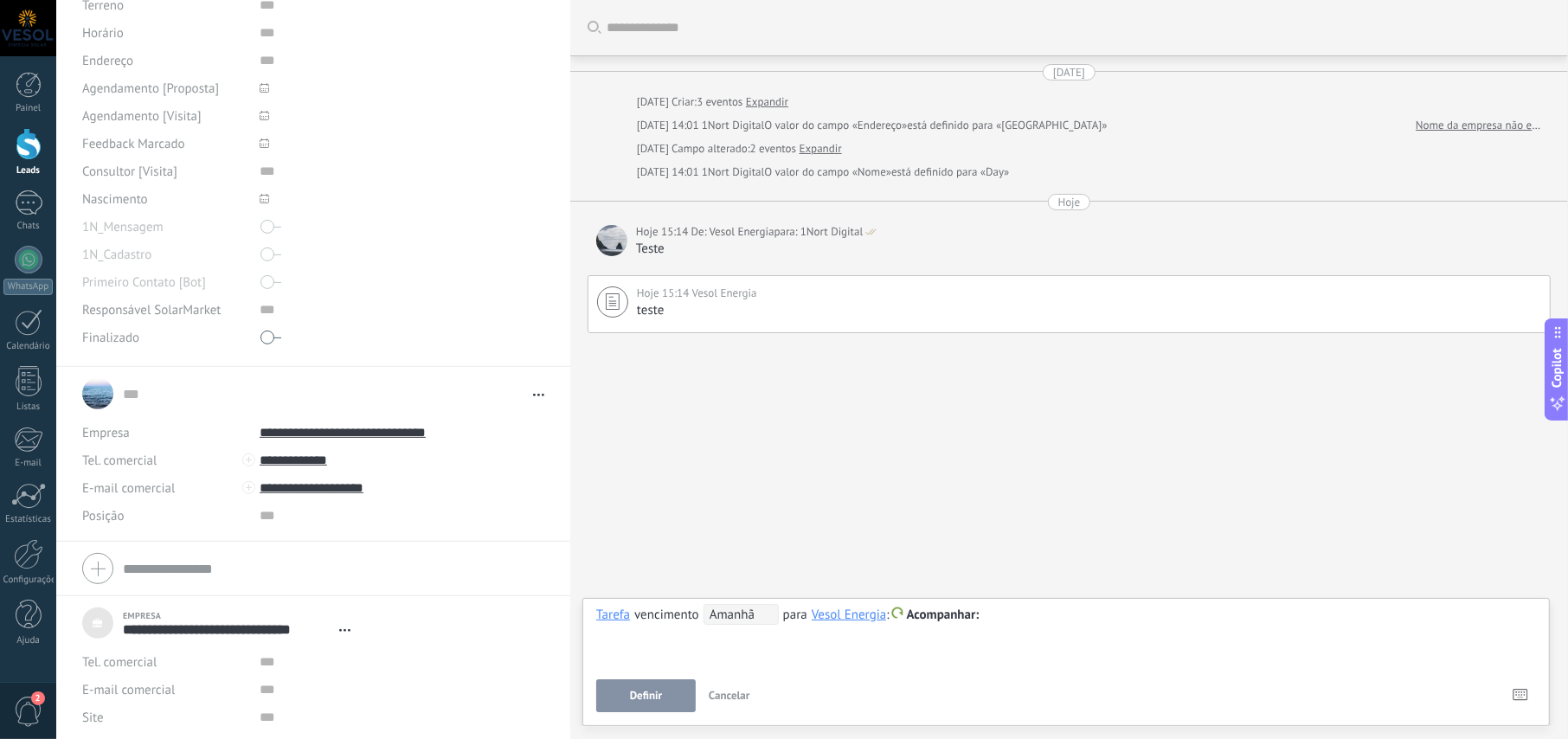
click at [943, 610] on span "Acompanhar" at bounding box center [943, 614] width 73 height 16
click at [941, 456] on label "[PERSON_NAME]" at bounding box center [944, 457] width 155 height 34
click at [750, 615] on span "Amanhã" at bounding box center [741, 614] width 76 height 21
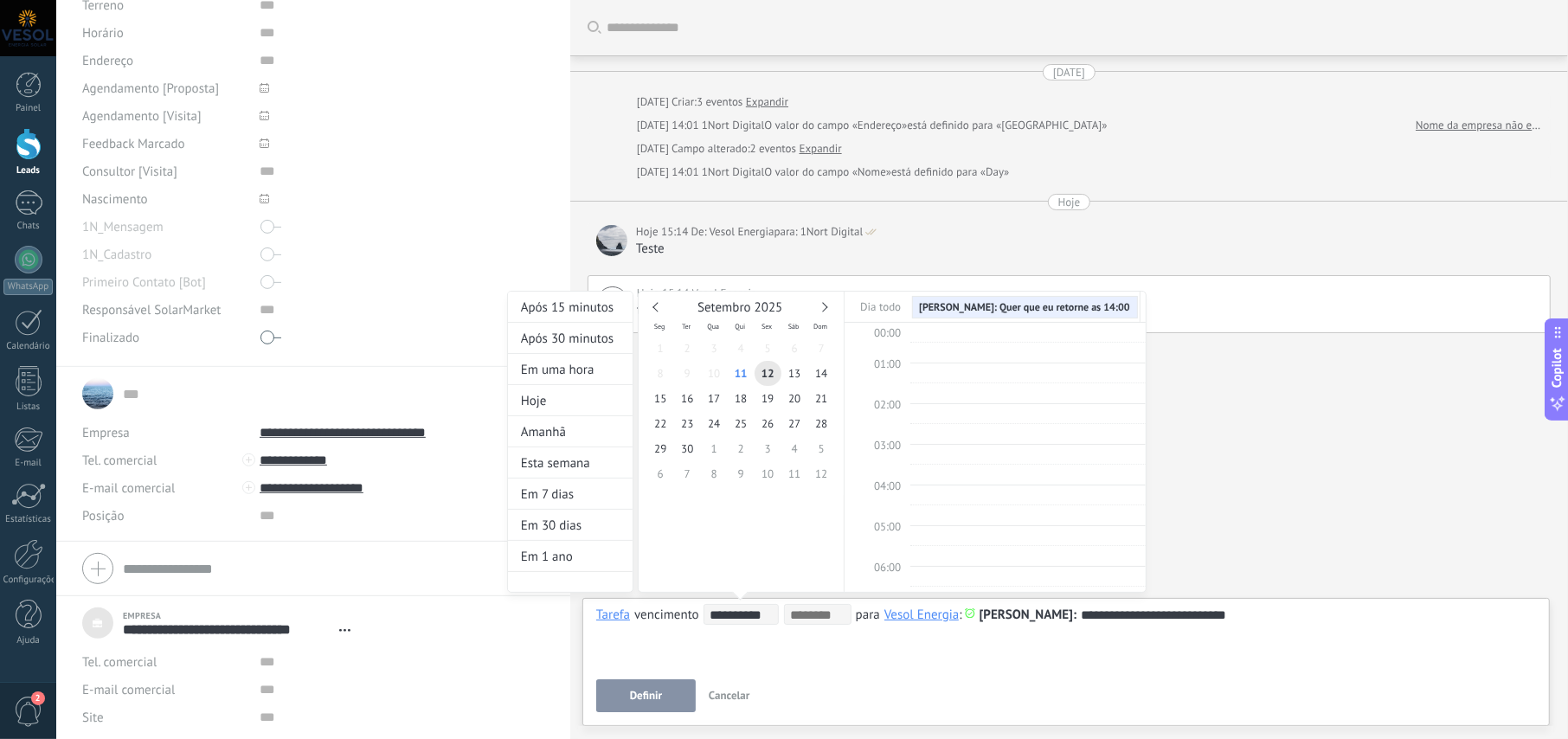
scroll to position [326, 0]
click at [766, 366] on span "12" at bounding box center [768, 373] width 27 height 25
click at [895, 474] on span "14:00" at bounding box center [887, 480] width 27 height 15
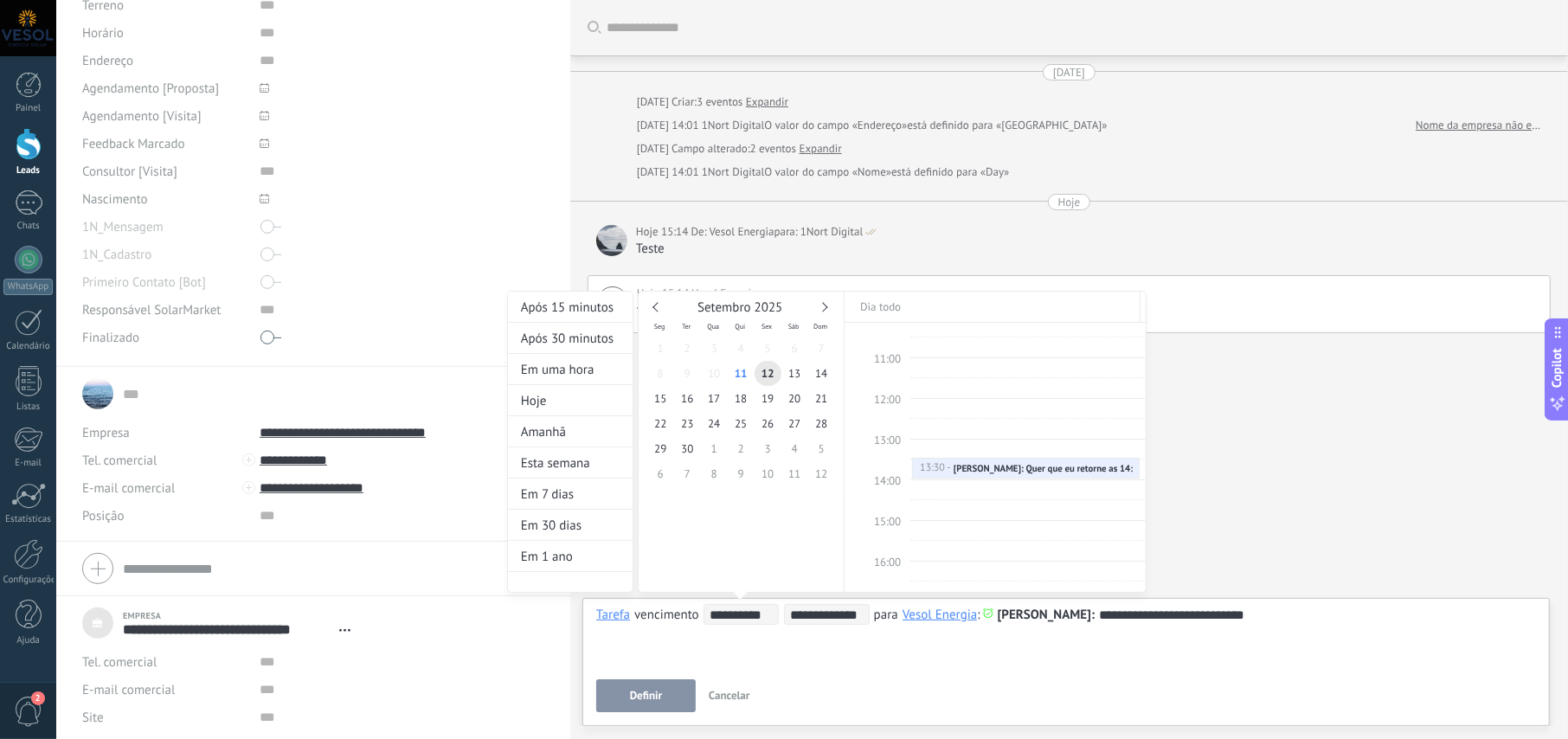
type input "**********"
click at [657, 692] on div at bounding box center [784, 369] width 1568 height 739
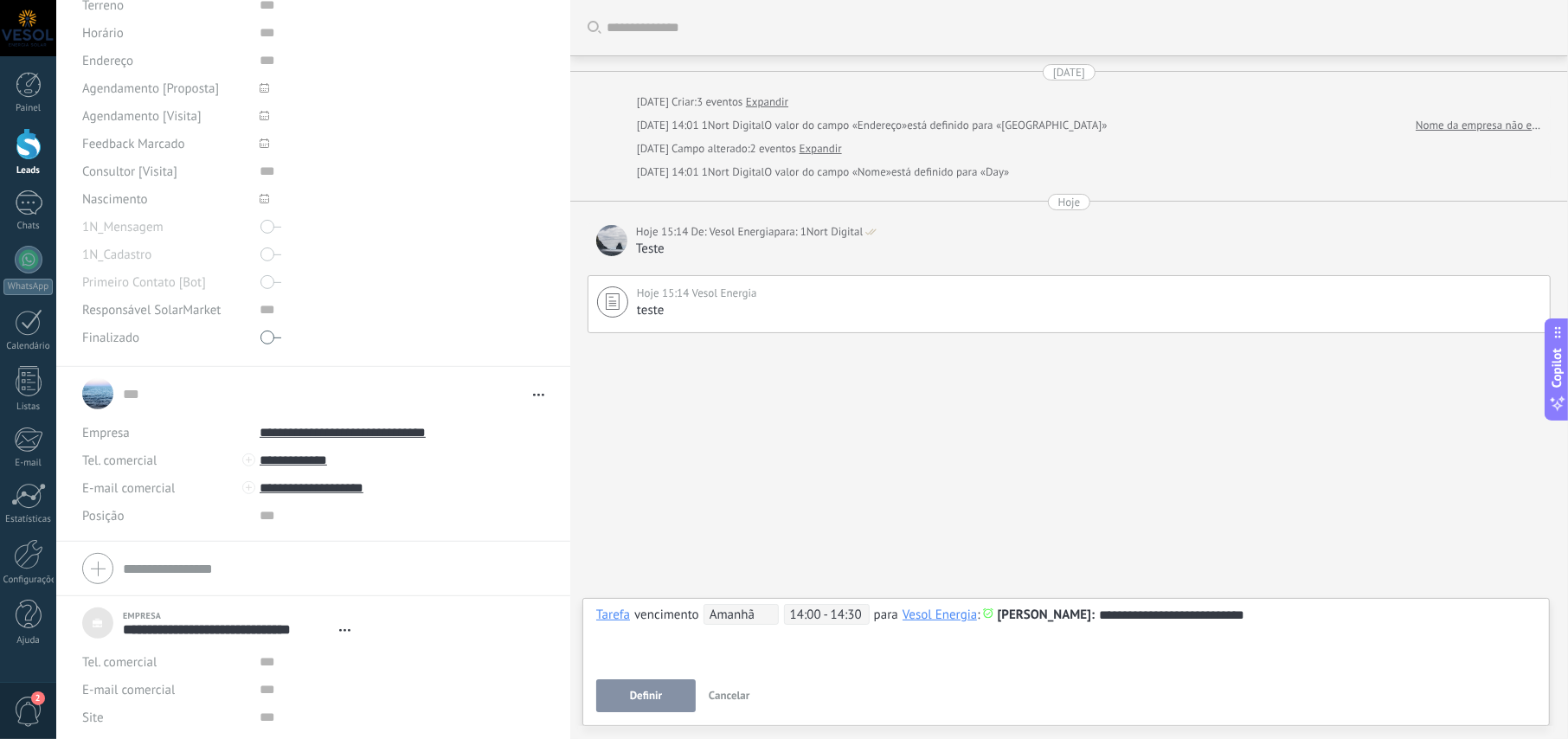
click at [653, 701] on span "Definir" at bounding box center [645, 696] width 32 height 12
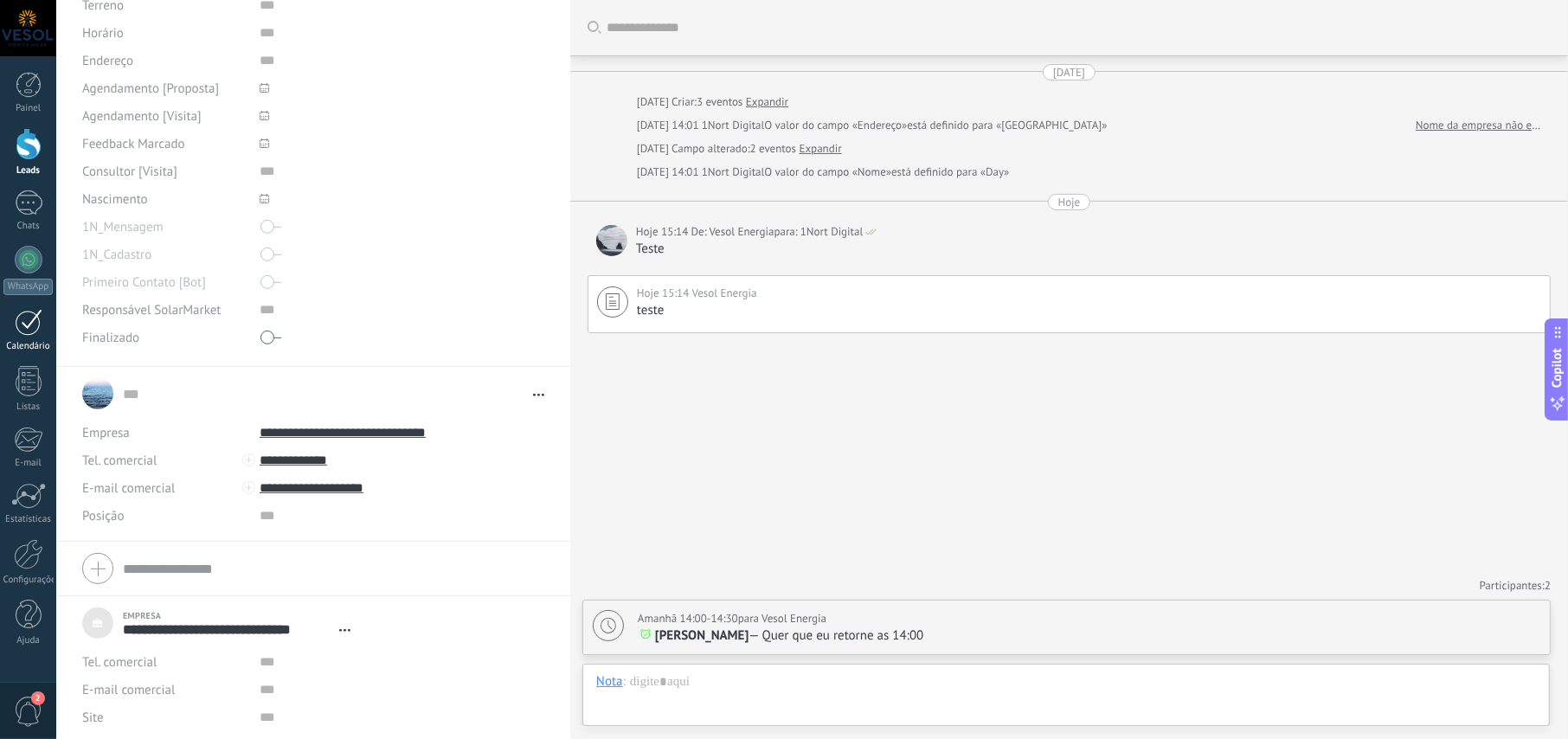
click at [30, 335] on div at bounding box center [29, 322] width 28 height 27
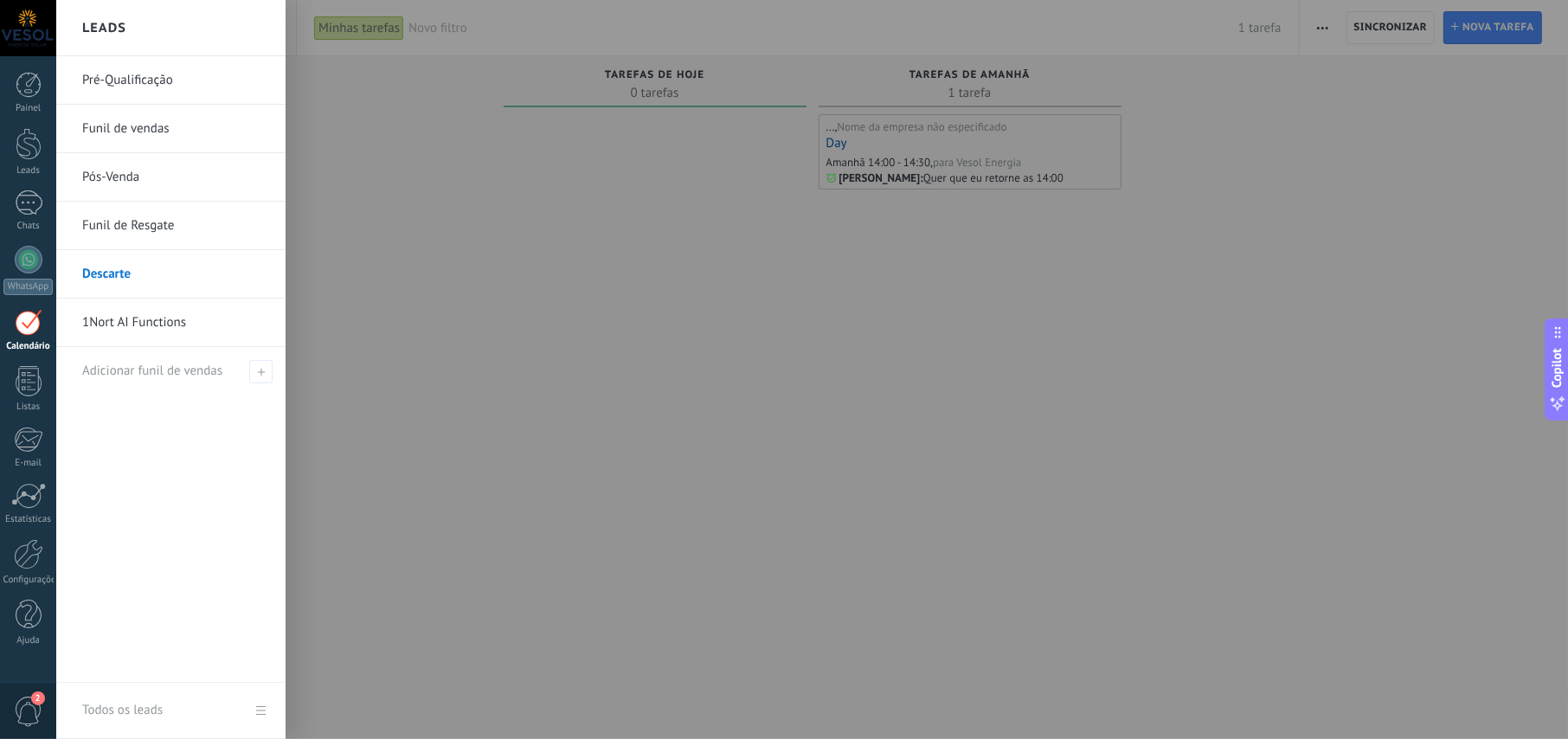
click at [110, 82] on link "Pré-Qualificação" at bounding box center [175, 81] width 186 height 49
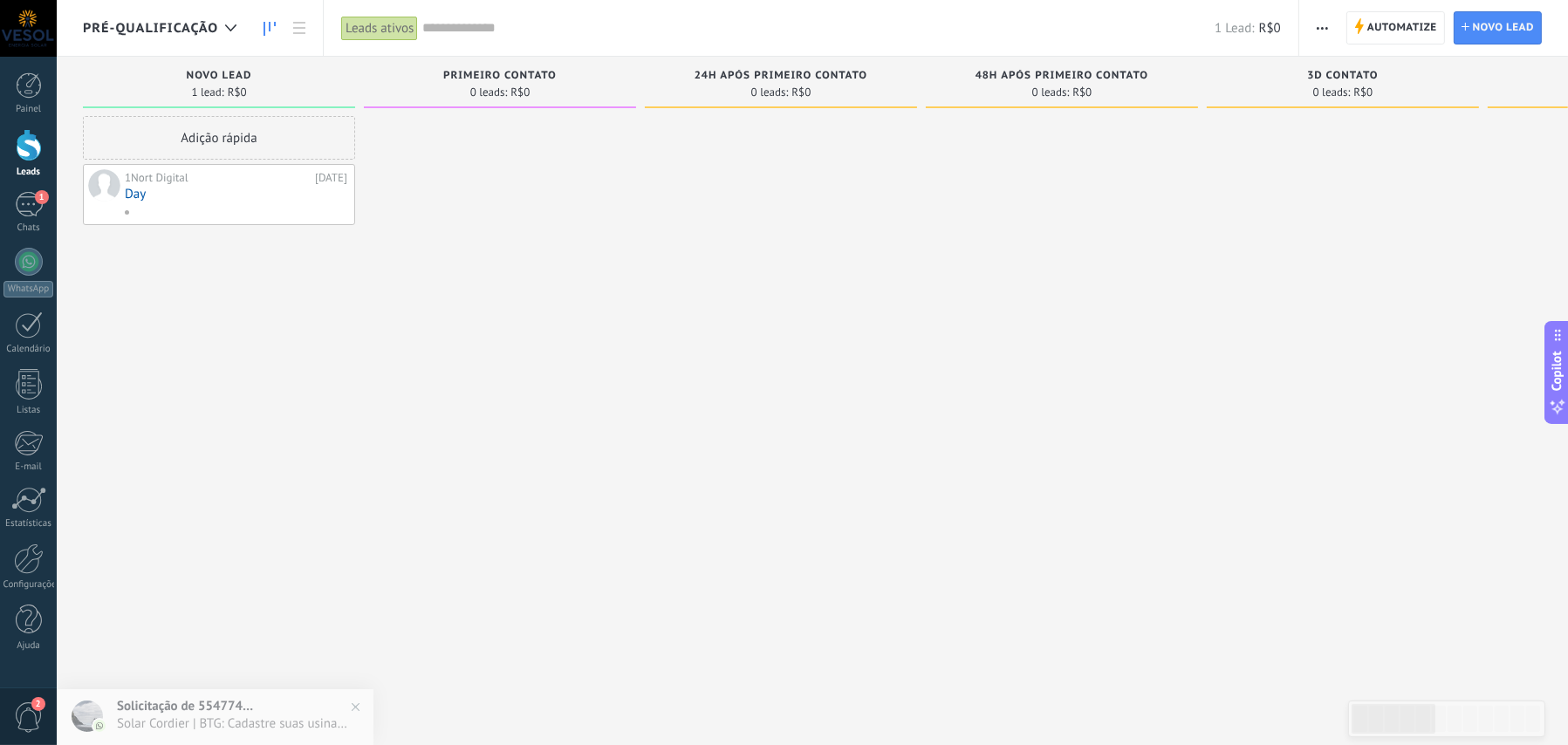
click at [237, 192] on link "Day" at bounding box center [236, 193] width 222 height 15
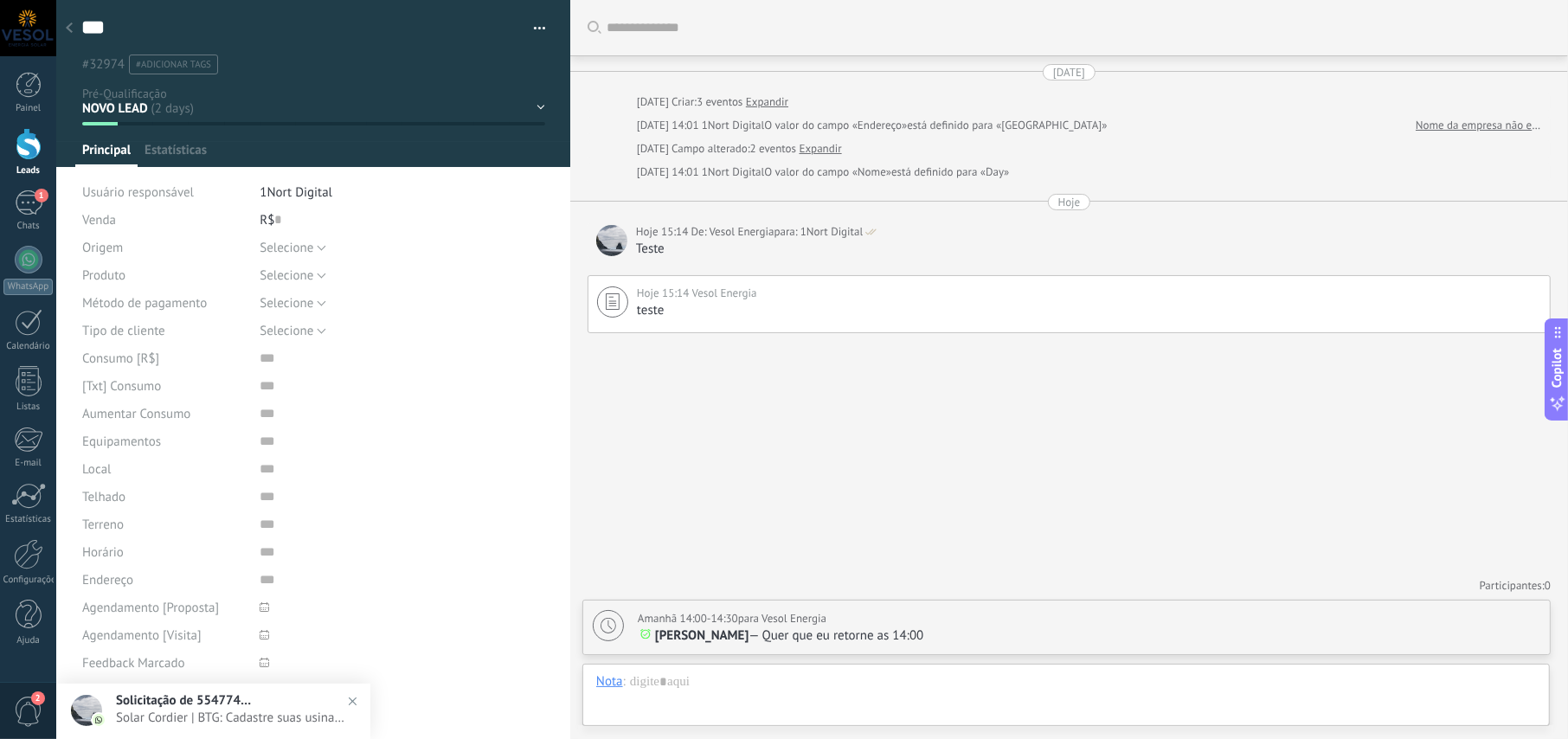
scroll to position [16, 0]
click at [804, 685] on div at bounding box center [1066, 699] width 940 height 52
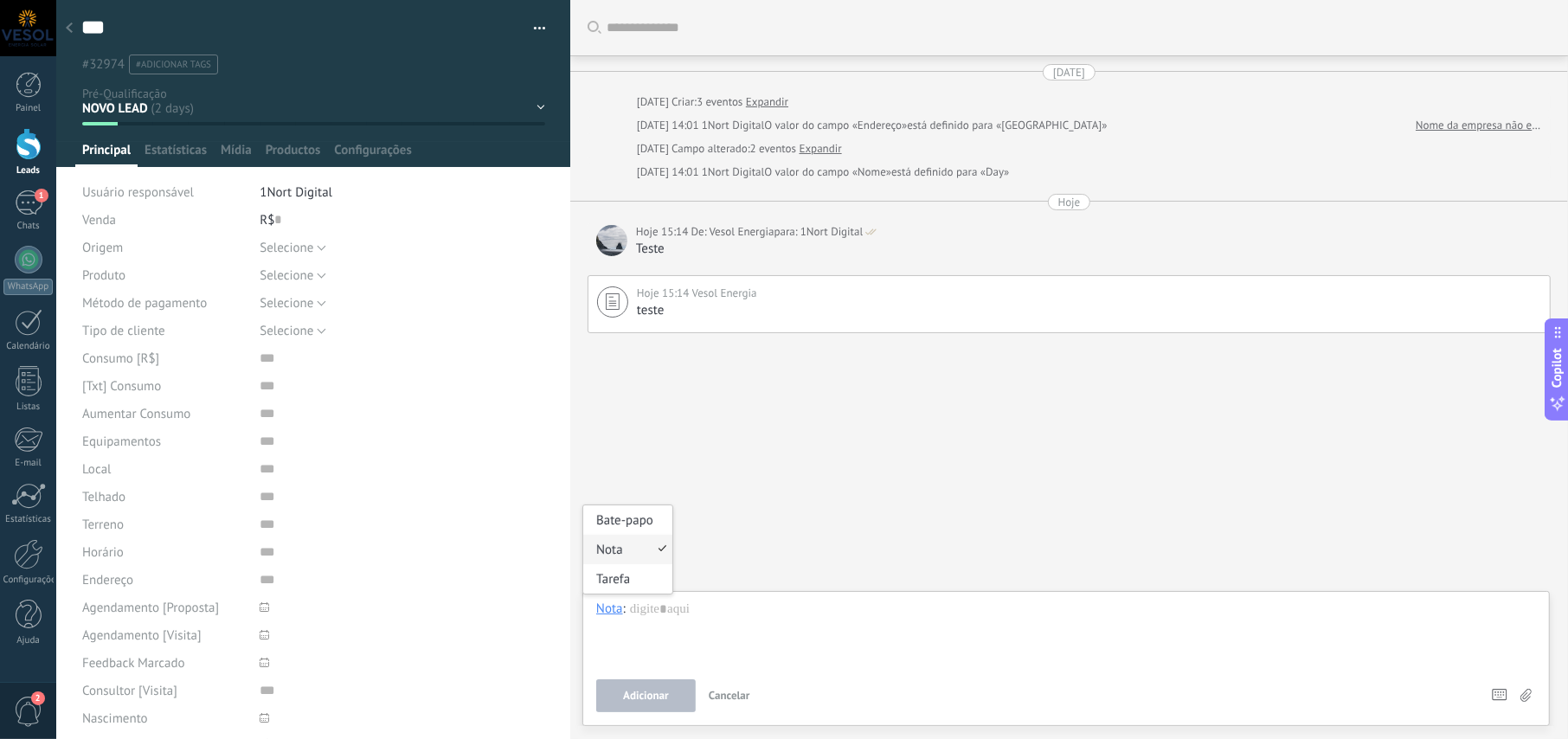
click at [609, 609] on div "Nota" at bounding box center [609, 608] width 27 height 16
click at [625, 524] on div "Bate-papo" at bounding box center [627, 520] width 89 height 30
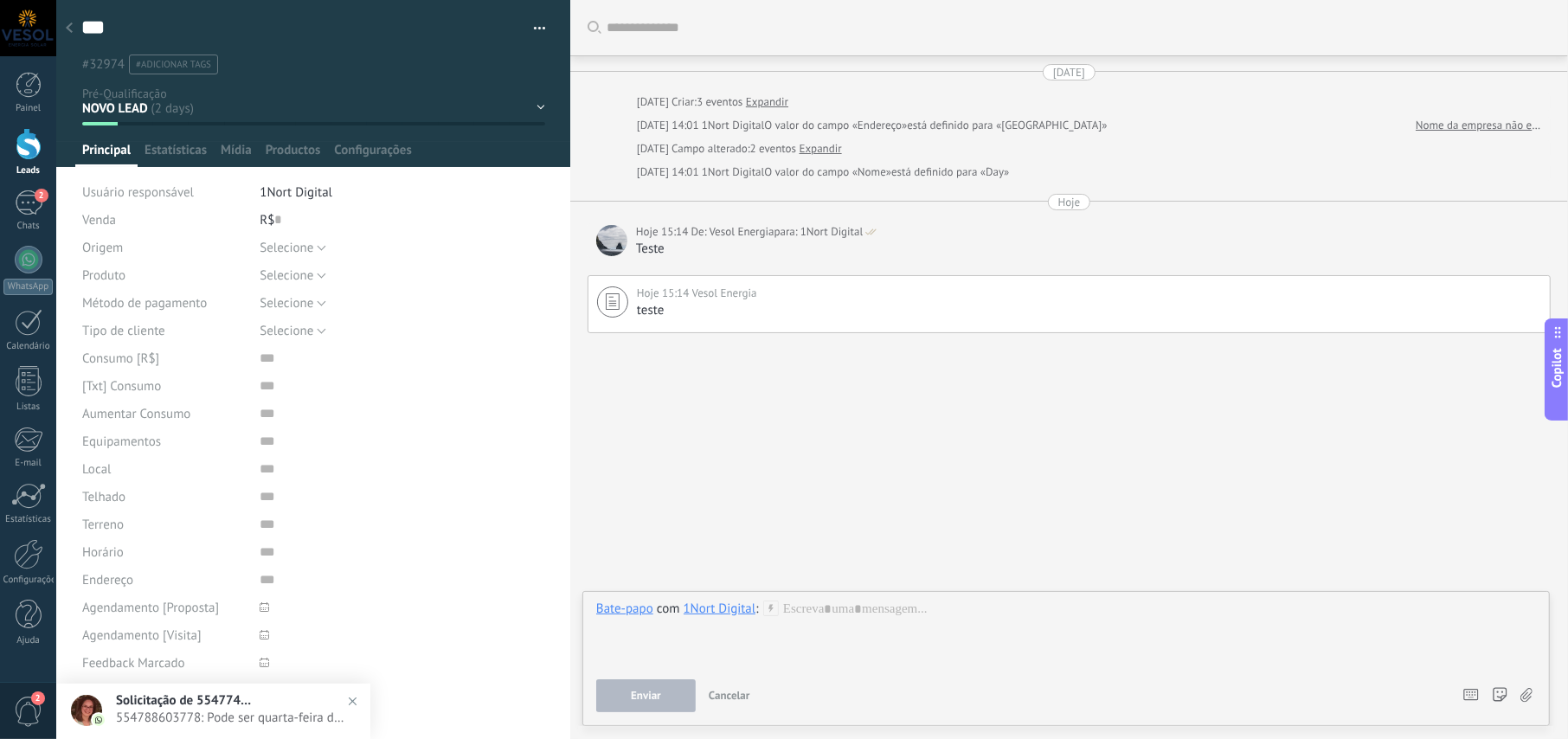
click at [242, 716] on span "554788603778: Pode ser quarta-feira dia 17 às 09:00?" at bounding box center [230, 717] width 229 height 16
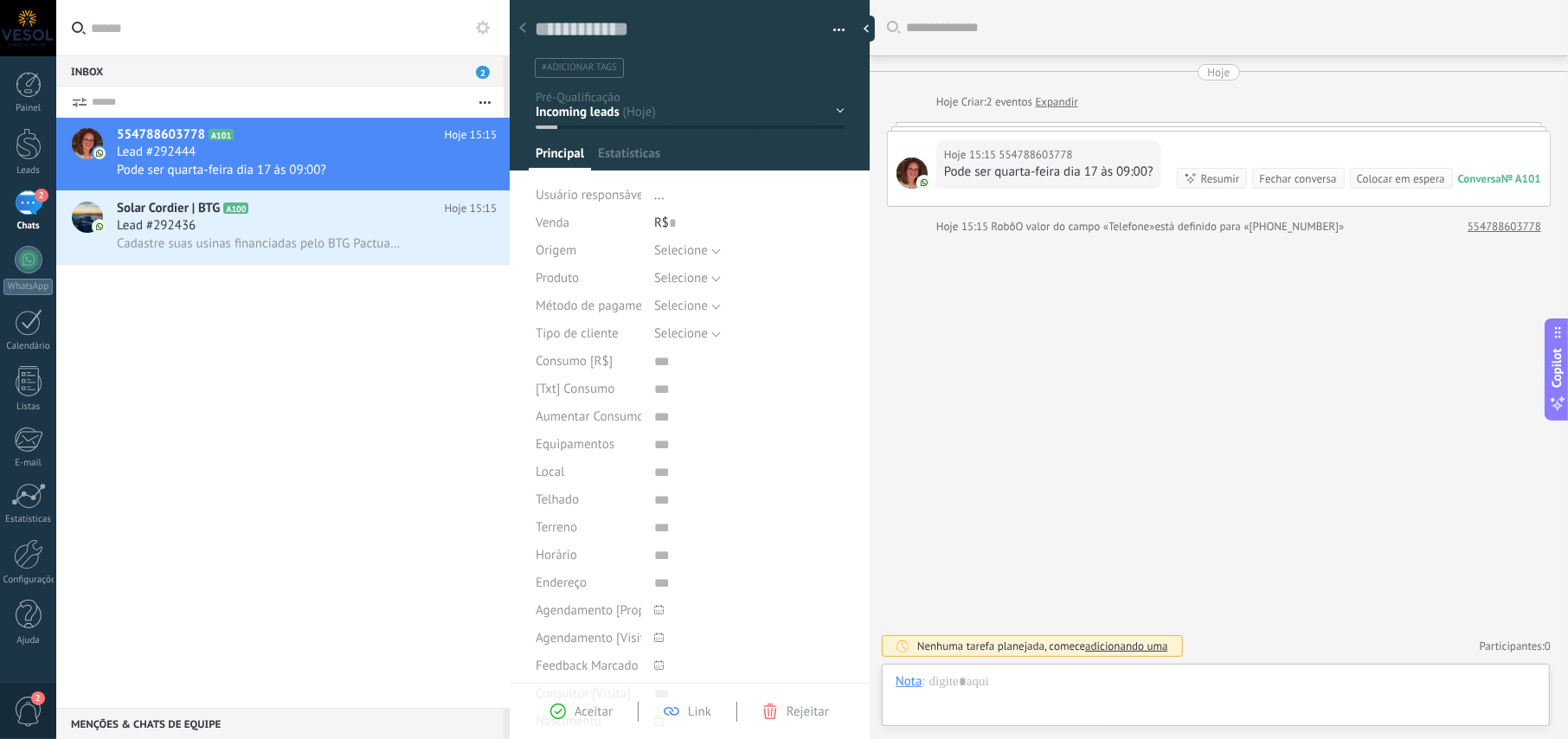
scroll to position [26, 0]
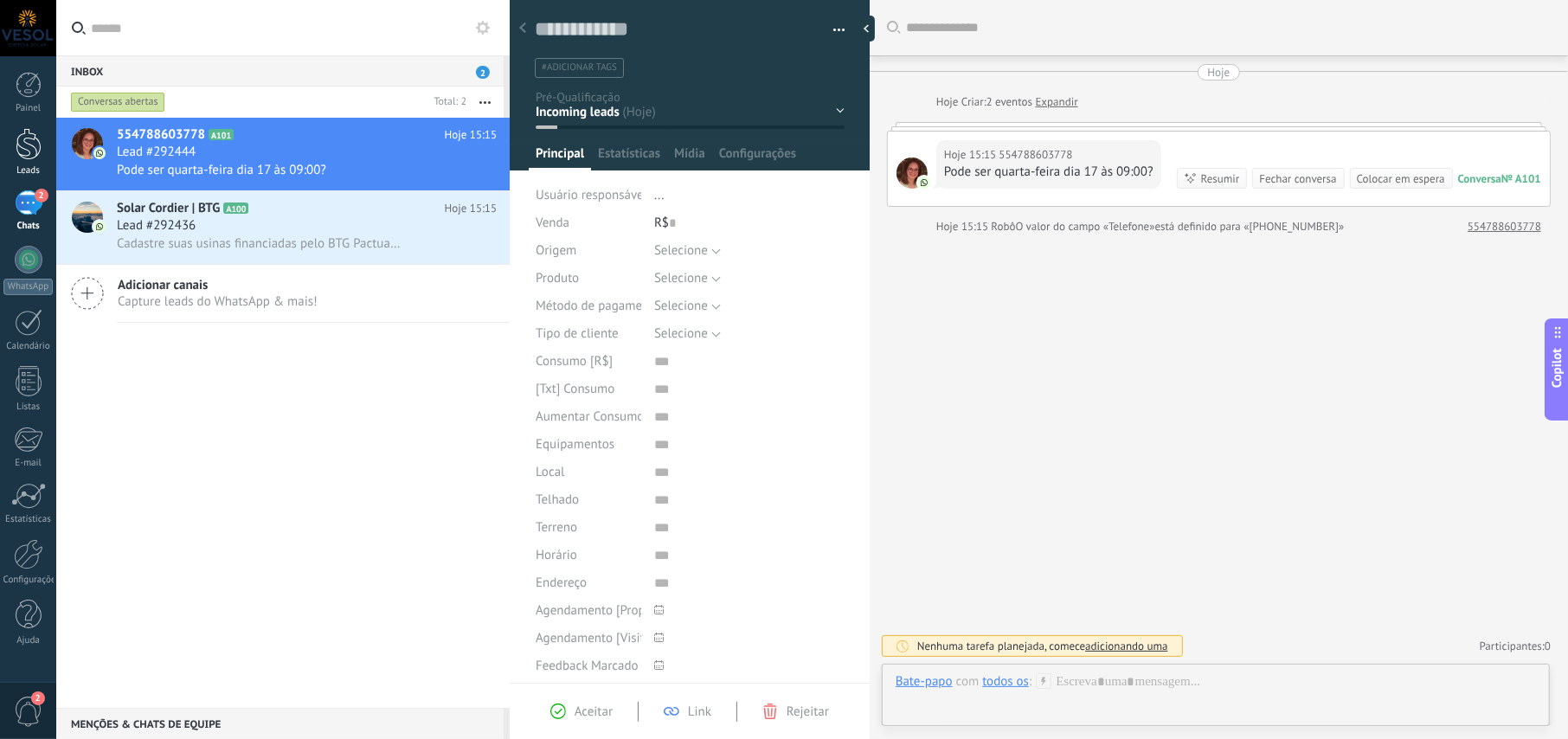
click at [30, 135] on div at bounding box center [29, 143] width 26 height 32
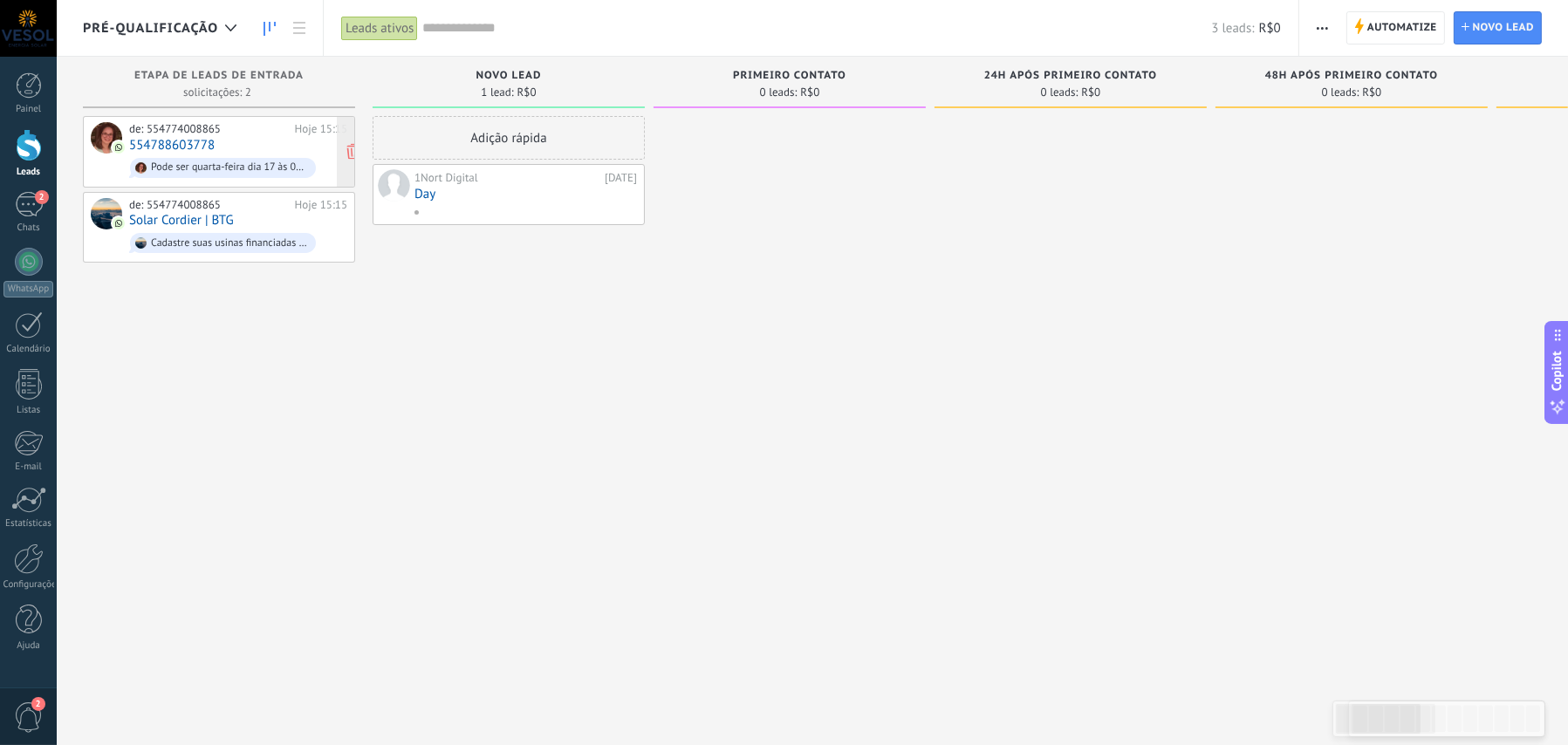
click at [239, 148] on div "de: 554774008865 Hoje 15:15 554788603778 Pode ser quarta-feira dia 17 às 09:00?" at bounding box center [237, 151] width 218 height 60
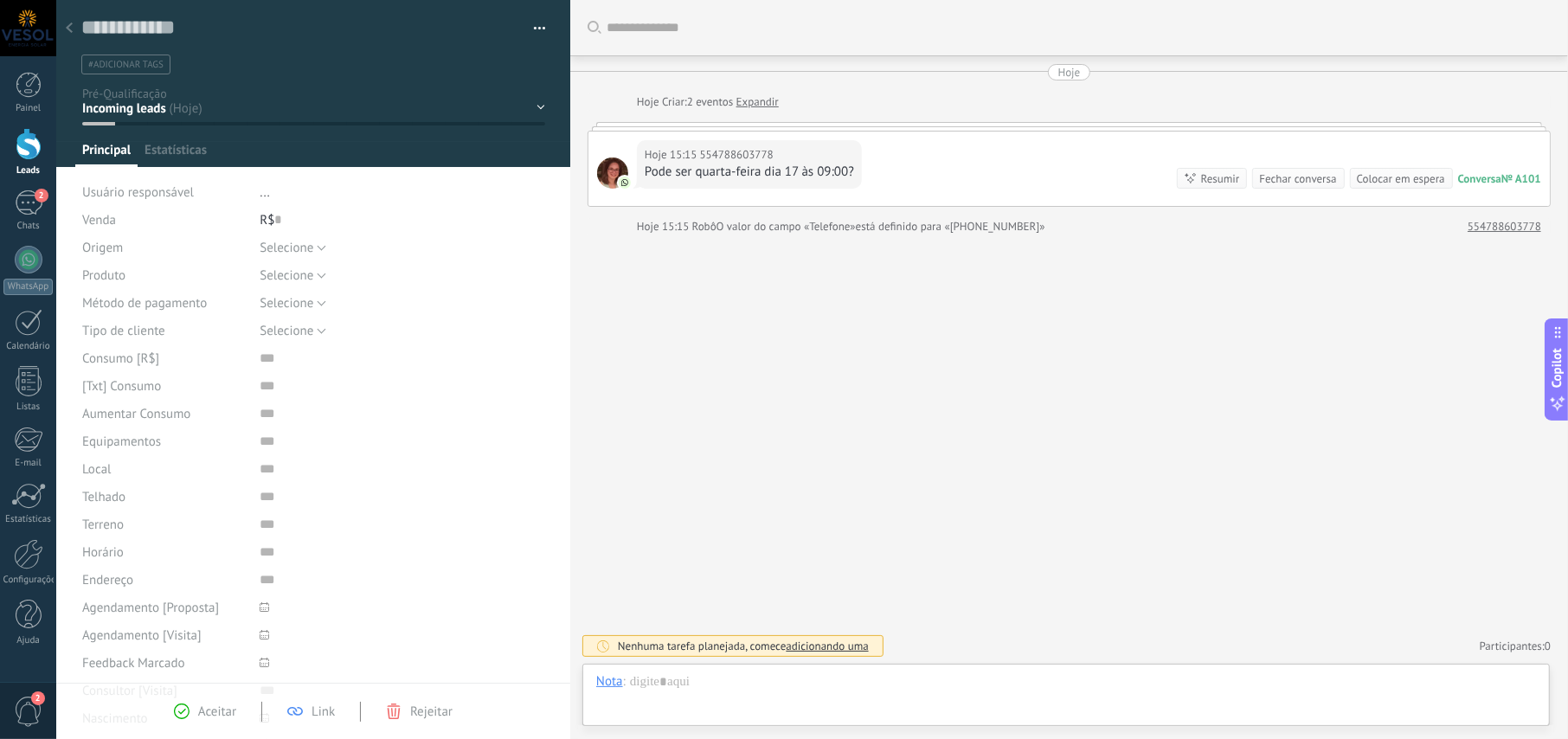
scroll to position [26, 0]
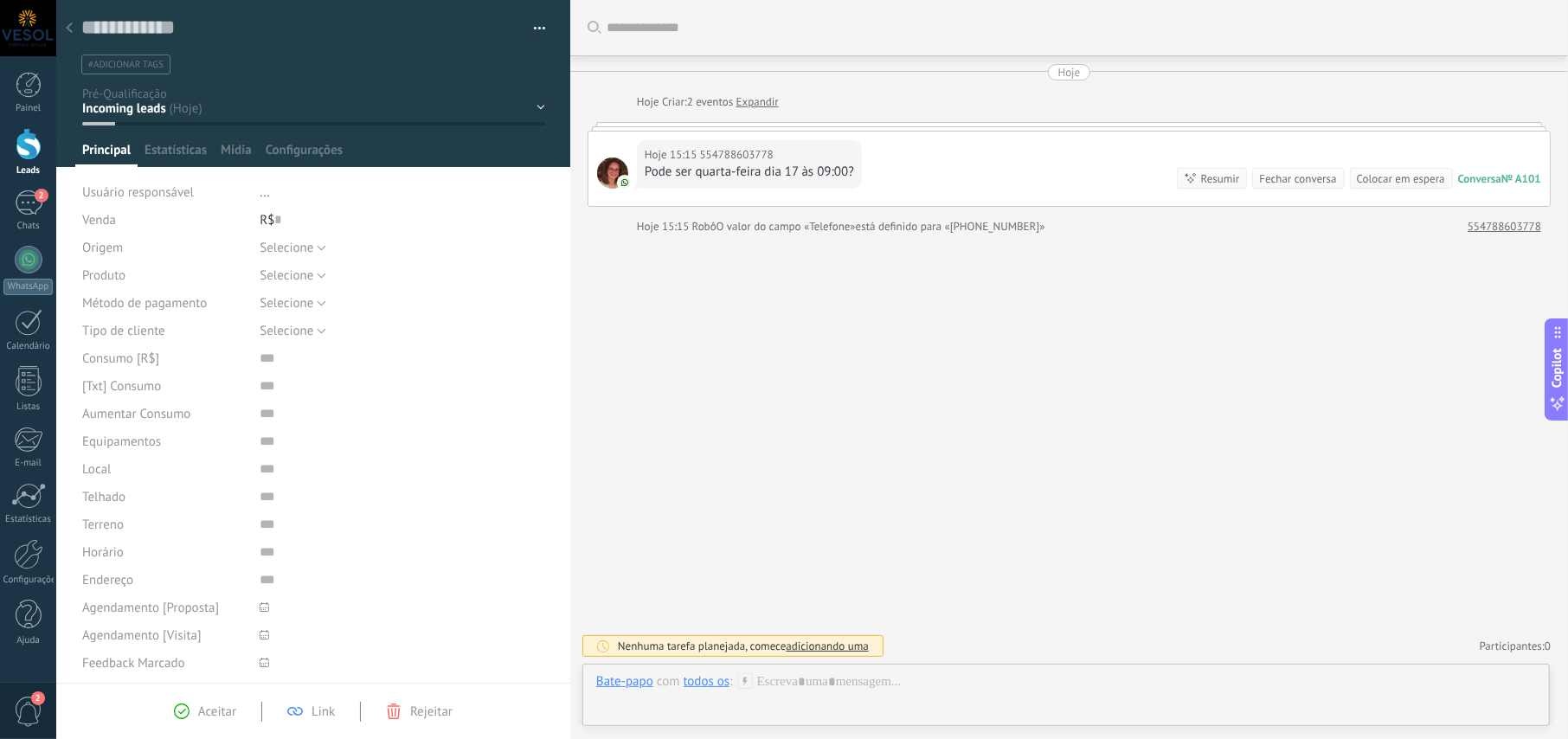
click at [0, 0] on div "NOVO LEAD PRIMEIRO CONTATO 24h após primeiro contato 48h após primeiro contato …" at bounding box center [0, 0] width 0 height 0
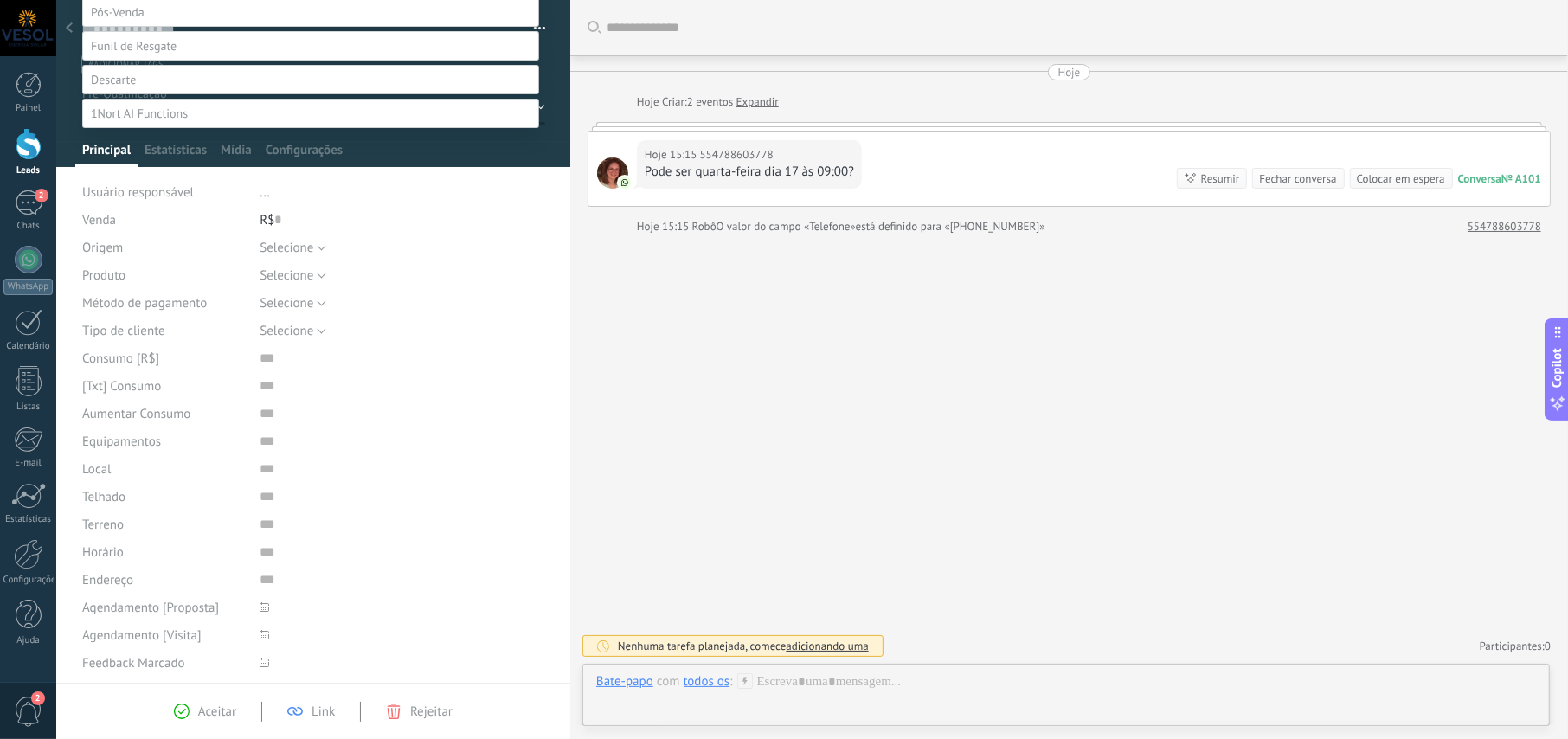
scroll to position [260, 0]
click at [134, 88] on span at bounding box center [114, 80] width 45 height 16
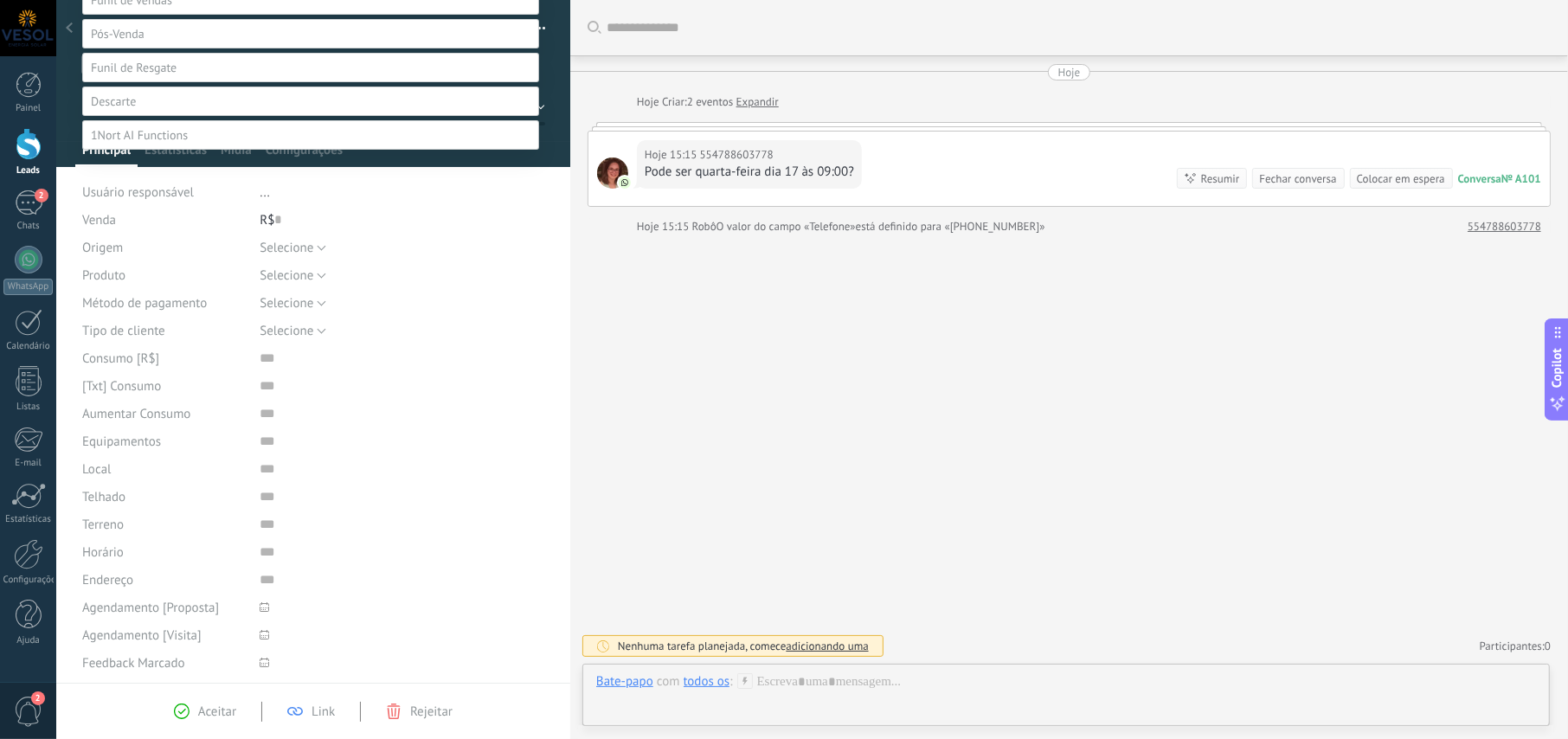
click at [0, 0] on label "Não é lead" at bounding box center [0, 0] width 0 height 0
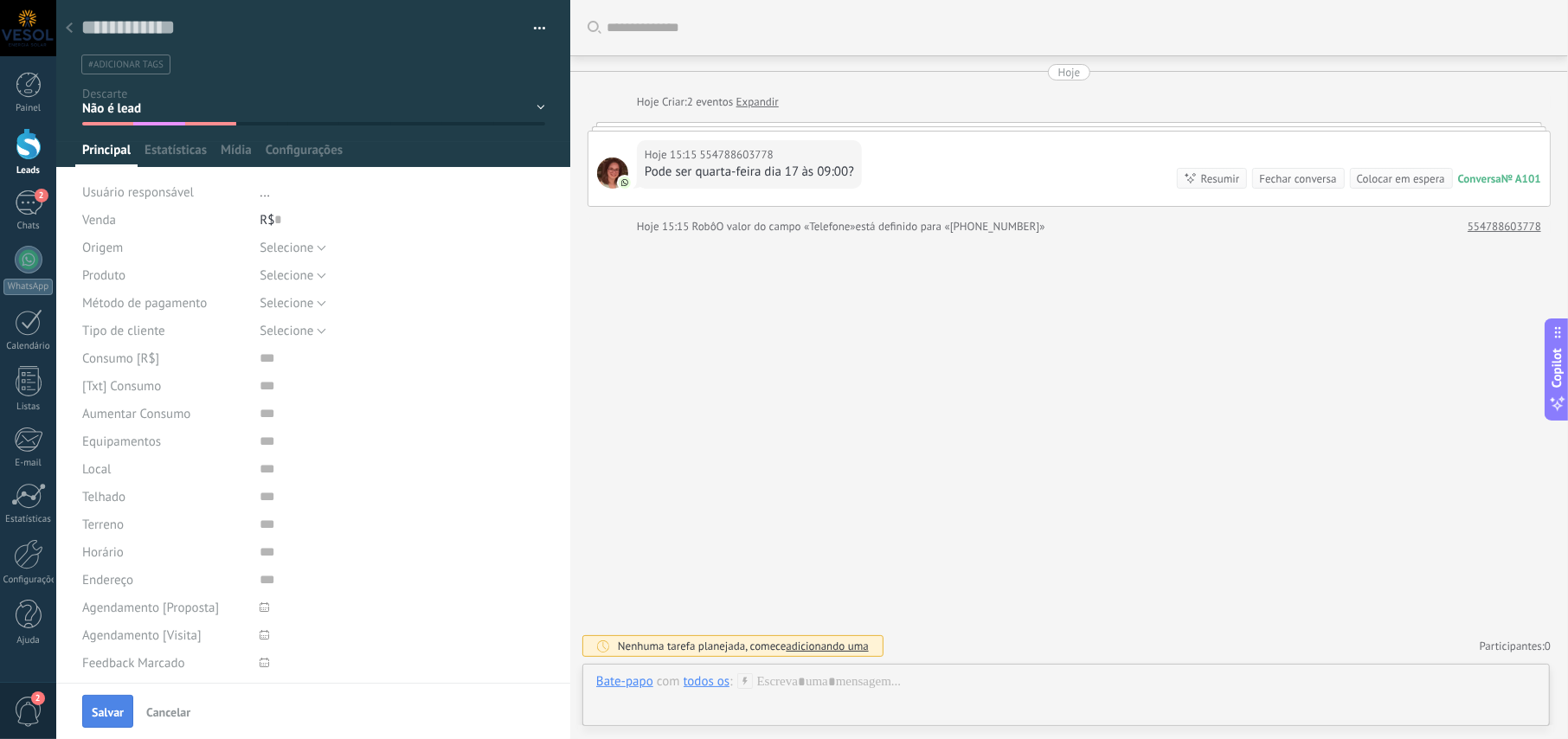
click at [120, 706] on span "Salvar" at bounding box center [108, 712] width 32 height 12
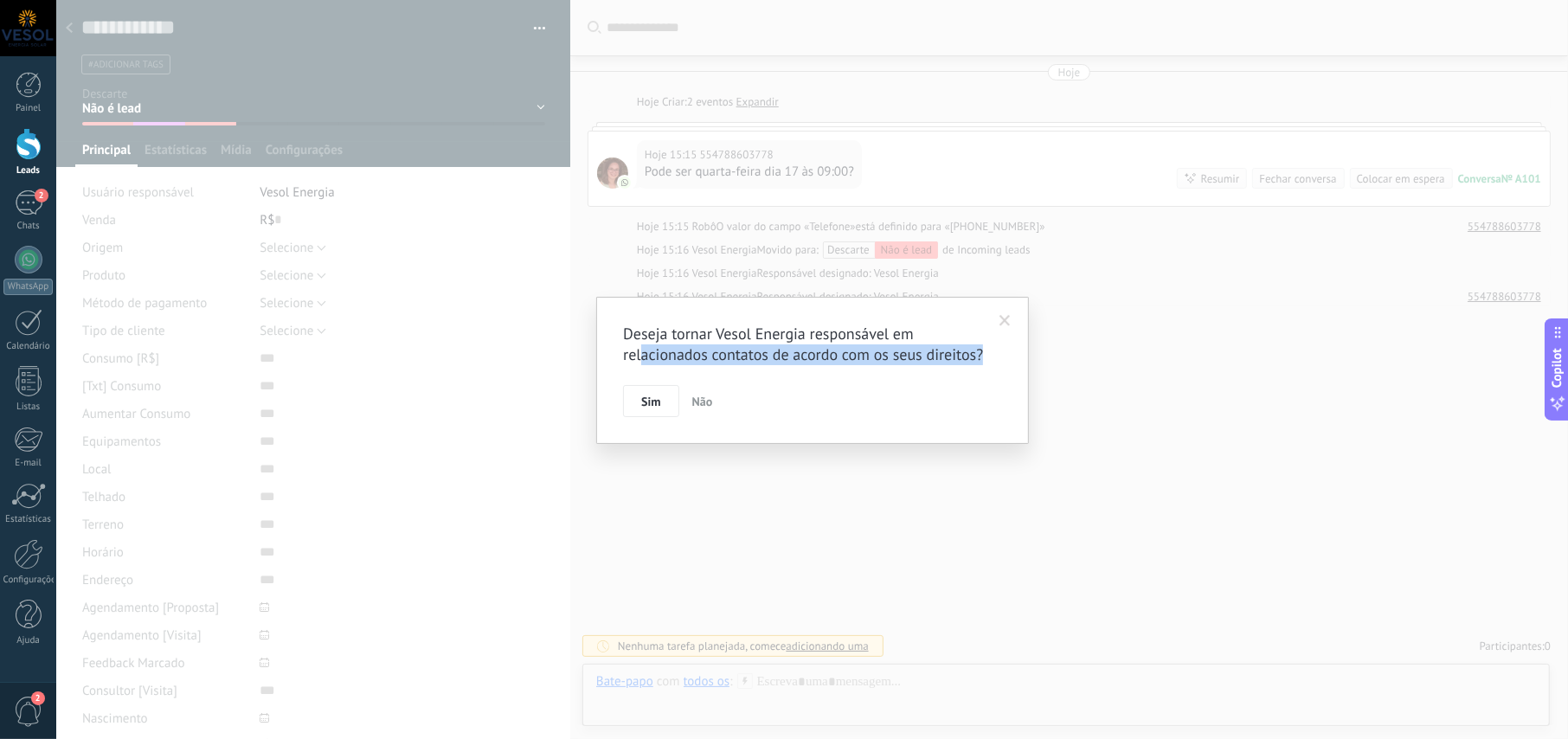
drag, startPoint x: 639, startPoint y: 359, endPoint x: 991, endPoint y: 351, distance: 352.1
click at [991, 351] on div "Deseja tornar Vesol Energia responsável em relacionados contatos de acordo com …" at bounding box center [812, 371] width 379 height 95
click at [738, 367] on div "Deseja tornar Vesol Energia responsável em relacionados contatos de acordo com …" at bounding box center [812, 371] width 379 height 95
drag, startPoint x: 731, startPoint y: 353, endPoint x: 996, endPoint y: 355, distance: 265.0
click at [996, 355] on div "Deseja tornar Vesol Energia responsável em relacionados contatos de acordo com …" at bounding box center [812, 371] width 379 height 95
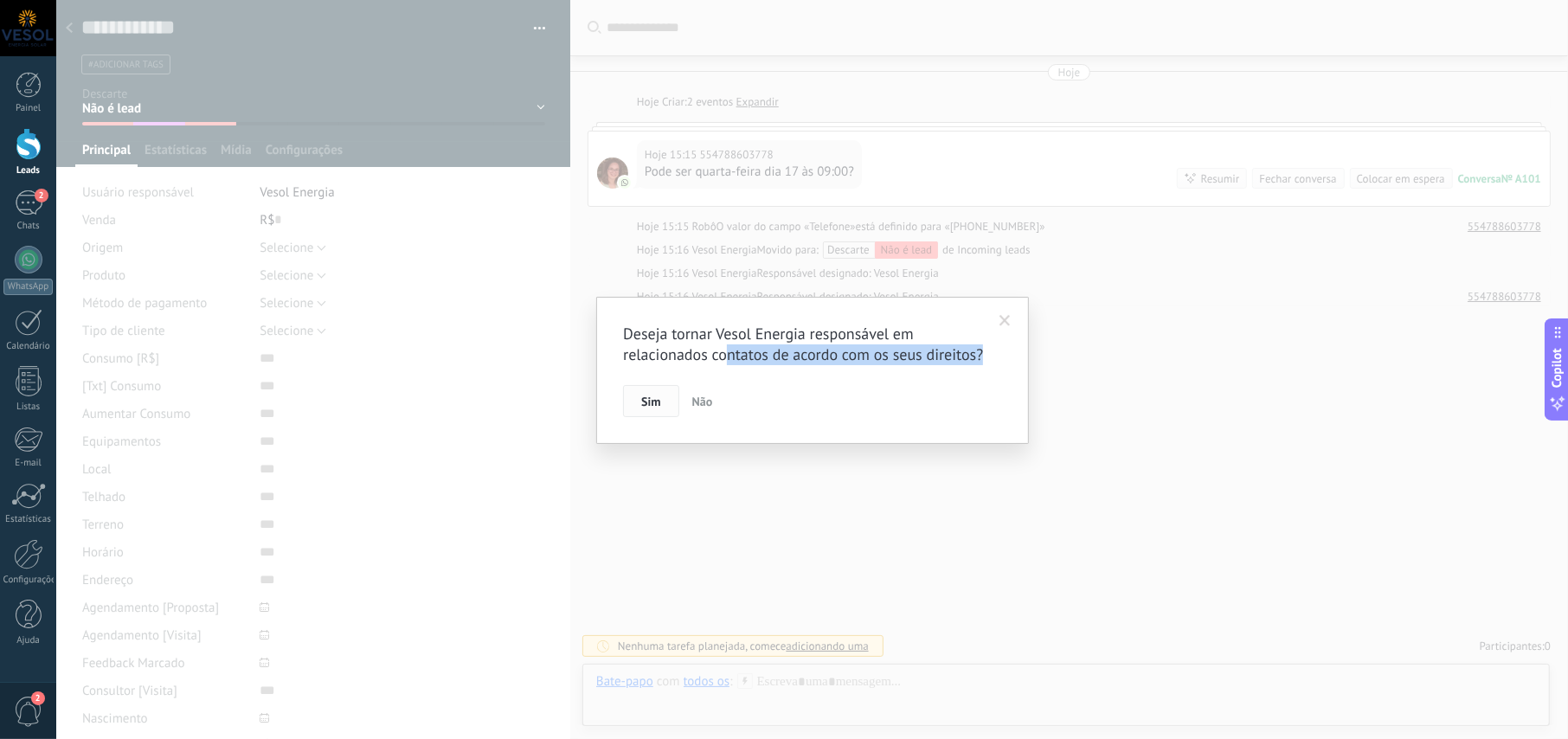
click at [662, 407] on button "Sim" at bounding box center [651, 401] width 56 height 33
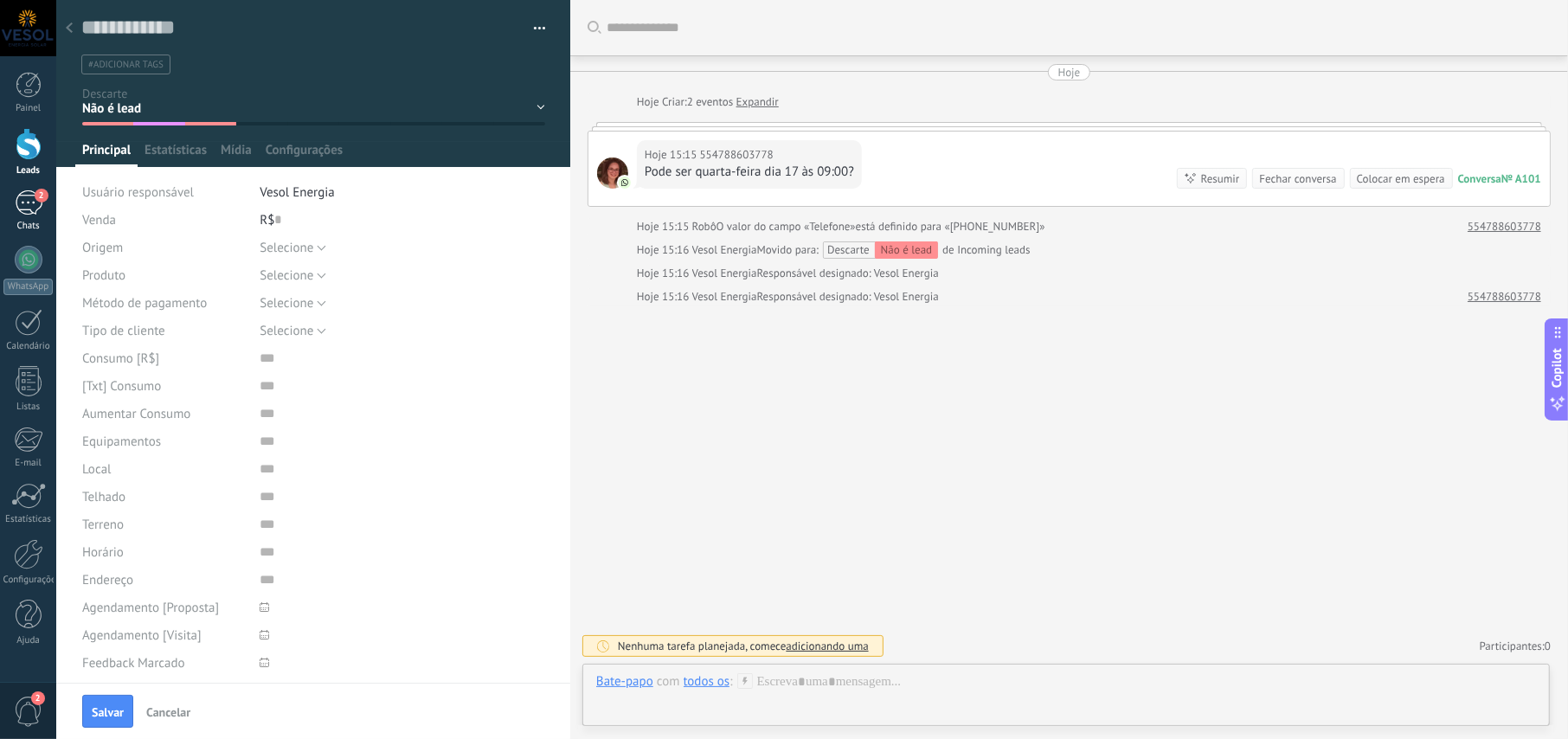
click at [35, 199] on span "2" at bounding box center [42, 195] width 14 height 14
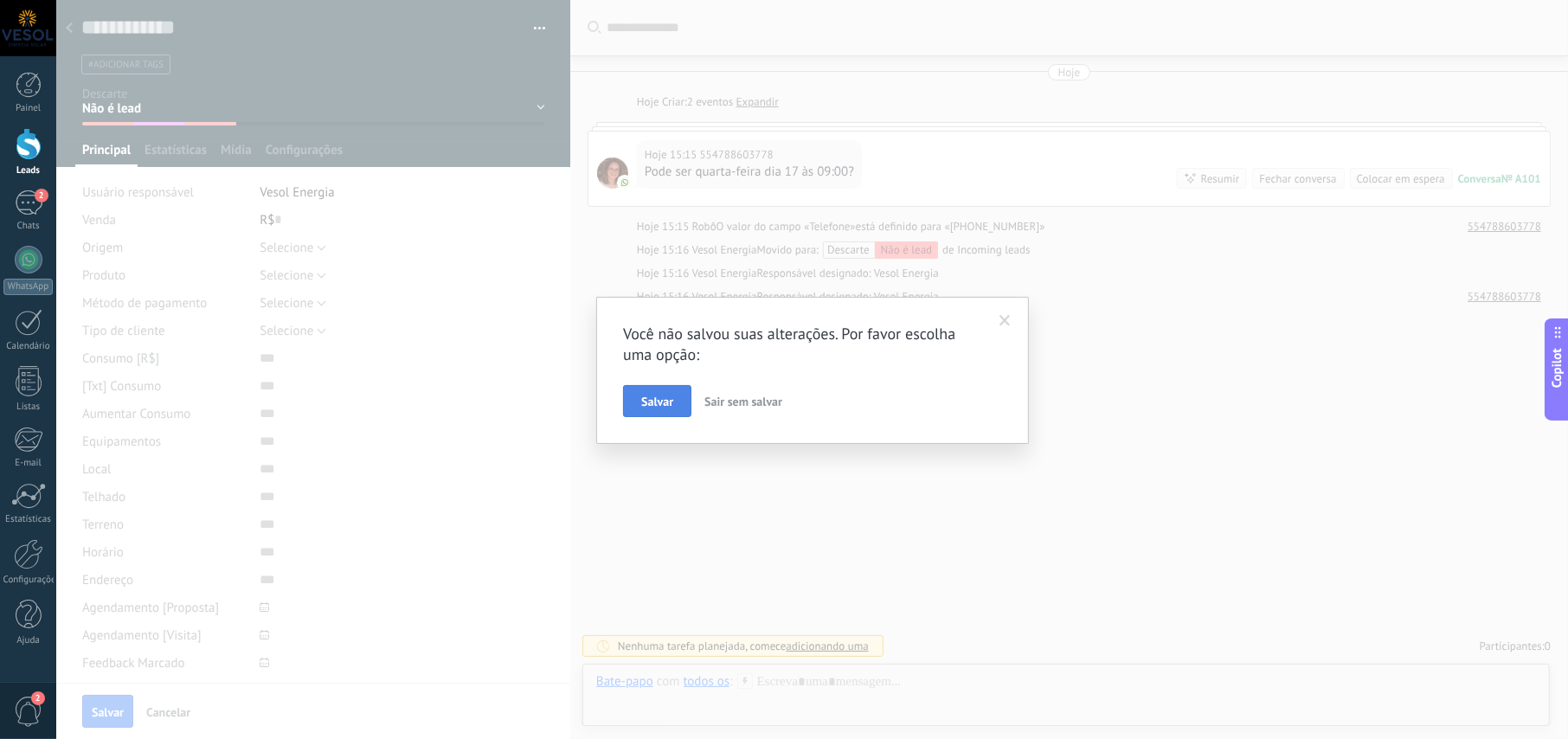
click at [666, 406] on span "Salvar" at bounding box center [657, 401] width 32 height 12
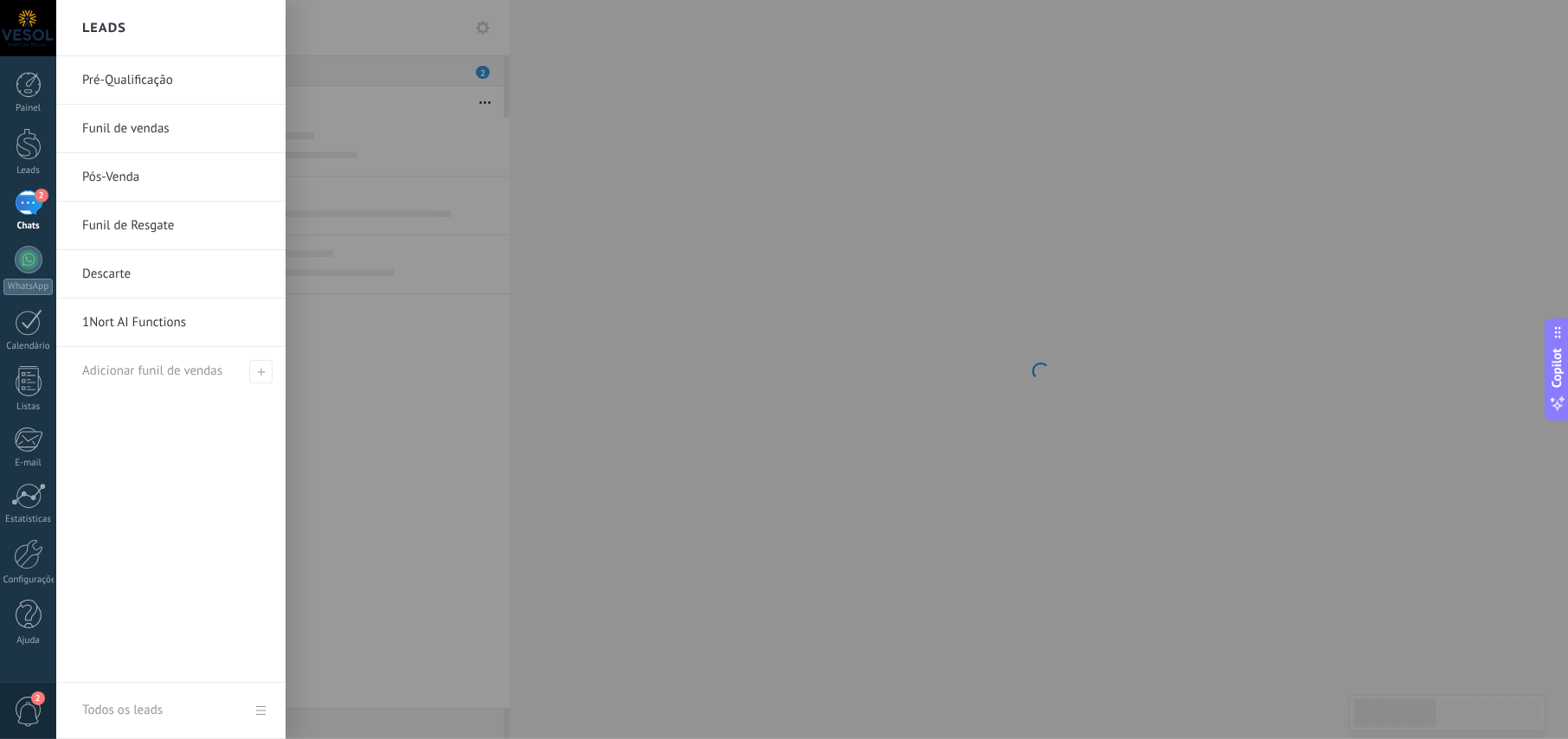
click at [40, 198] on span "2" at bounding box center [42, 195] width 14 height 14
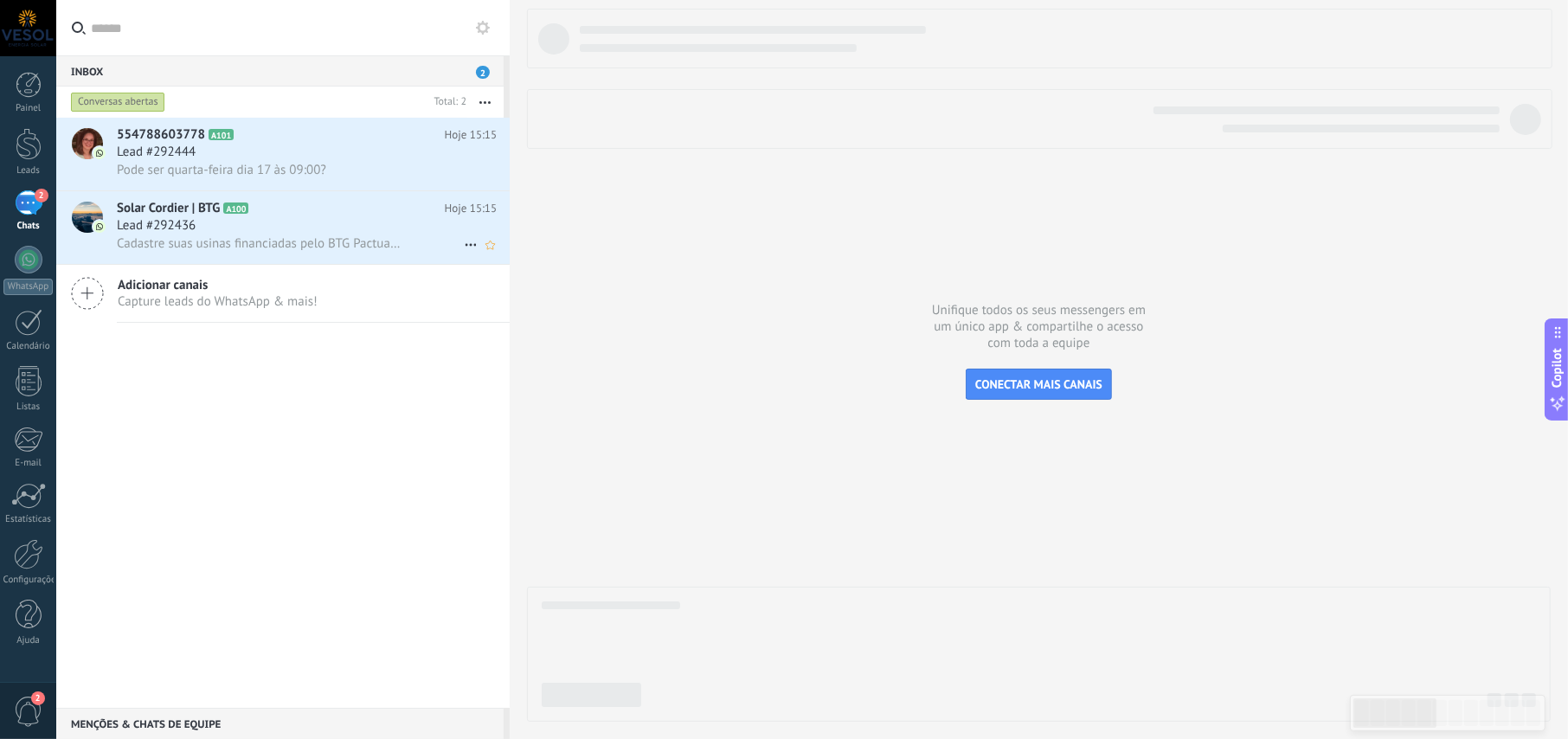
click at [301, 232] on div "Lead #292436" at bounding box center [306, 226] width 380 height 17
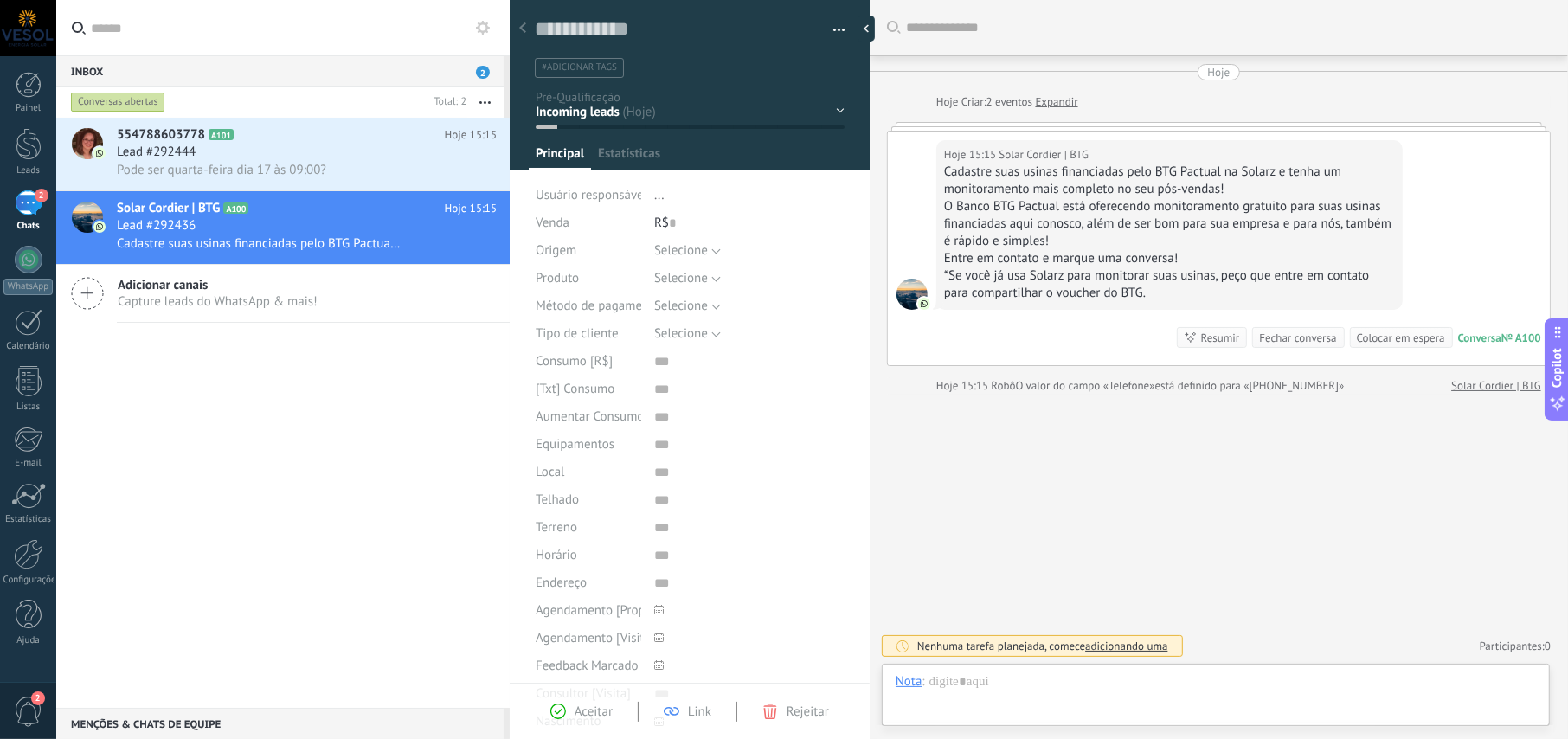
scroll to position [26, 0]
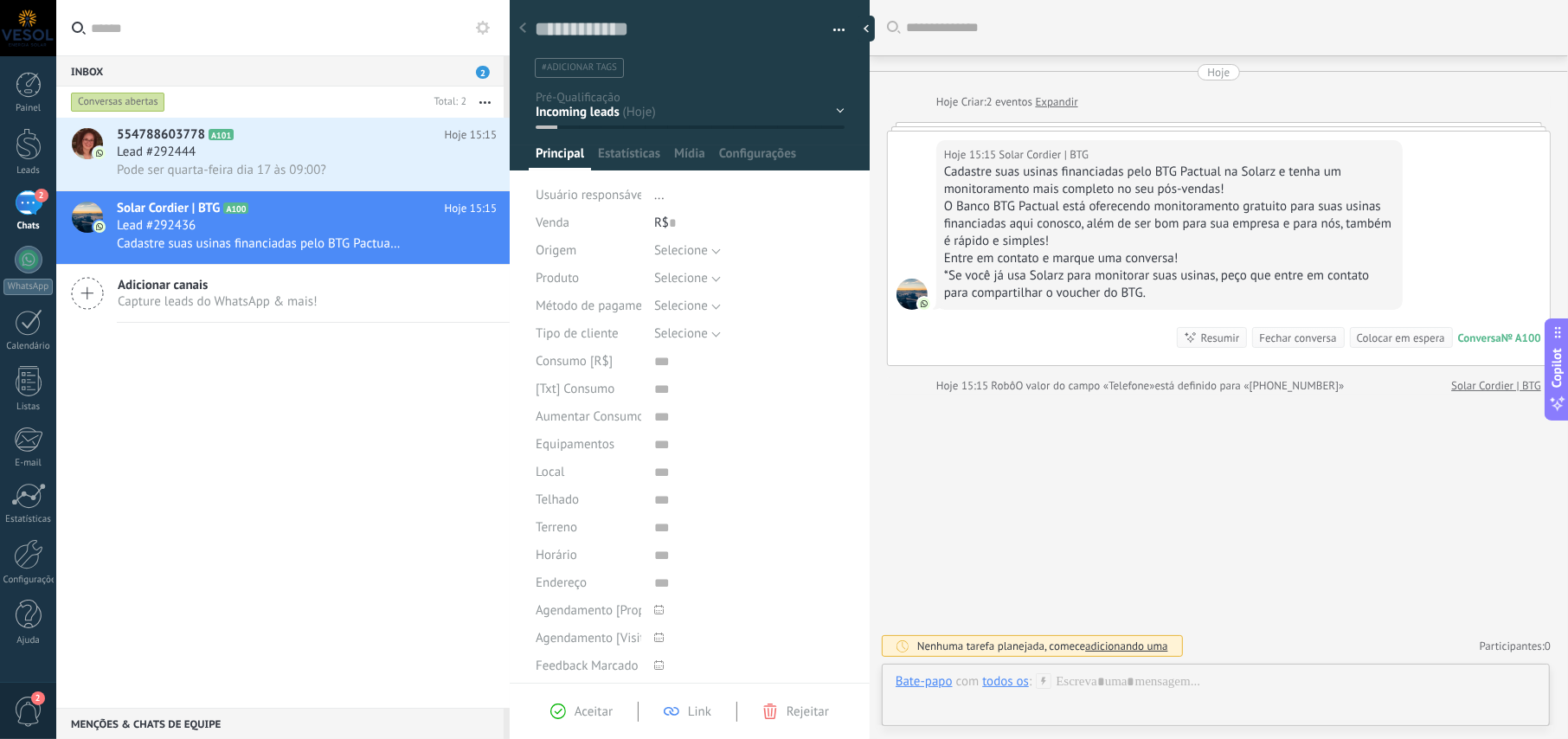
click at [985, 477] on div "Buscar Carregar mais Hoje Hoje Criar: 2 eventos Expandir Hoje 15:15 Solar Cordi…" at bounding box center [1219, 369] width 698 height 739
click at [149, 155] on span "Lead #292444" at bounding box center [155, 152] width 79 height 17
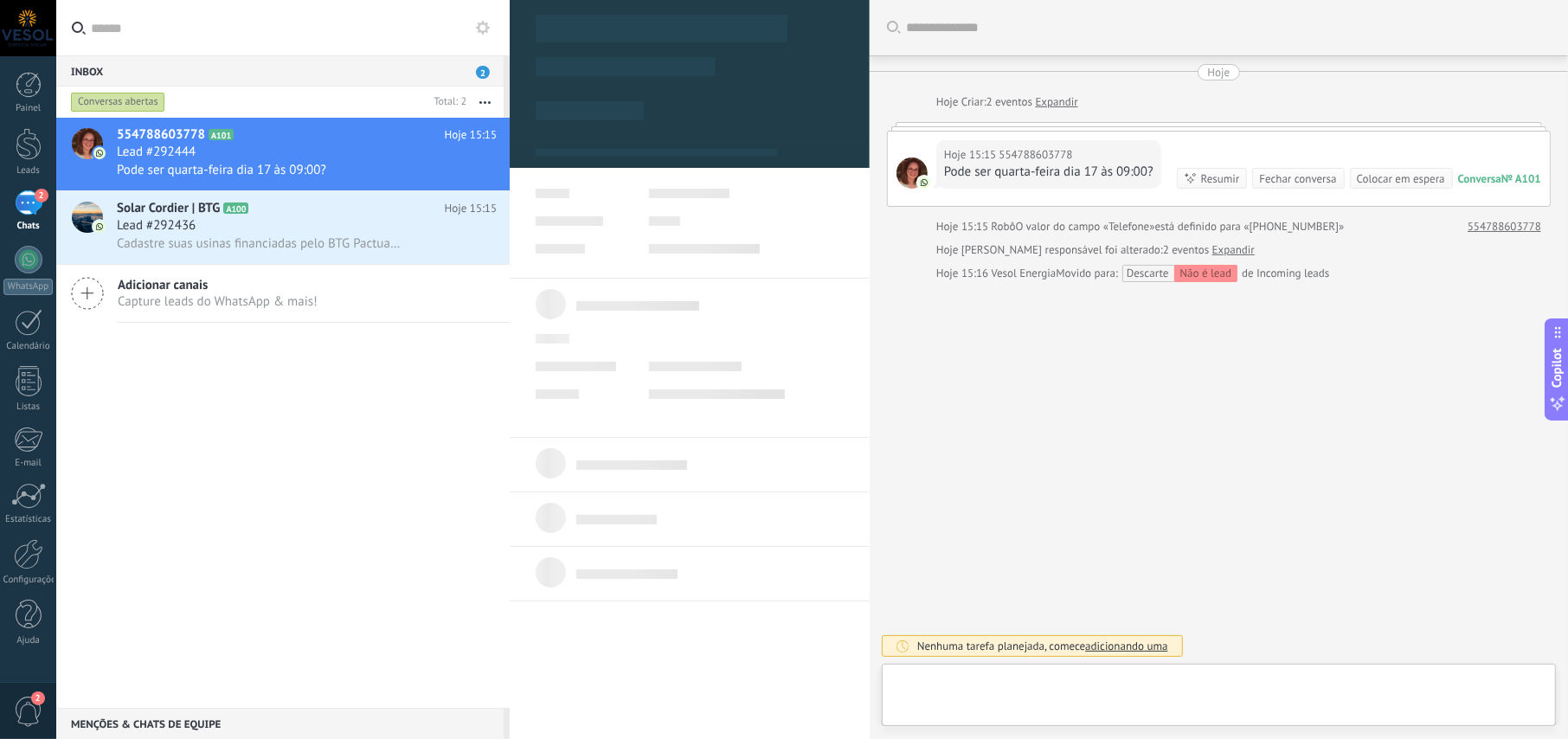
type textarea "**********"
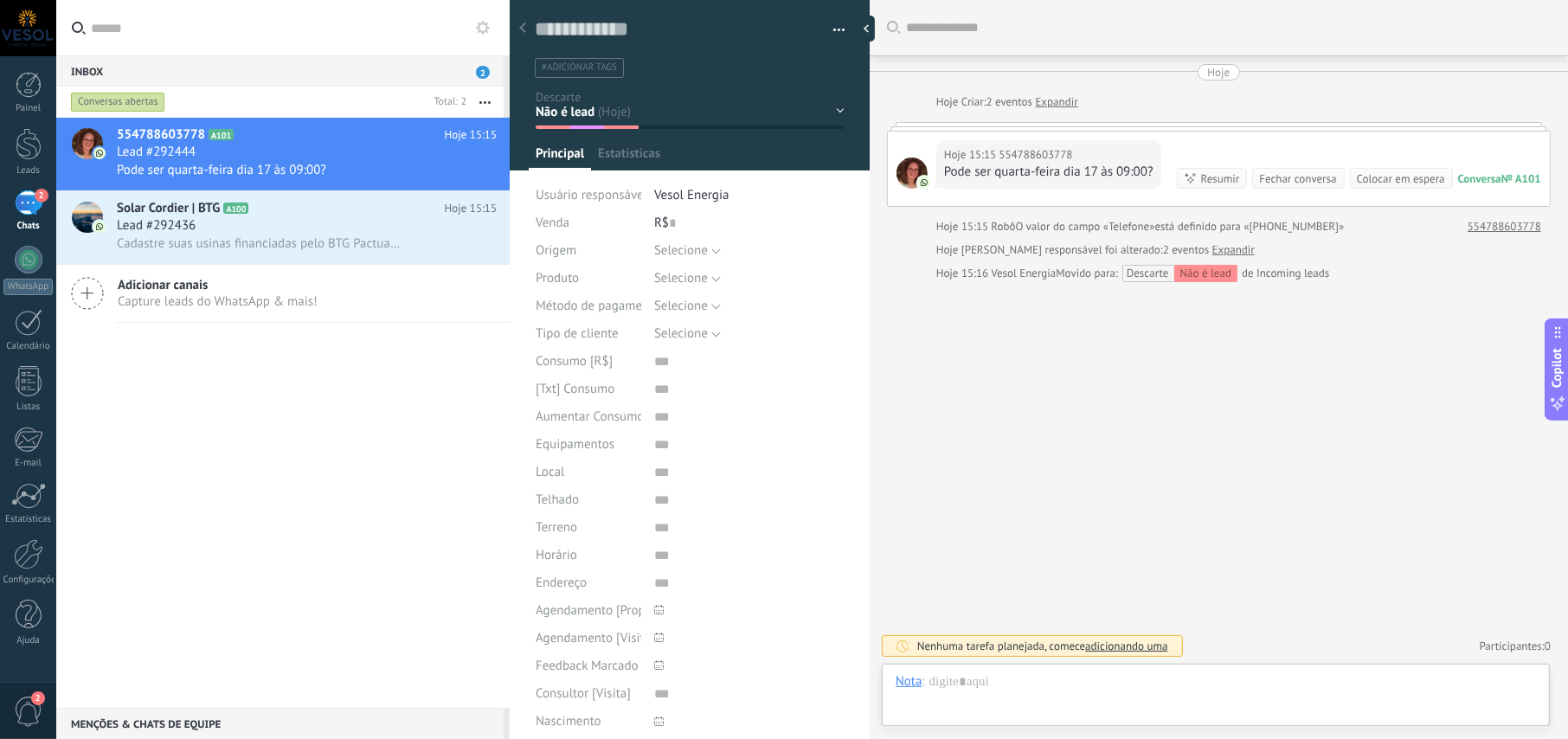
scroll to position [26, 0]
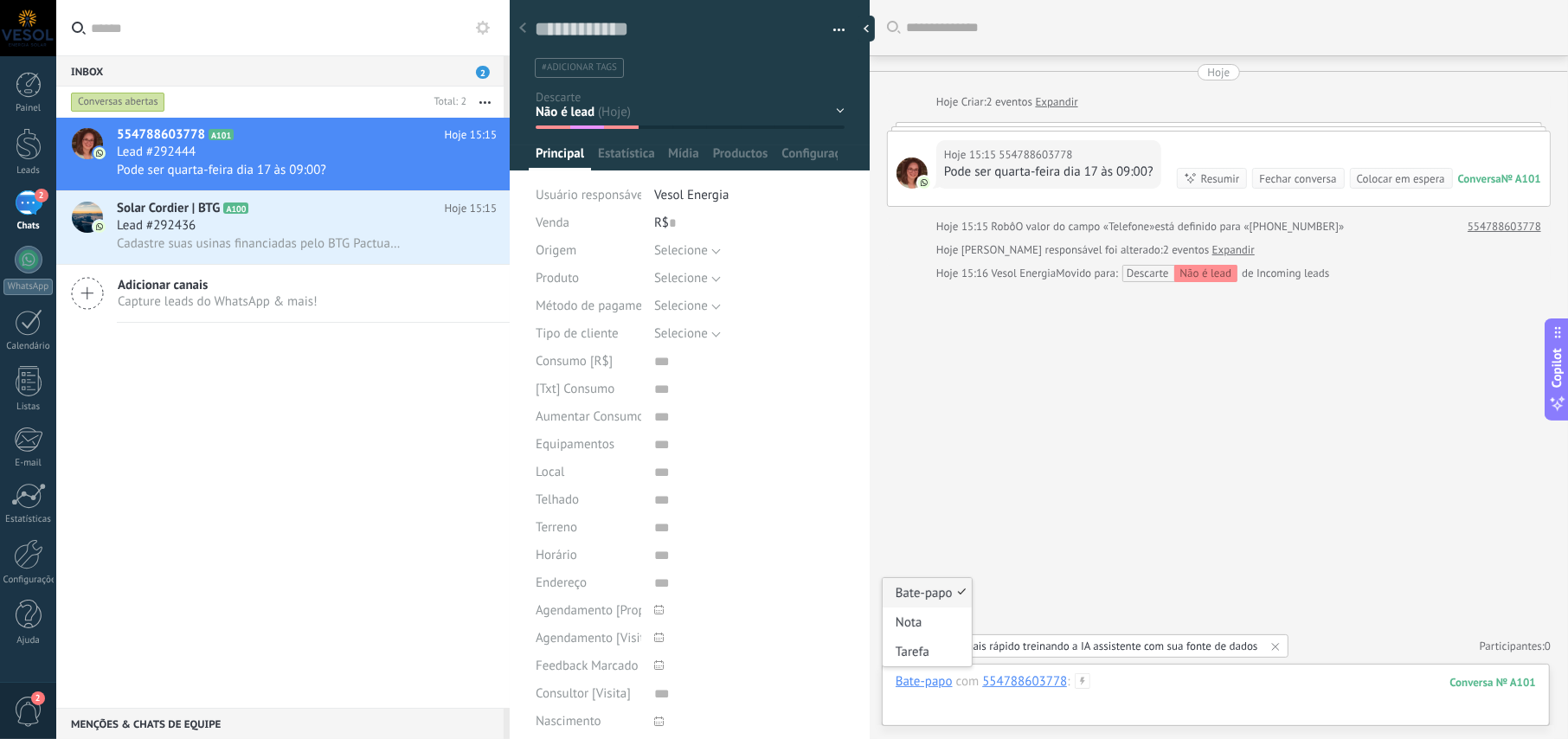
click at [943, 711] on div at bounding box center [1215, 699] width 640 height 52
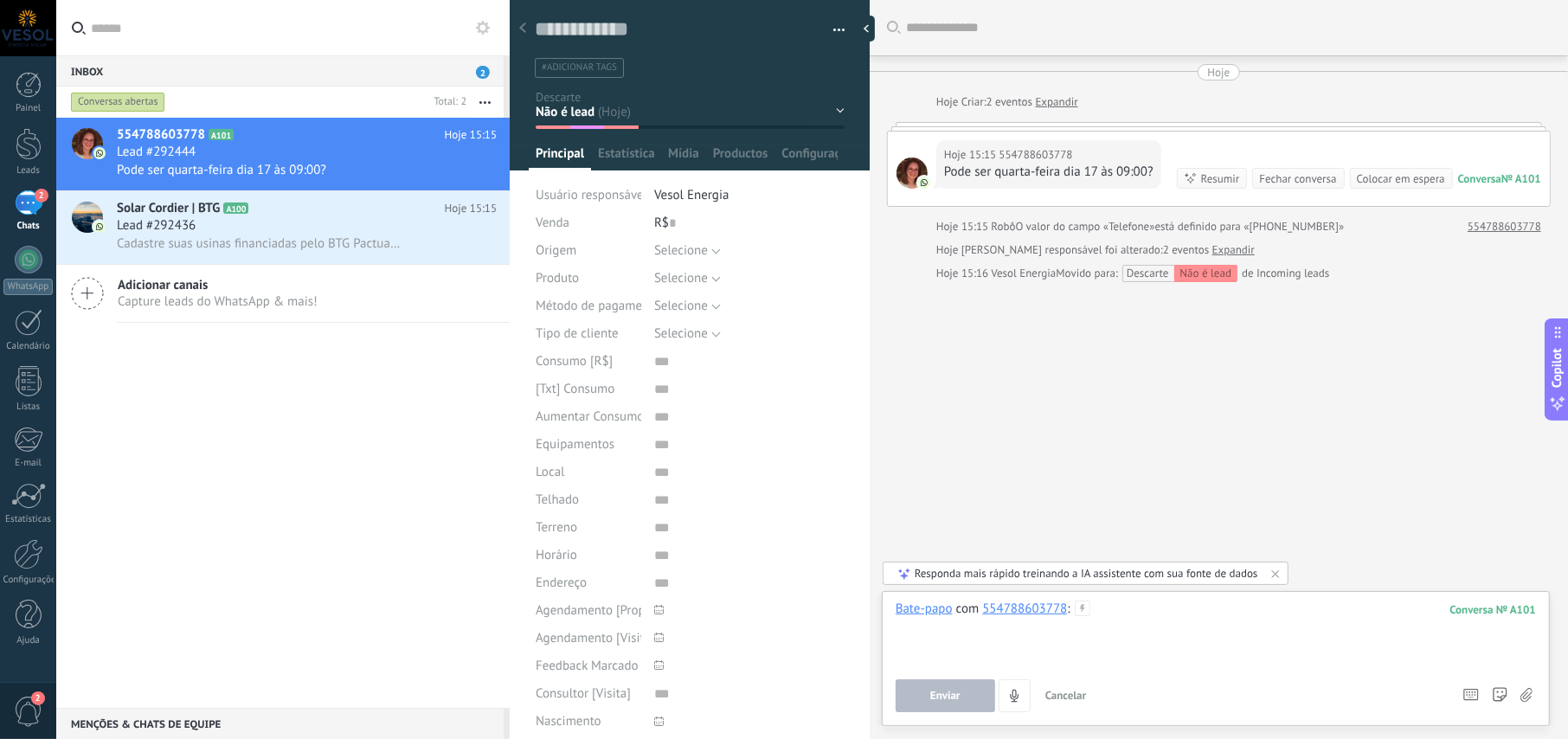
click at [1125, 624] on div at bounding box center [1215, 633] width 640 height 66
click at [941, 691] on span "Enviar" at bounding box center [945, 696] width 30 height 12
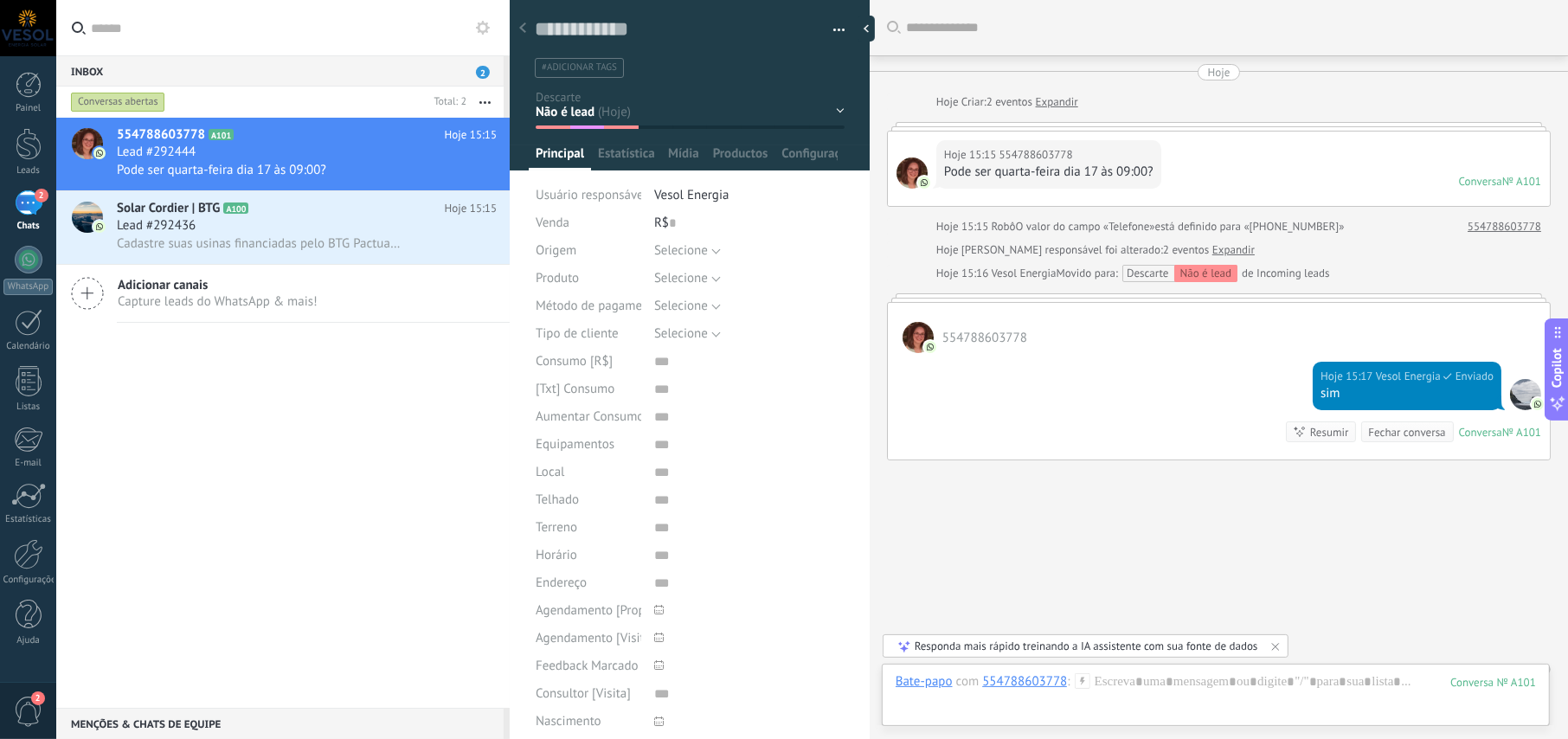
scroll to position [23, 0]
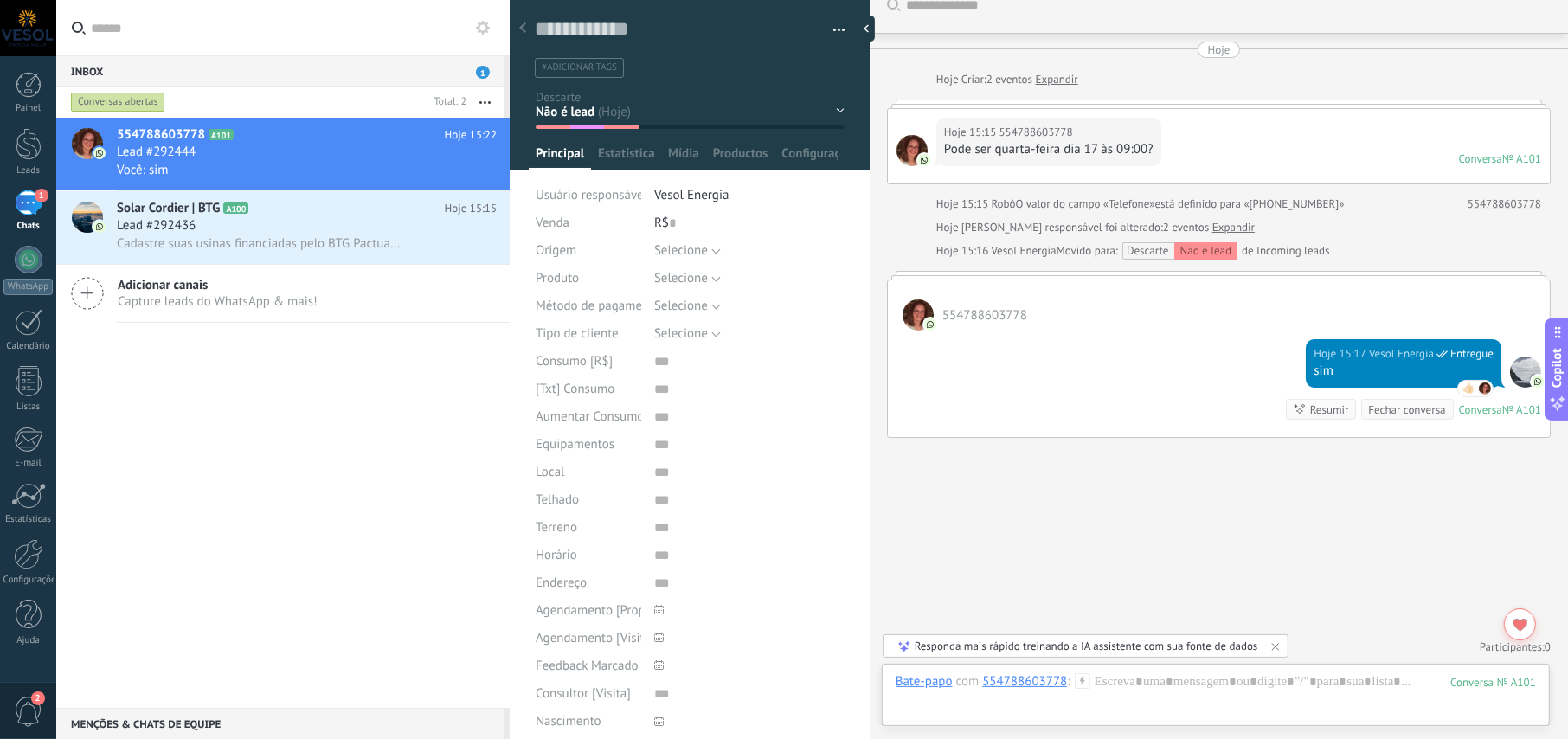
click at [1041, 465] on div "Buscar Carregar mais Hoje Hoje Criar: 2 eventos Expandir Hoje 15:15 55478860377…" at bounding box center [1219, 359] width 698 height 762
click at [1151, 555] on div "Buscar Carregar mais Hoje Hoje Criar: 2 eventos Expandir Hoje 15:15 55478860377…" at bounding box center [1219, 359] width 698 height 762
click at [248, 241] on span "Cadastre suas usinas financiadas pelo BTG Pactual na Solarz e tenha um monitora…" at bounding box center [259, 243] width 285 height 16
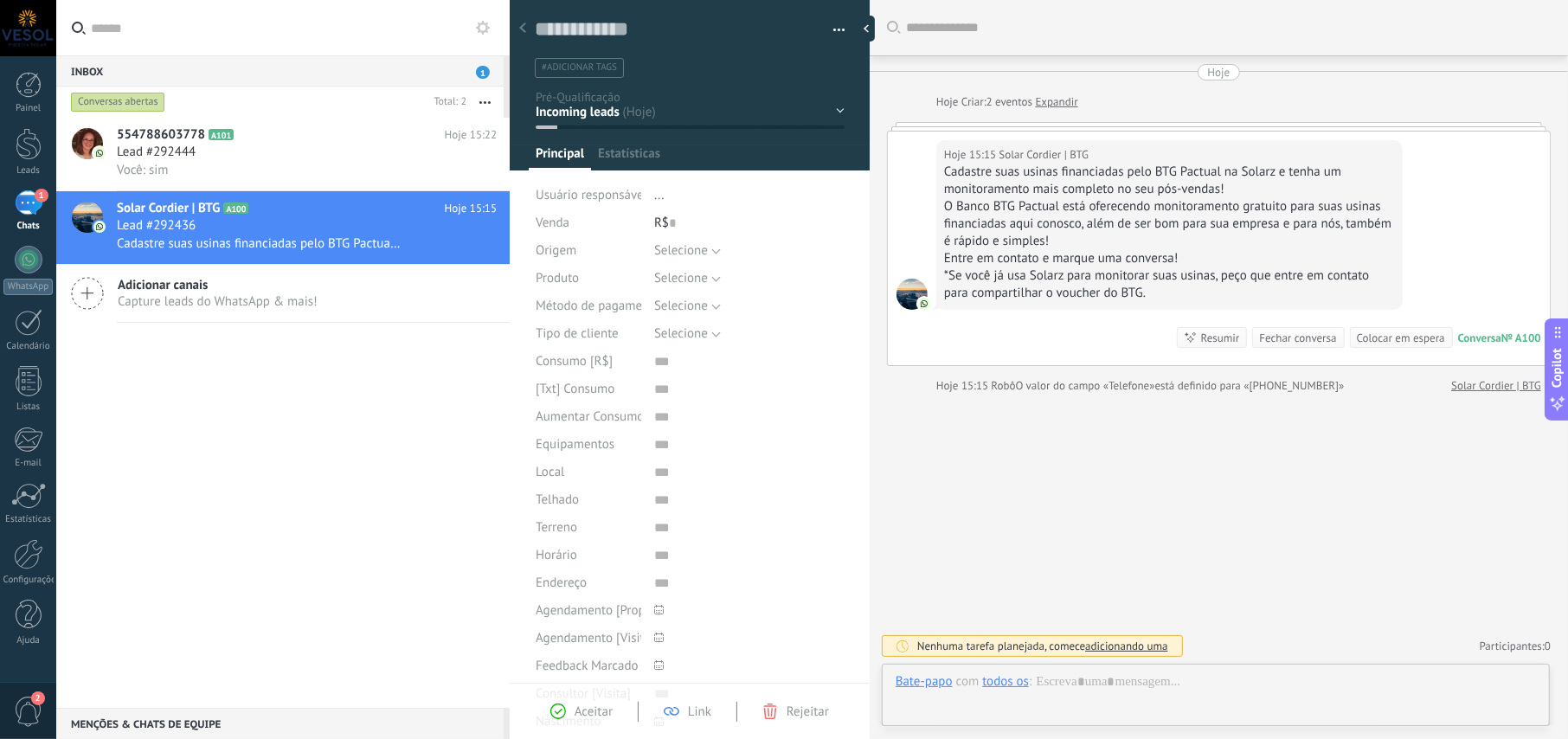
scroll to position [26, 0]
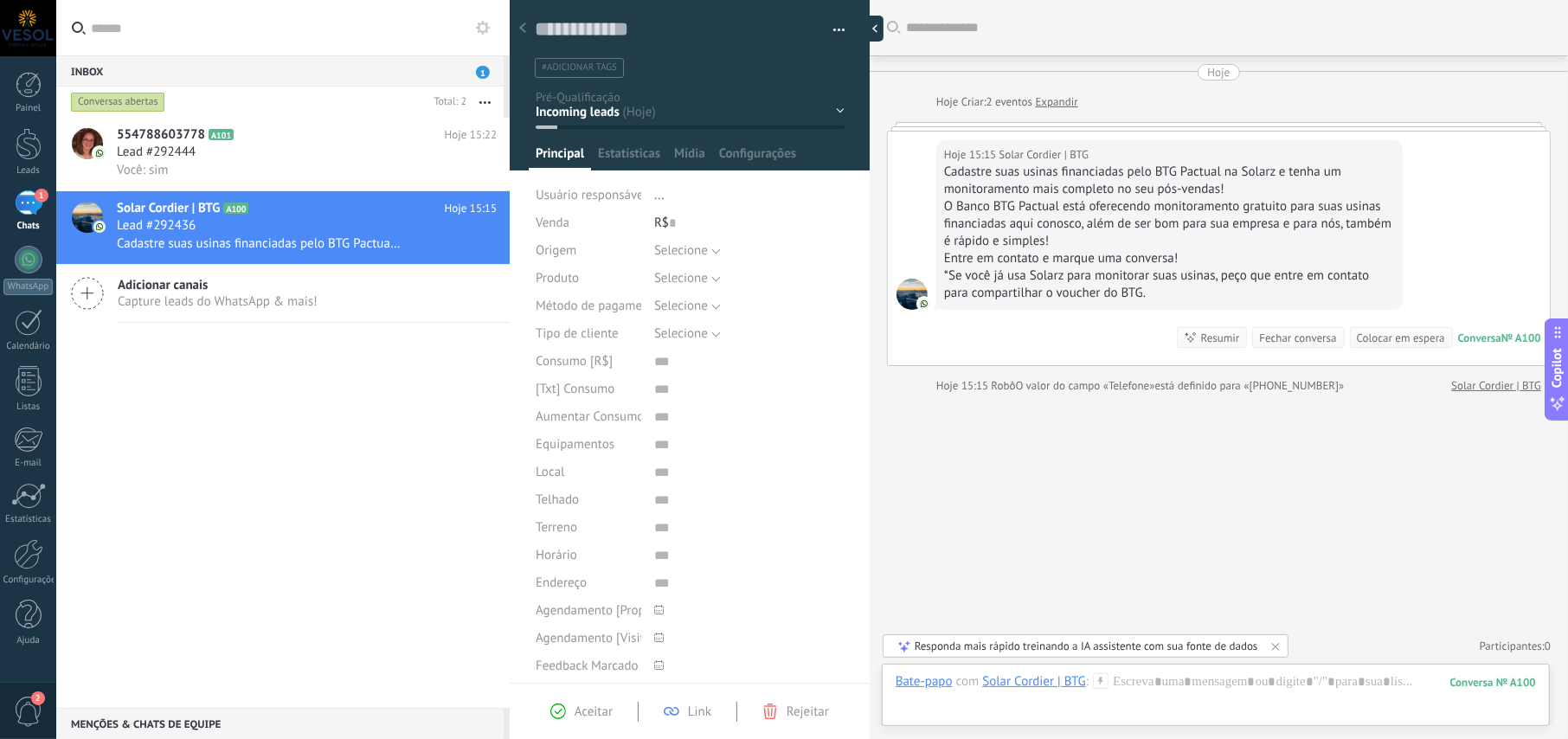
click at [863, 33] on div at bounding box center [870, 29] width 26 height 26
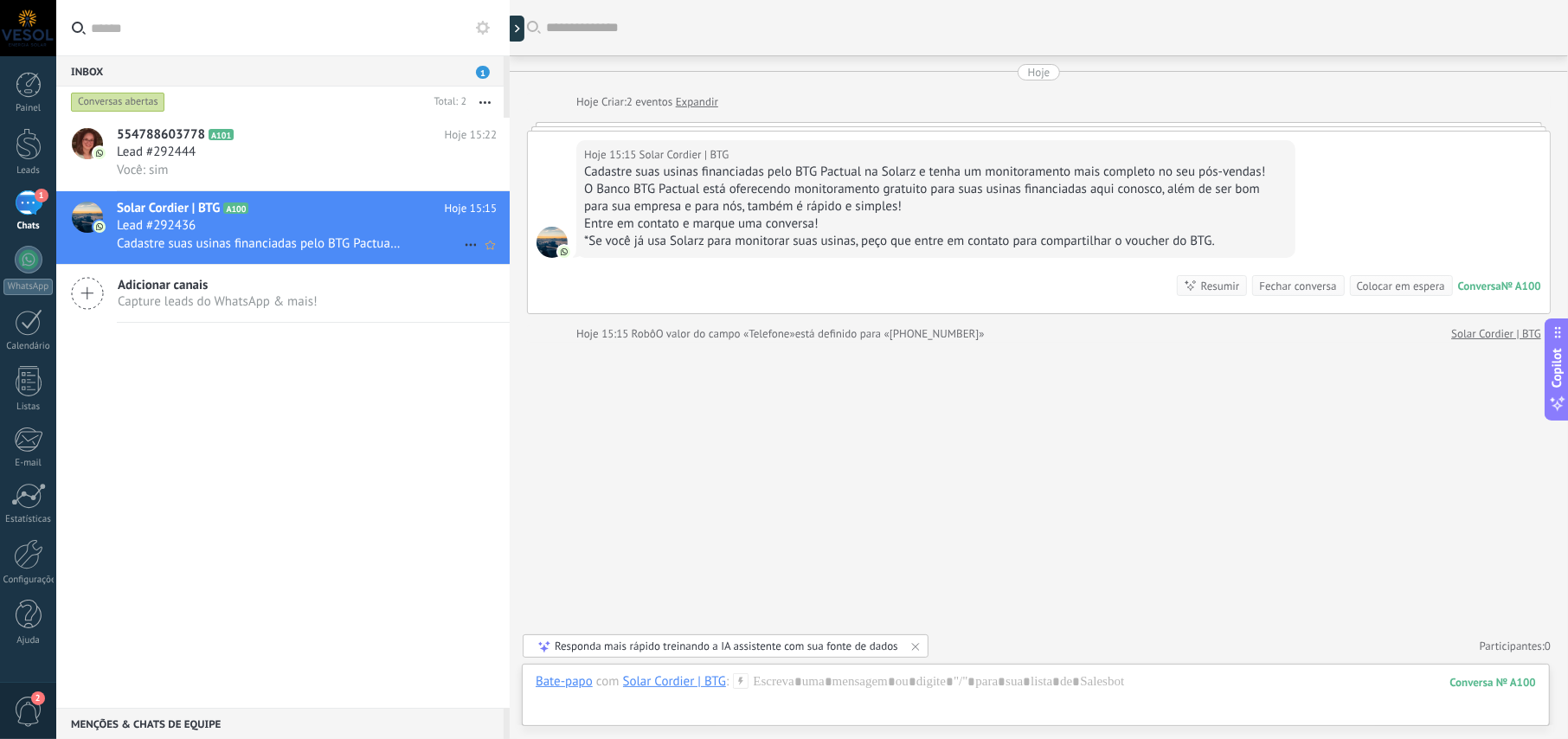
click at [208, 238] on span "Cadastre suas usinas financiadas pelo BTG Pactual na Solarz e tenha um monitora…" at bounding box center [259, 243] width 285 height 16
click at [461, 241] on icon at bounding box center [471, 245] width 21 height 21
click at [634, 453] on div at bounding box center [784, 369] width 1568 height 739
click at [323, 224] on div "Lead #292436" at bounding box center [306, 226] width 380 height 17
click at [33, 135] on div at bounding box center [29, 143] width 26 height 32
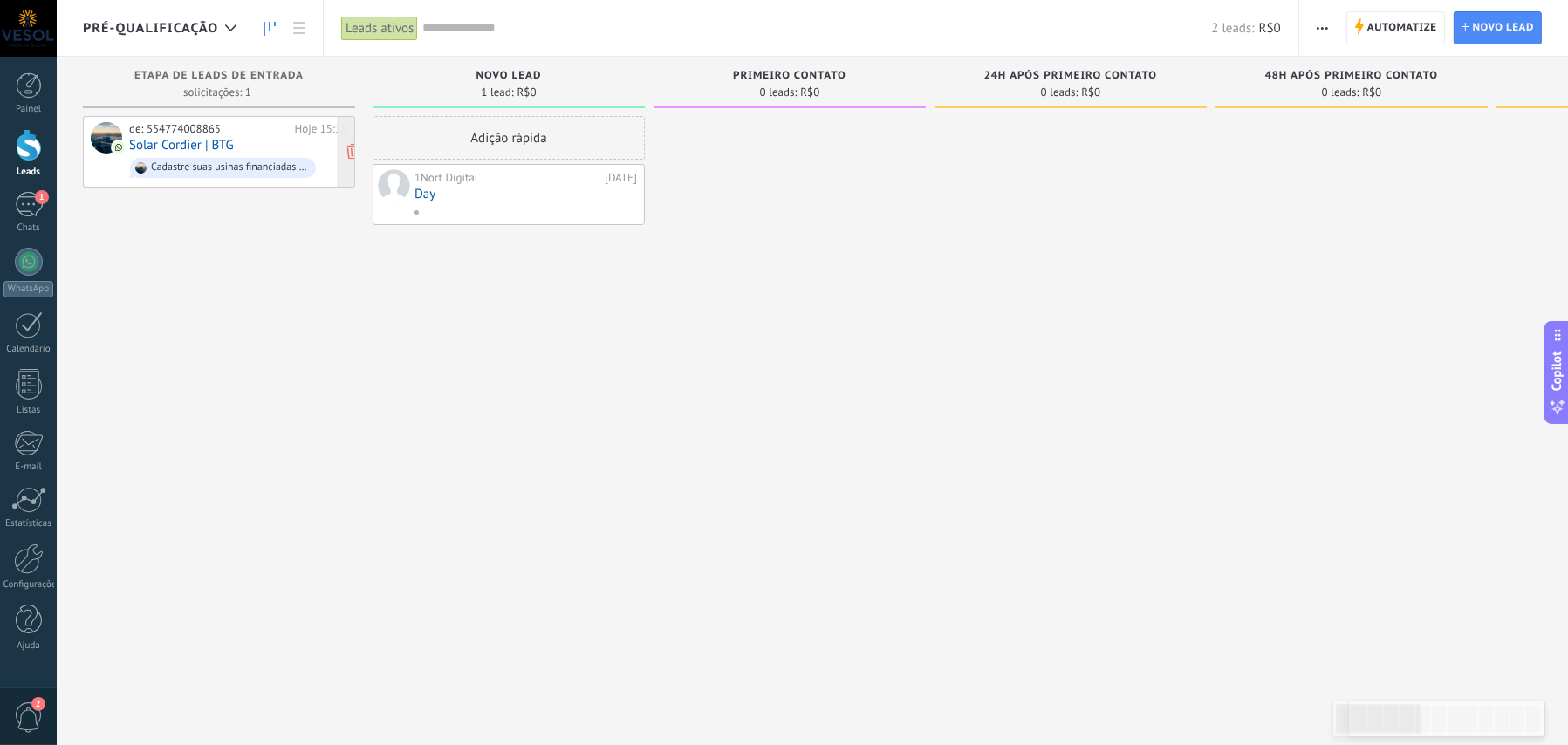
click at [239, 170] on div "Cadastre suas usinas financiadas pelo BTG Pactual na Solarz e tenha um monitora…" at bounding box center [229, 167] width 157 height 12
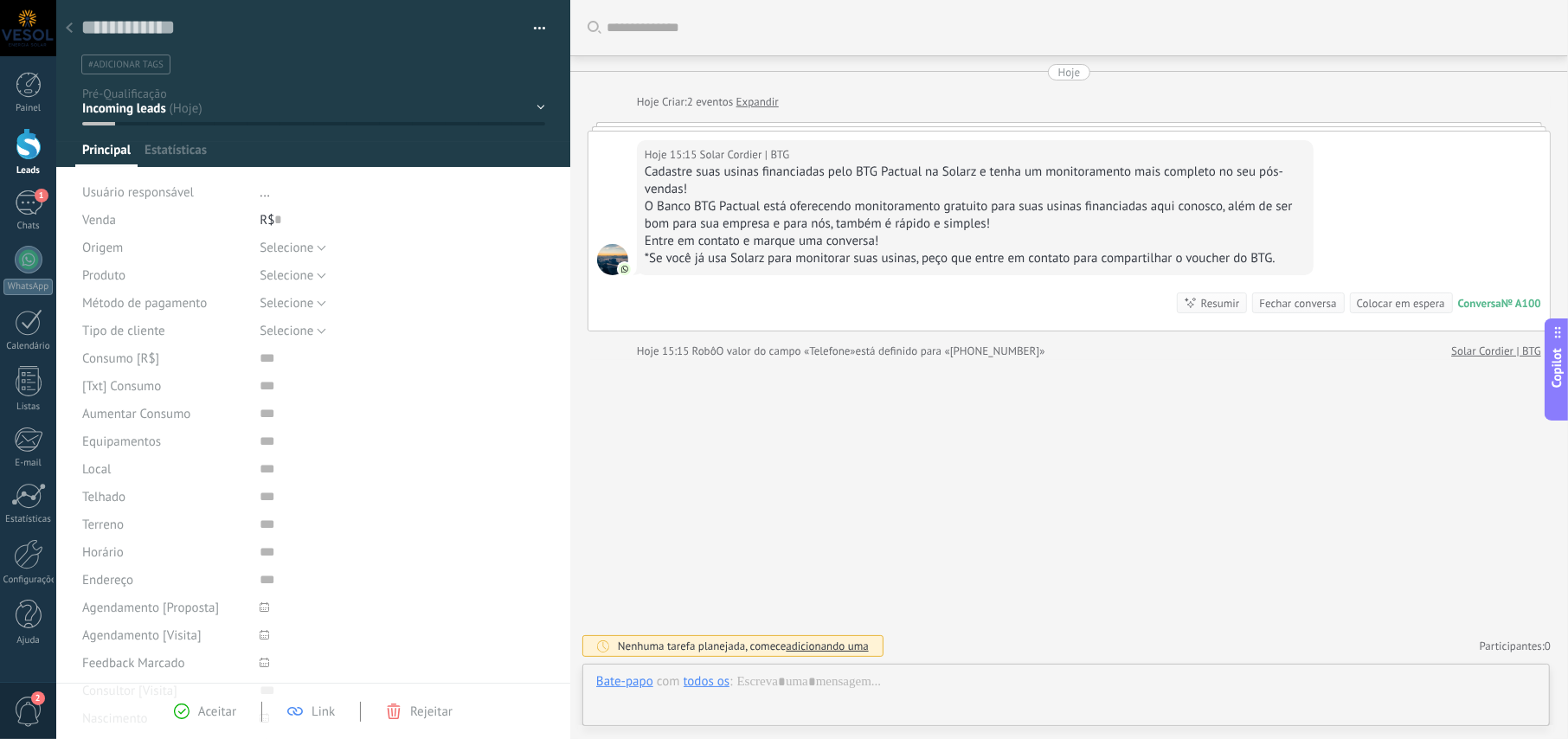
scroll to position [26, 0]
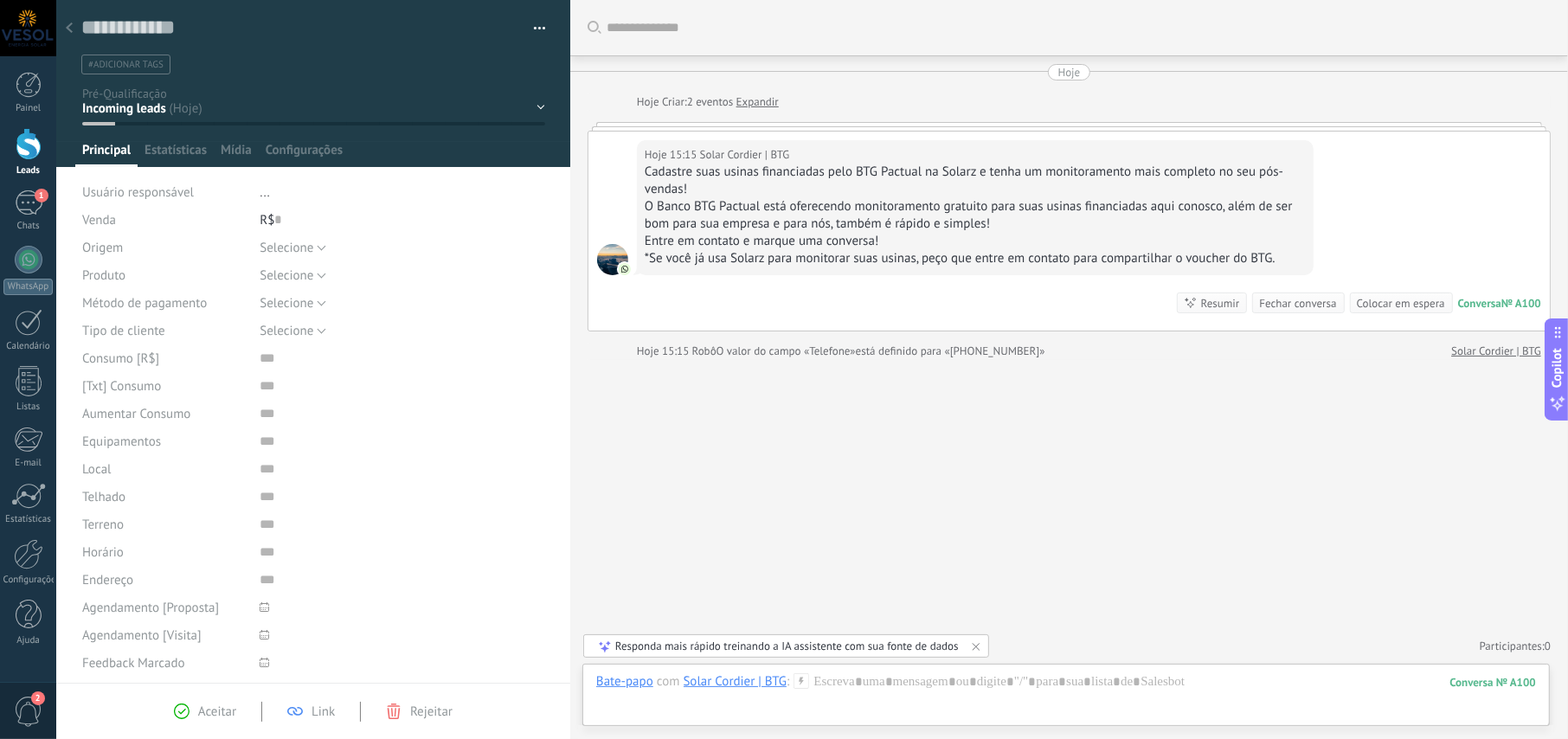
click at [0, 0] on div "NOVO LEAD PRIMEIRO CONTATO 24h após primeiro contato 48h após primeiro contato …" at bounding box center [0, 0] width 0 height 0
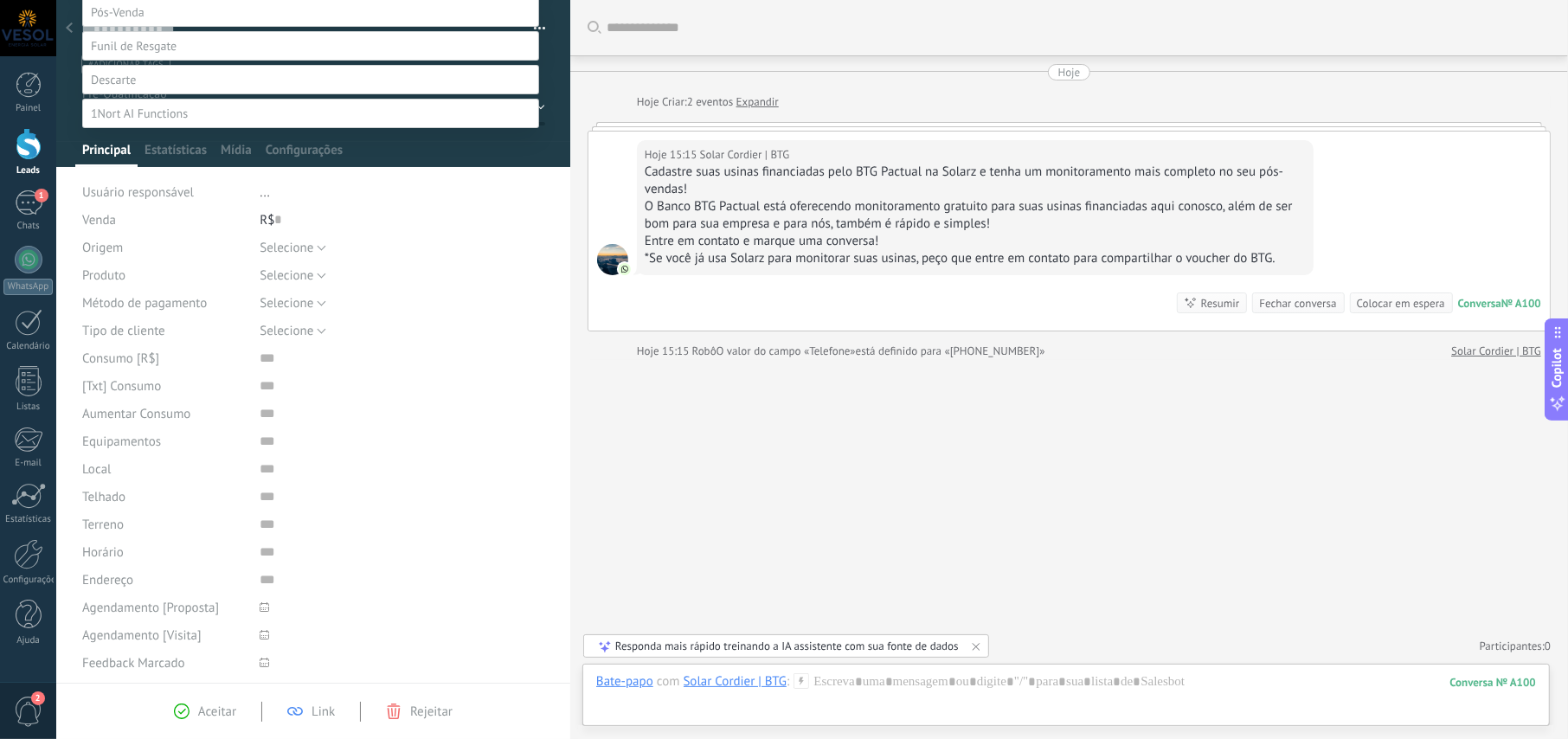
scroll to position [346, 0]
click at [126, 88] on span at bounding box center [114, 80] width 45 height 16
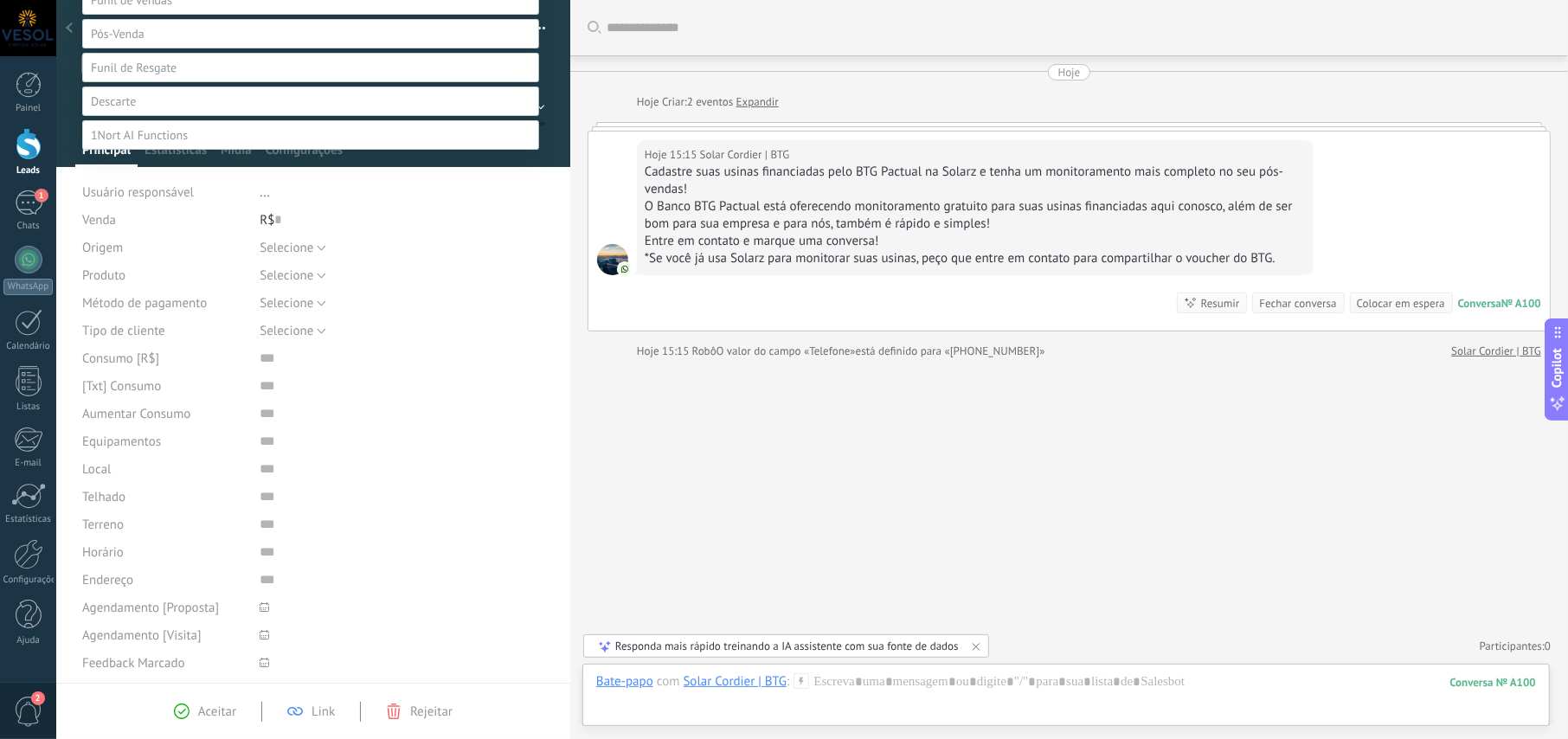
click at [0, 0] on label "Não é lead" at bounding box center [0, 0] width 0 height 0
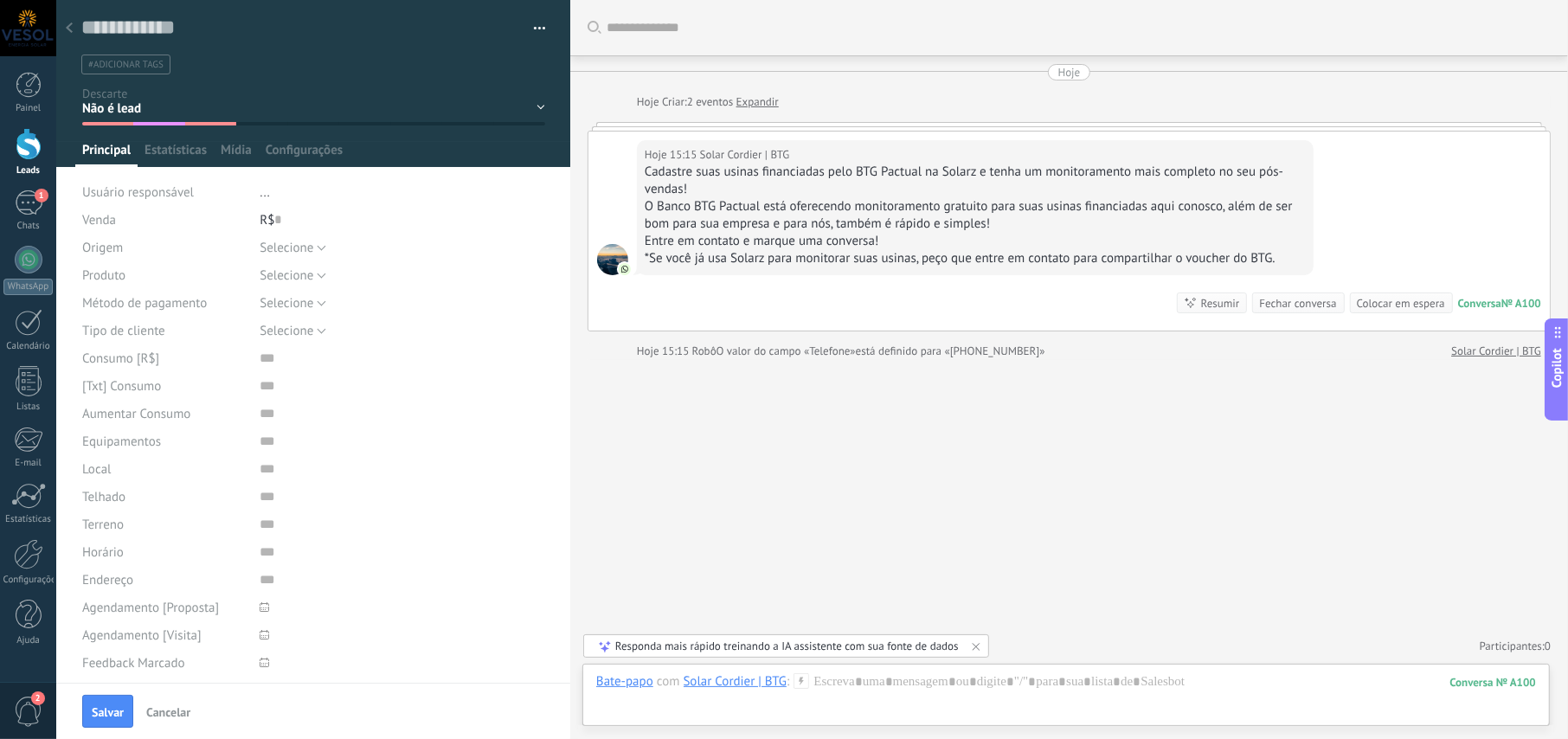
click at [863, 486] on div "Buscar Carregar mais Hoje Hoje Criar: 2 eventos Expandir Hoje 15:15 Solar Cordi…" at bounding box center [1069, 369] width 998 height 739
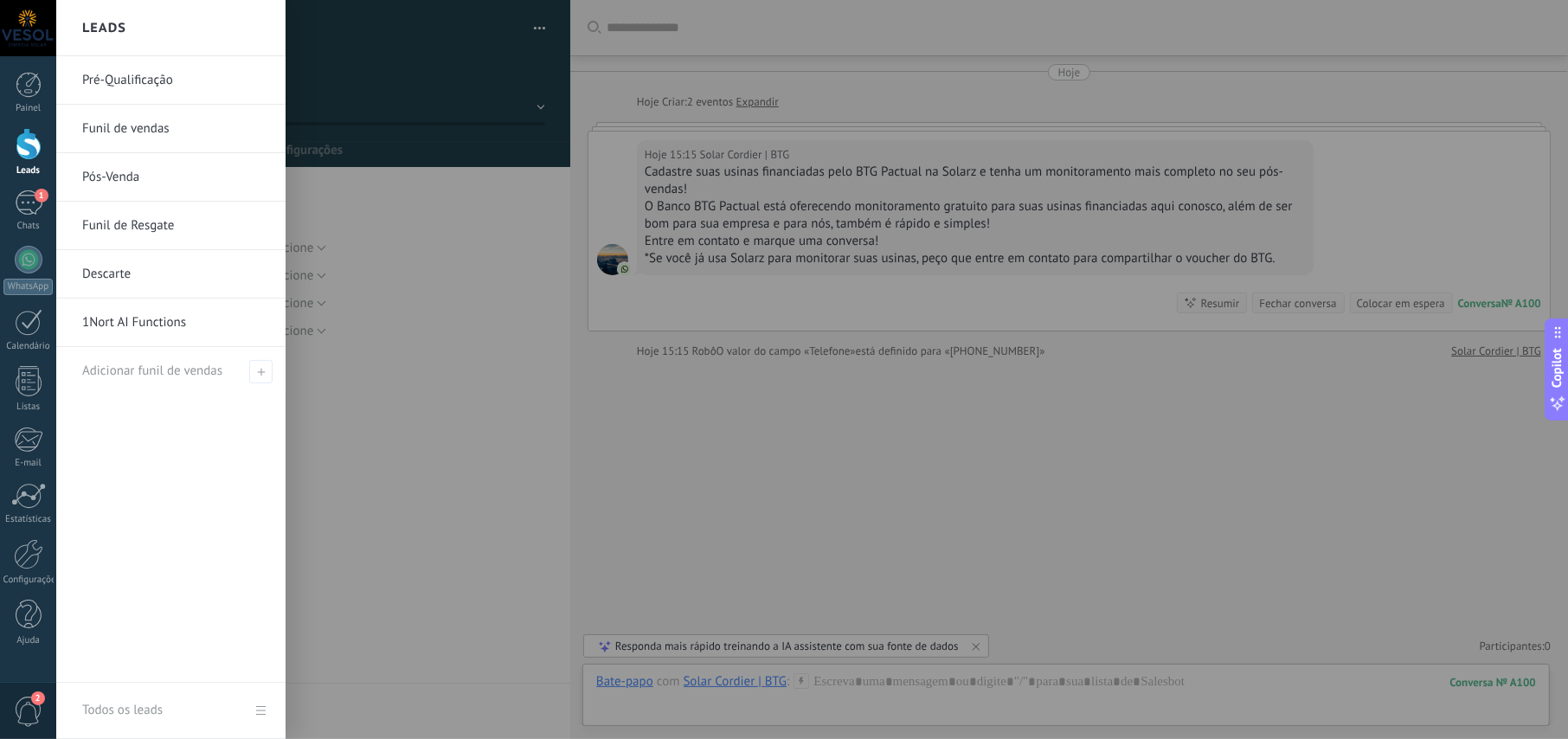
click at [25, 138] on div at bounding box center [29, 143] width 26 height 32
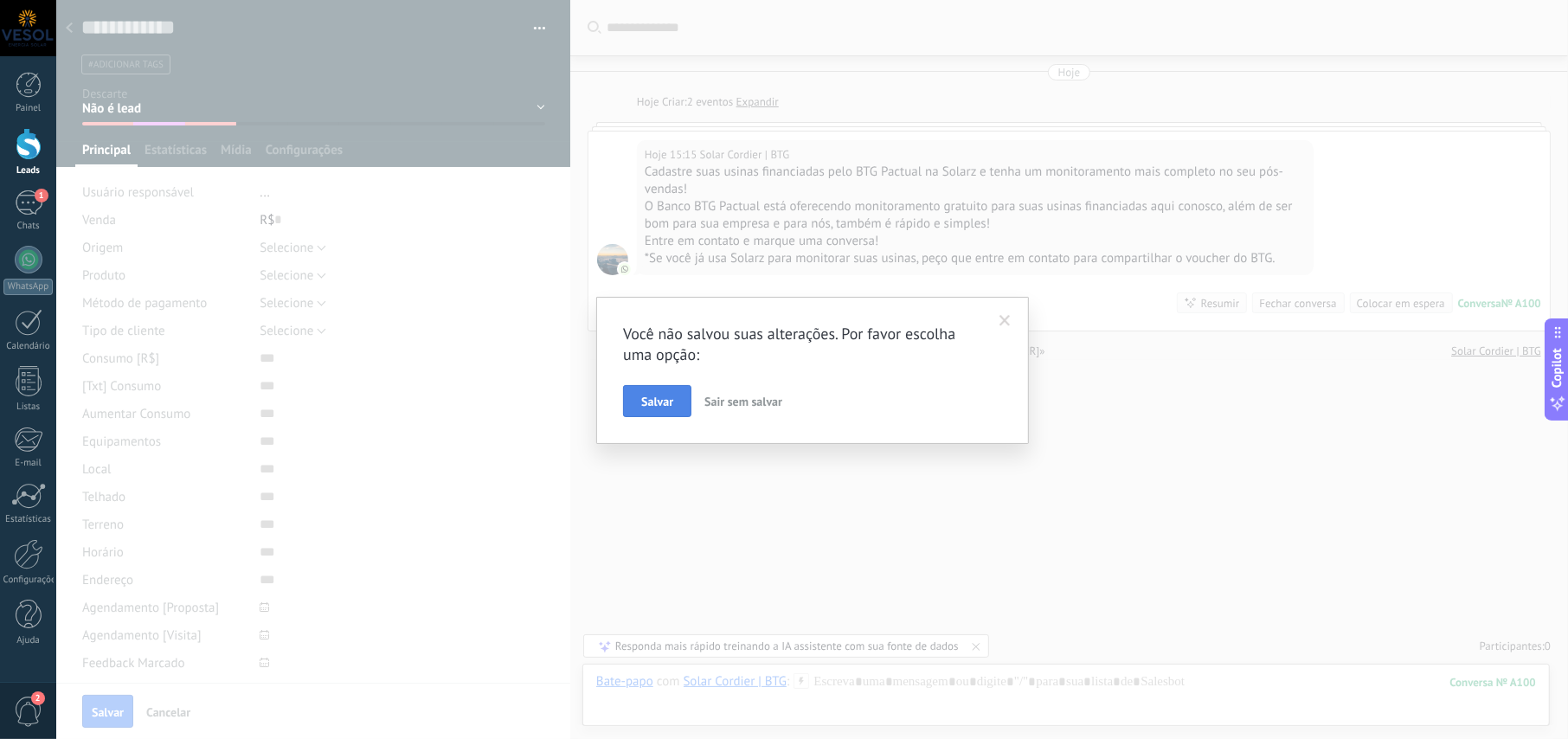
click at [660, 406] on span "Salvar" at bounding box center [657, 401] width 32 height 12
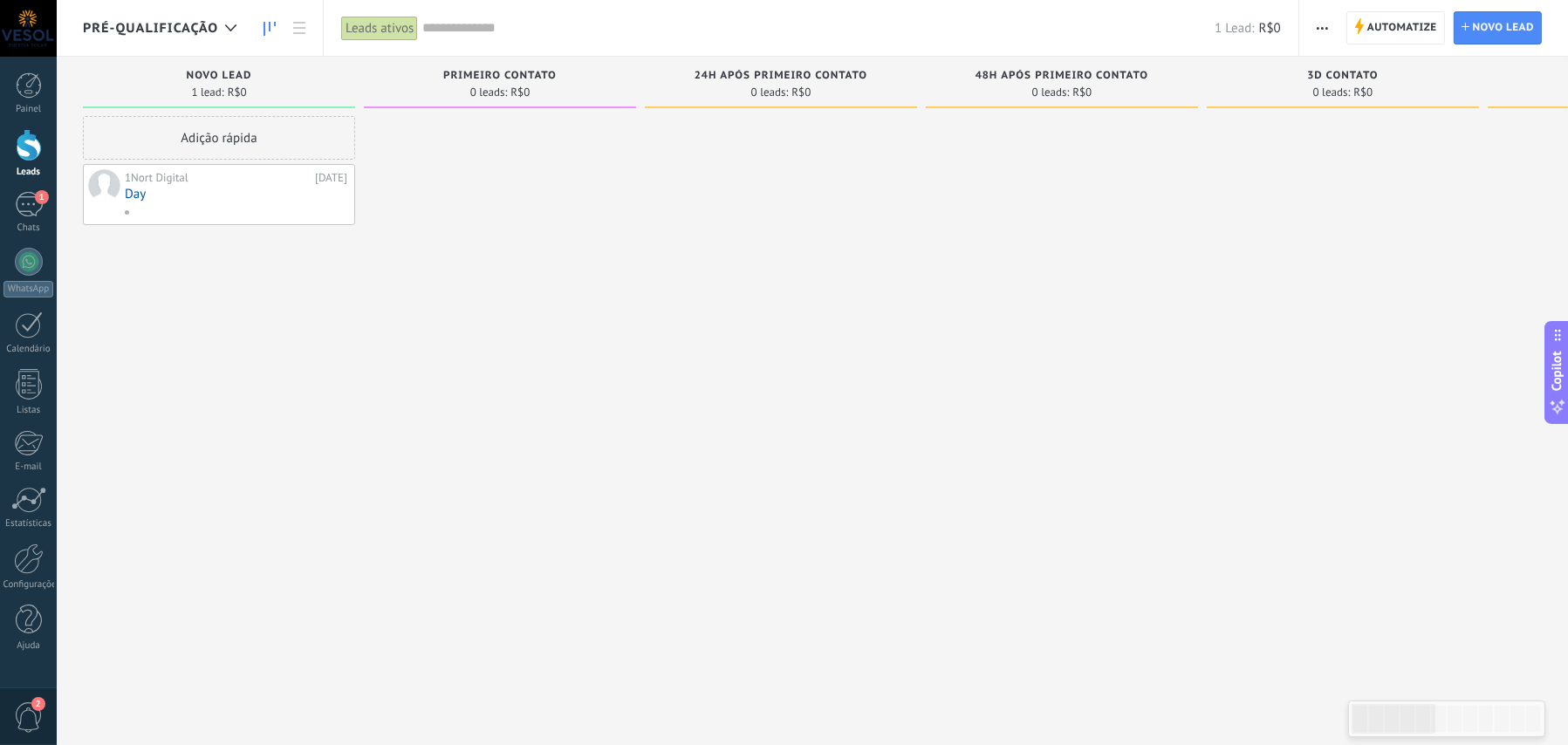
click at [205, 33] on span "Pré-Qualificação" at bounding box center [151, 28] width 135 height 17
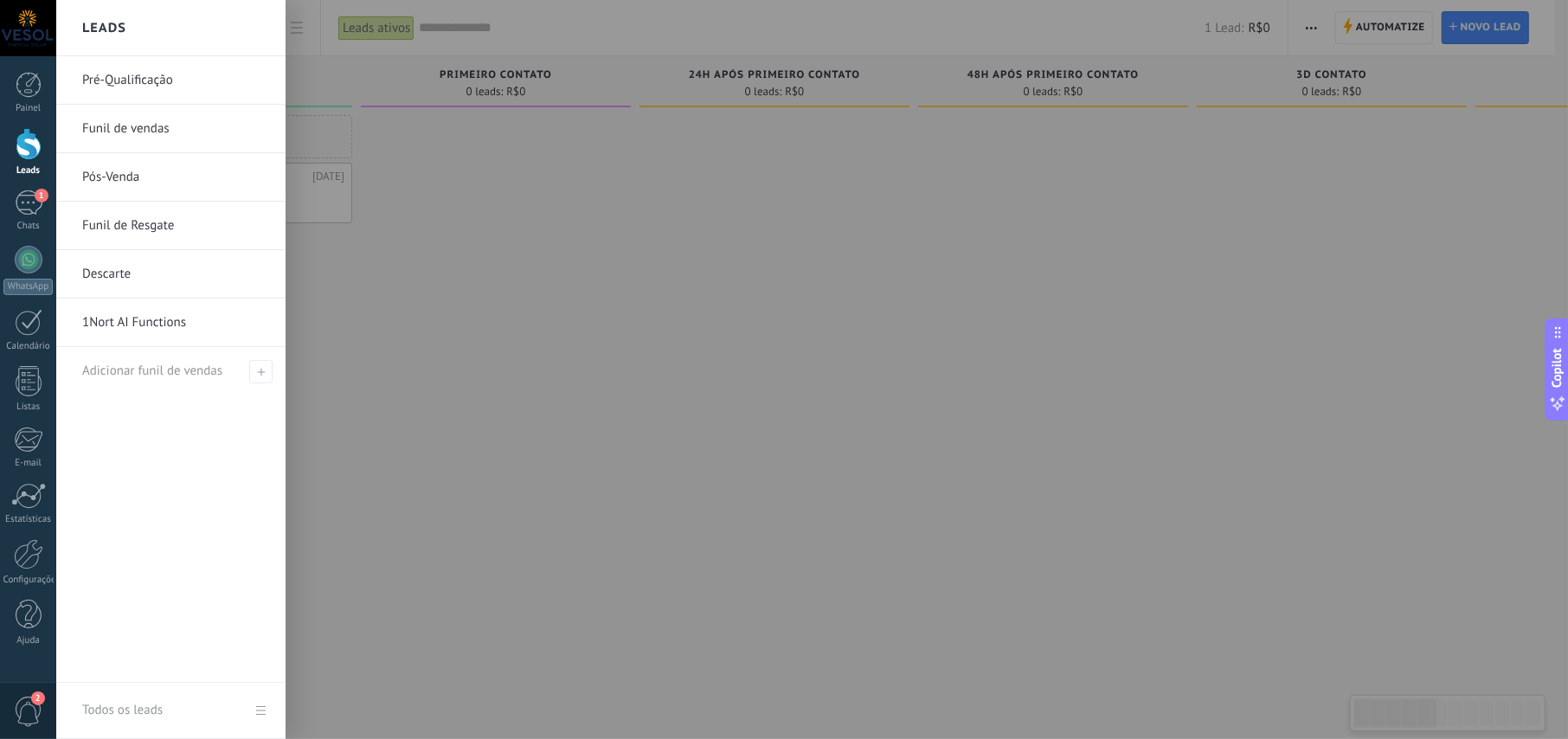
click at [124, 270] on link "Descarte" at bounding box center [175, 274] width 186 height 49
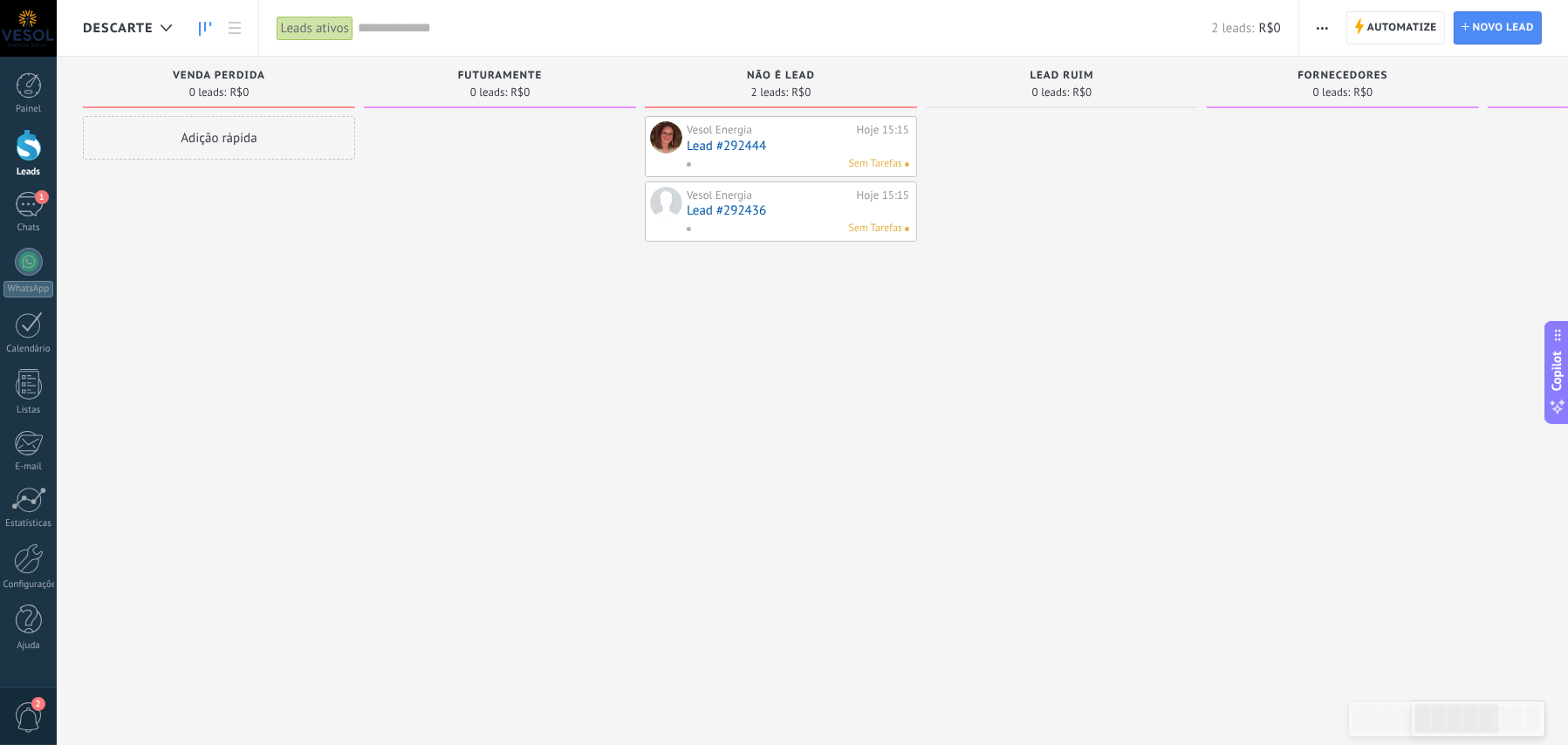
click at [758, 153] on div "Vesol Energia Hoje 15:15 Lead #292444 Sem Tarefas" at bounding box center [798, 146] width 222 height 51
click at [751, 138] on link "Lead #292444" at bounding box center [798, 145] width 222 height 15
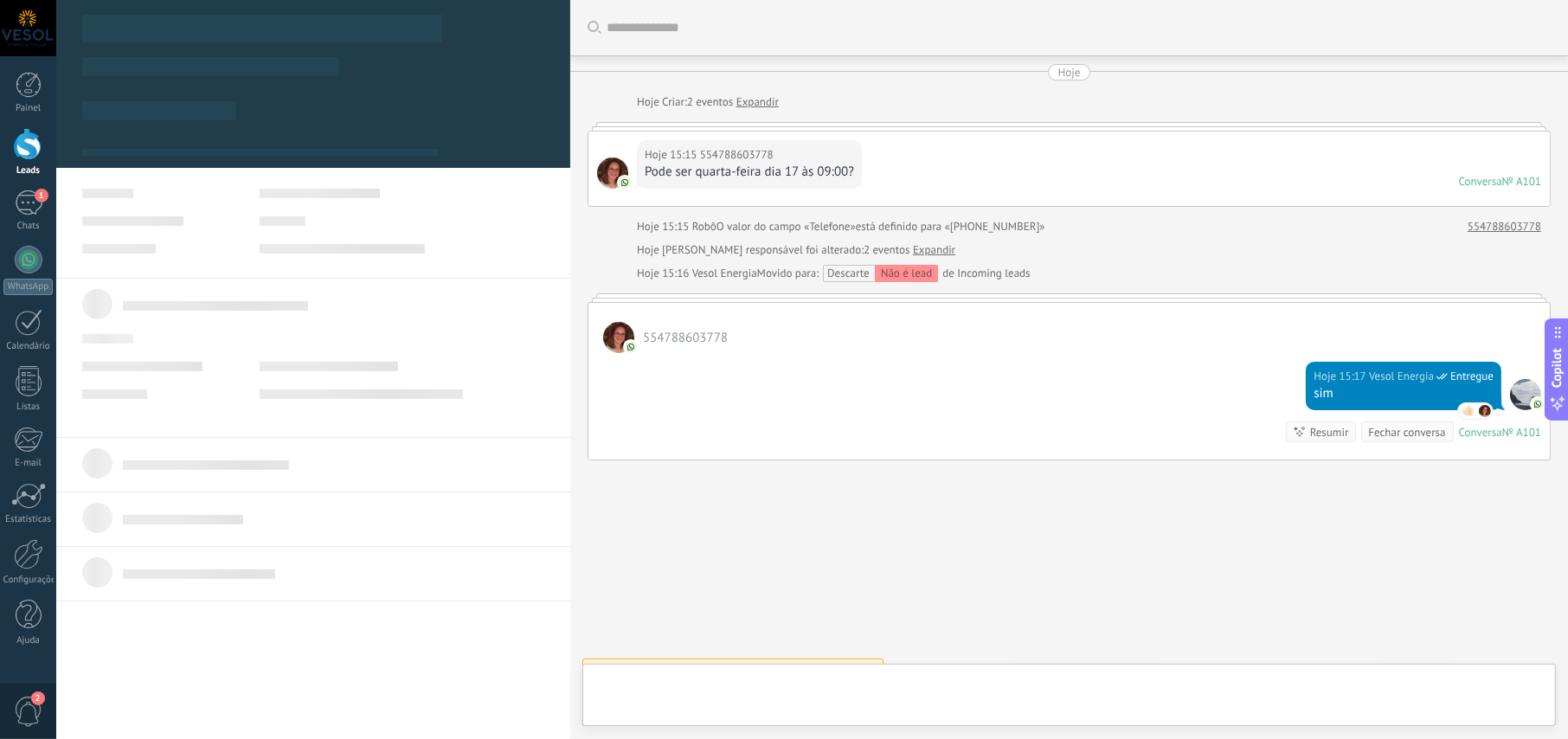
type textarea "**********"
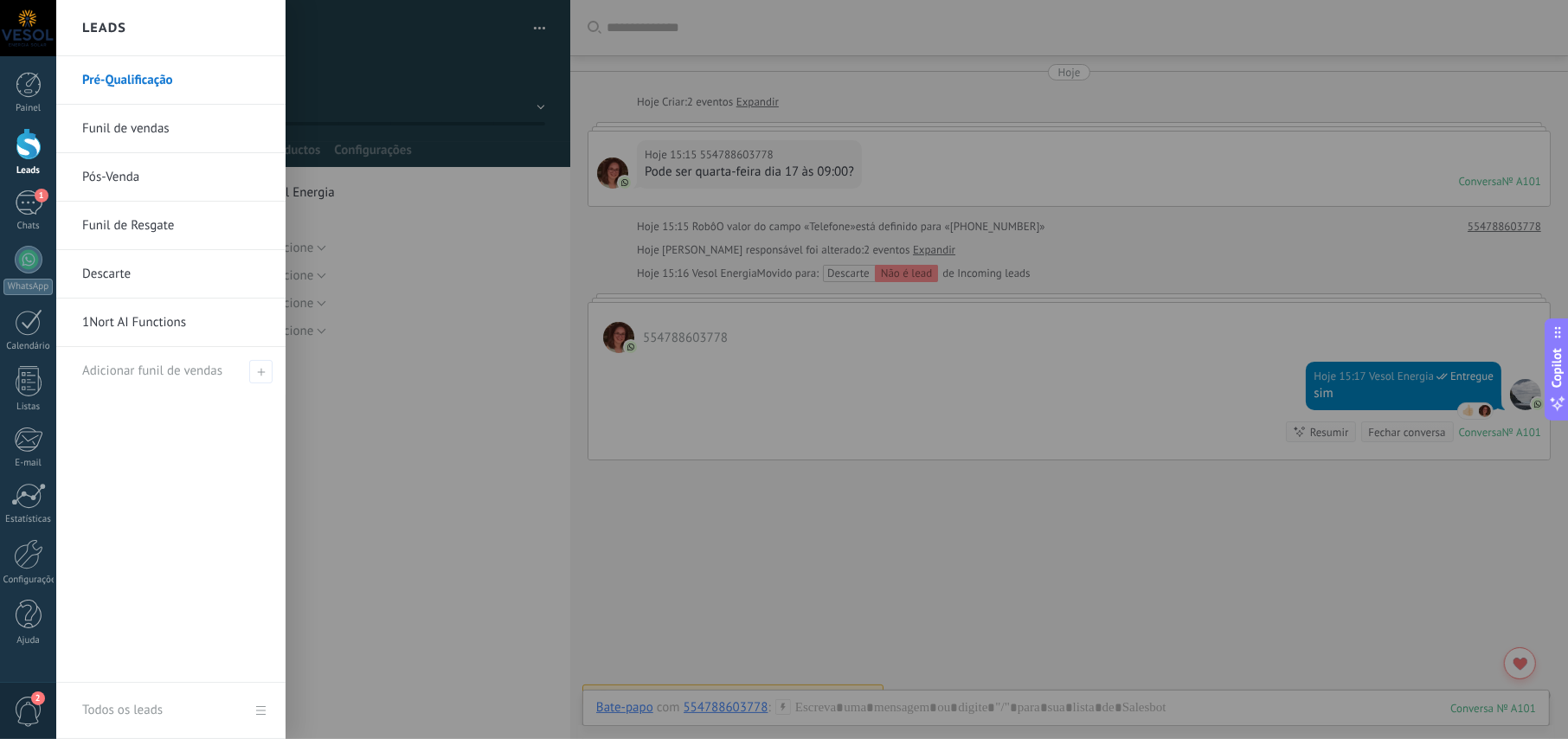
click at [19, 142] on div at bounding box center [29, 143] width 26 height 32
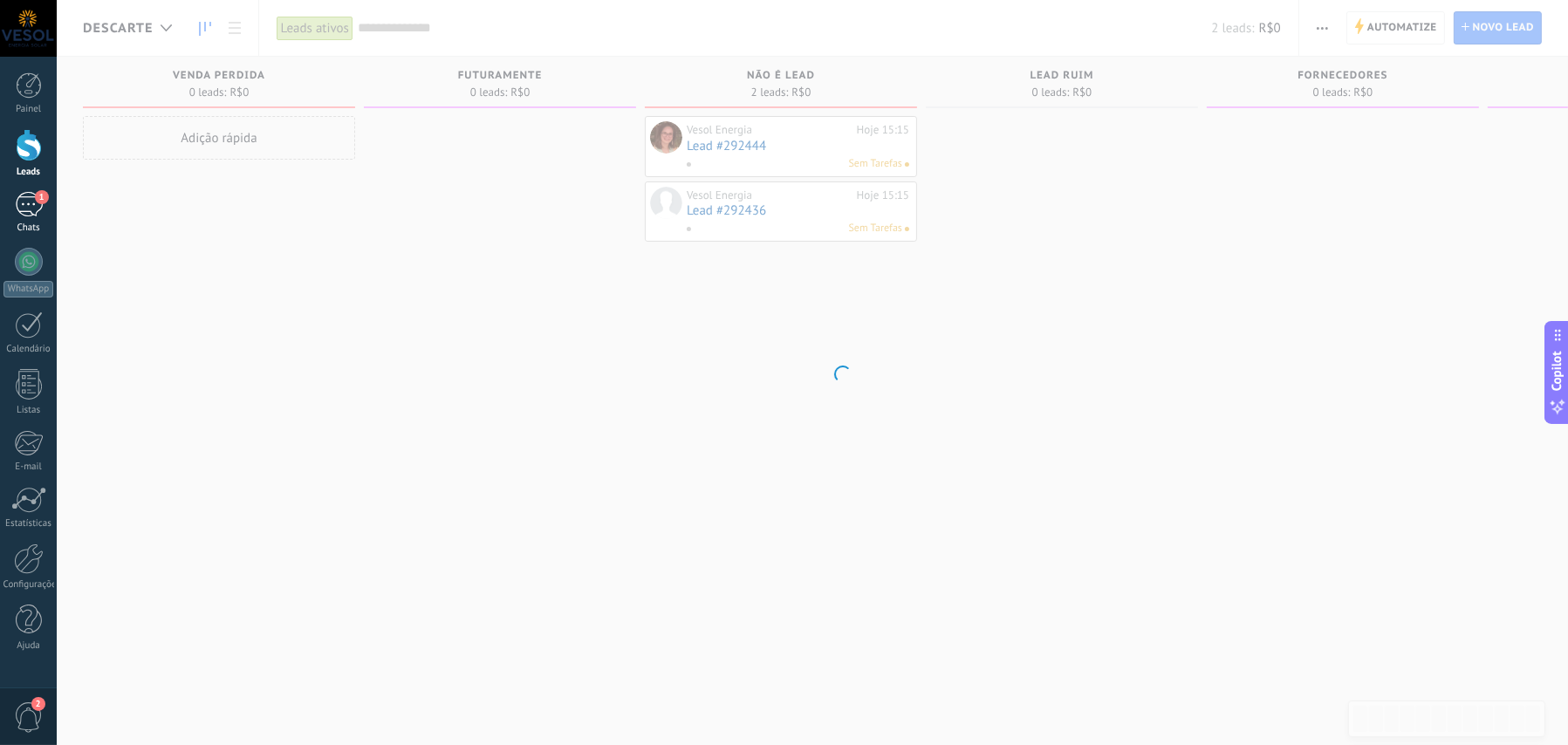
click at [32, 214] on div "1" at bounding box center [29, 204] width 28 height 25
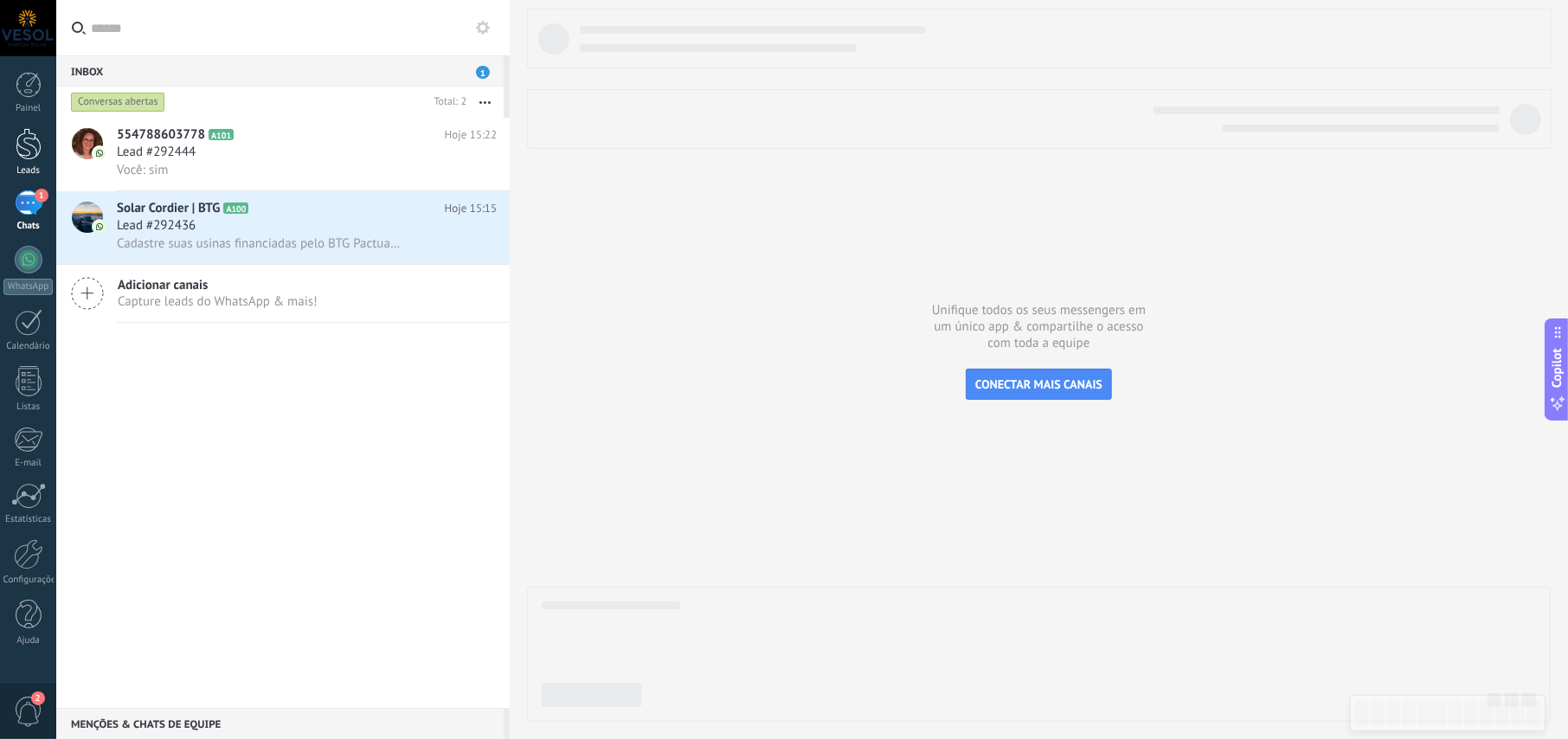
click at [36, 147] on div at bounding box center [29, 143] width 26 height 32
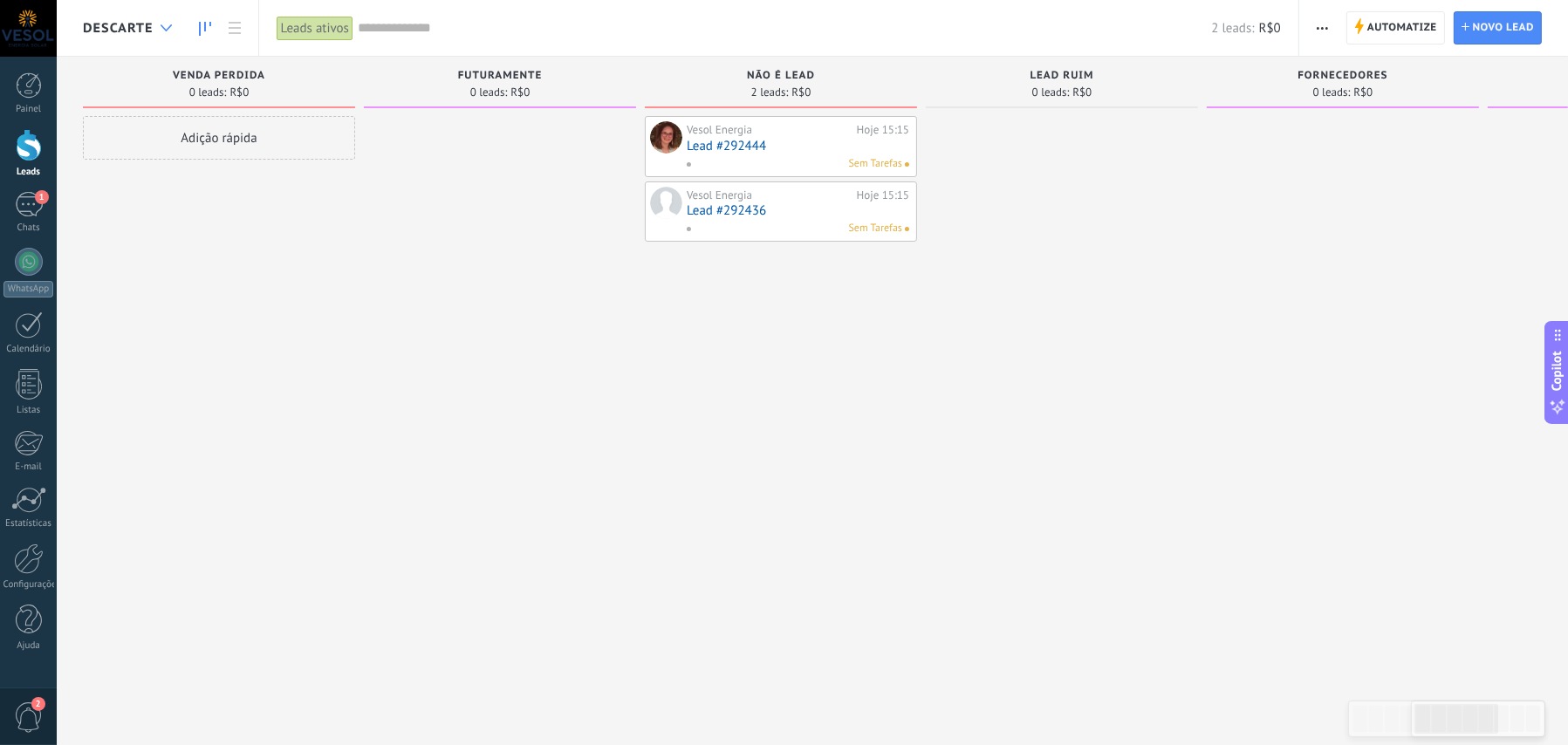
click at [159, 32] on div at bounding box center [166, 28] width 29 height 34
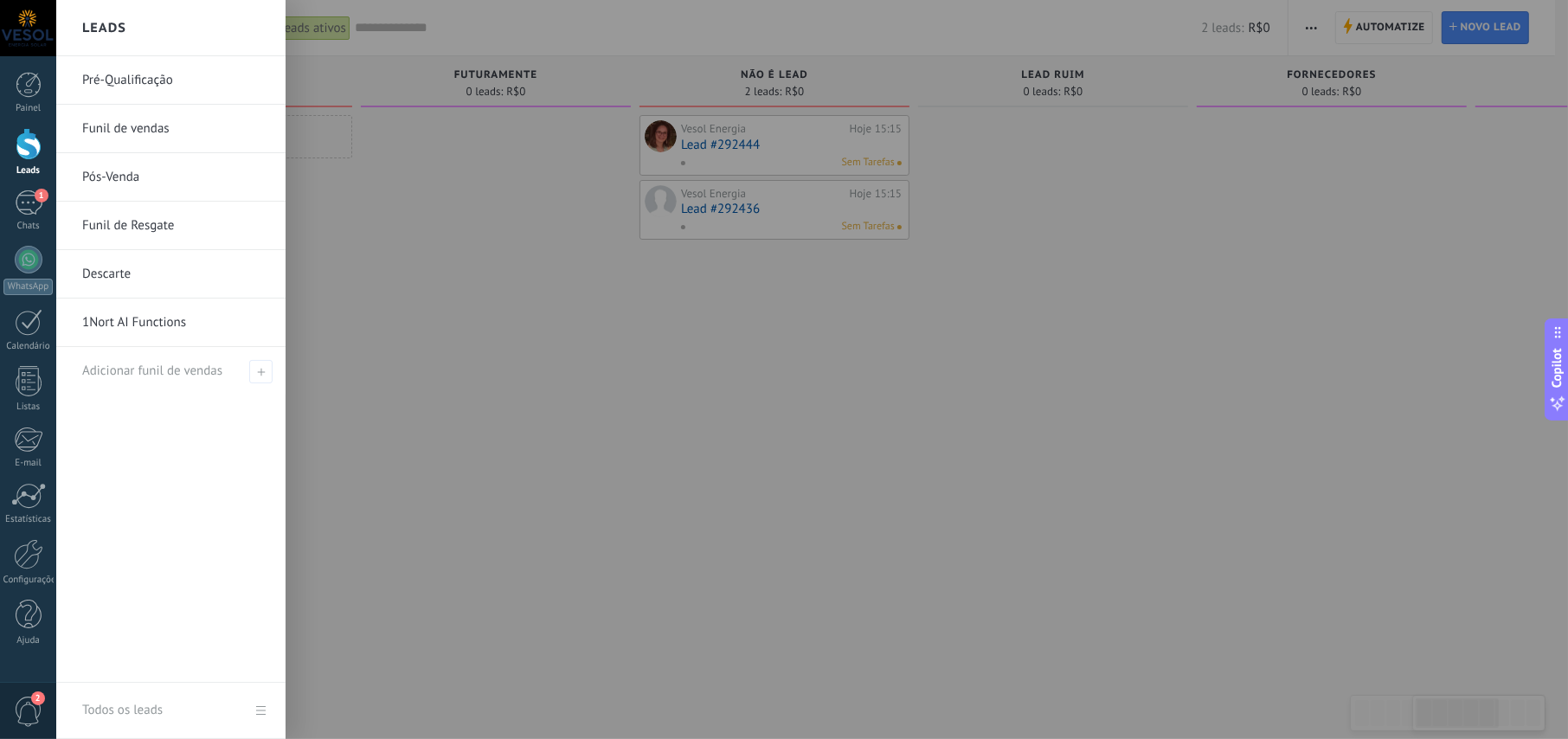
click at [104, 78] on link "Pré-Qualificação" at bounding box center [175, 81] width 186 height 49
